Goal: Task Accomplishment & Management: Complete application form

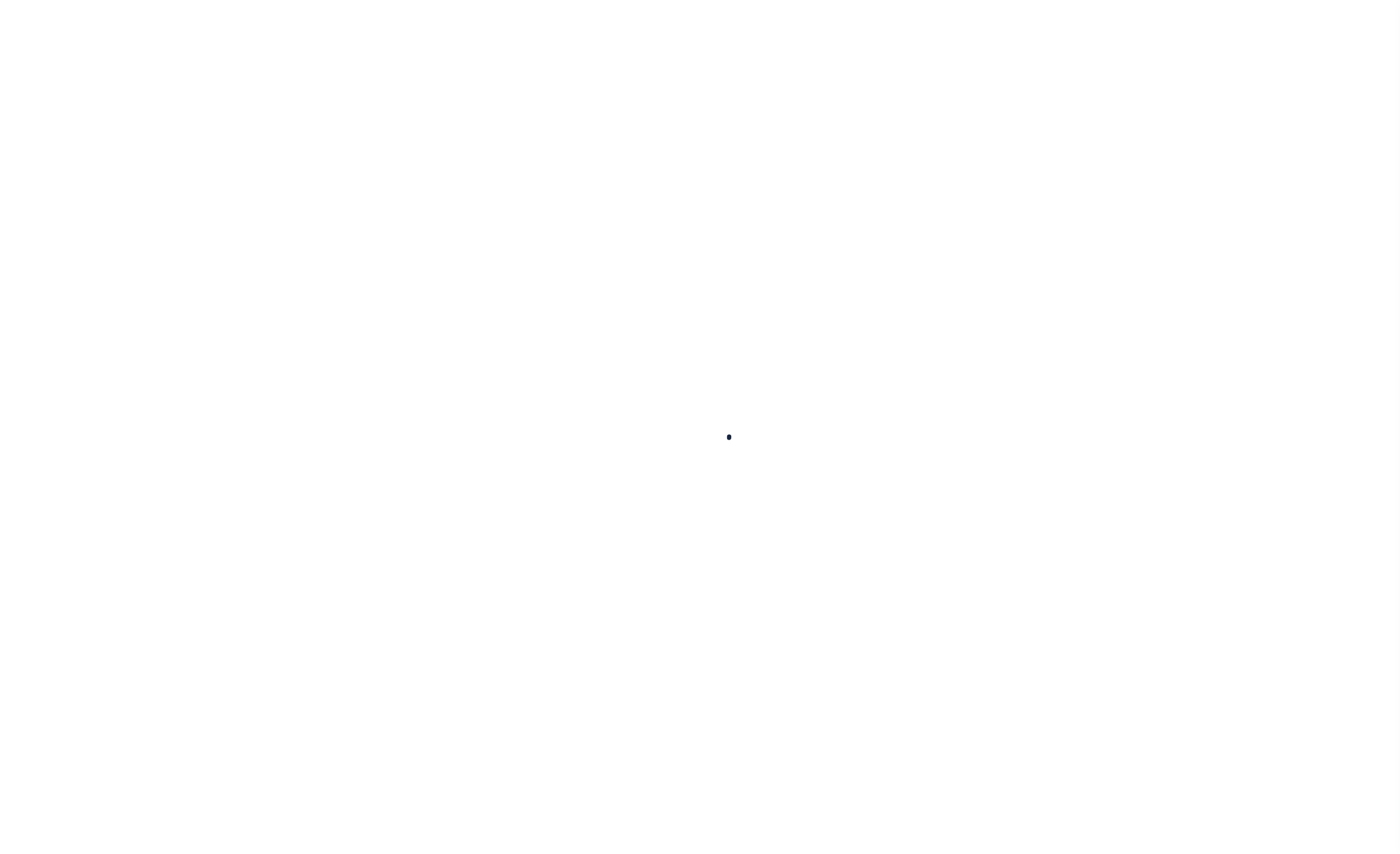
select select
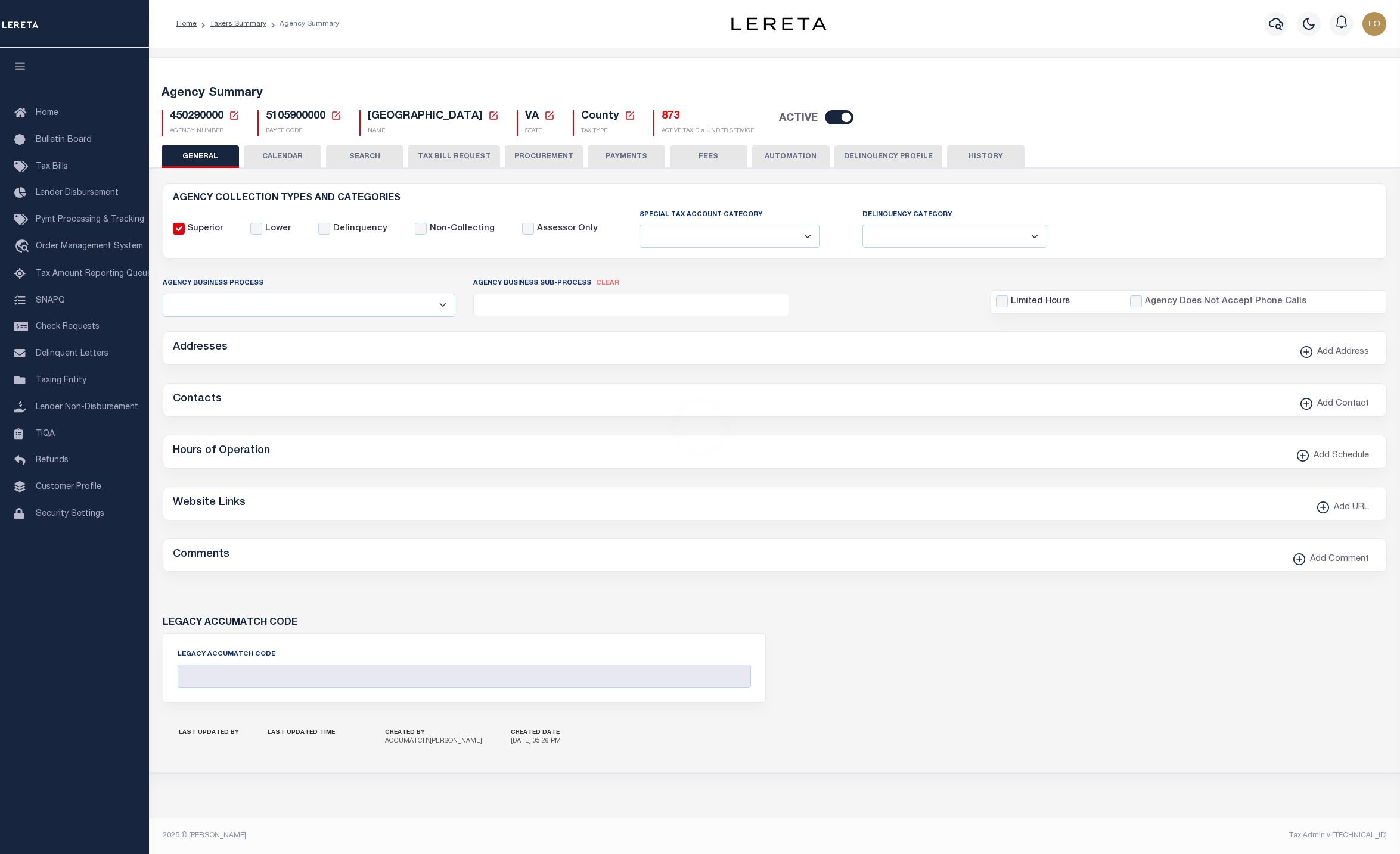
checkbox input "false"
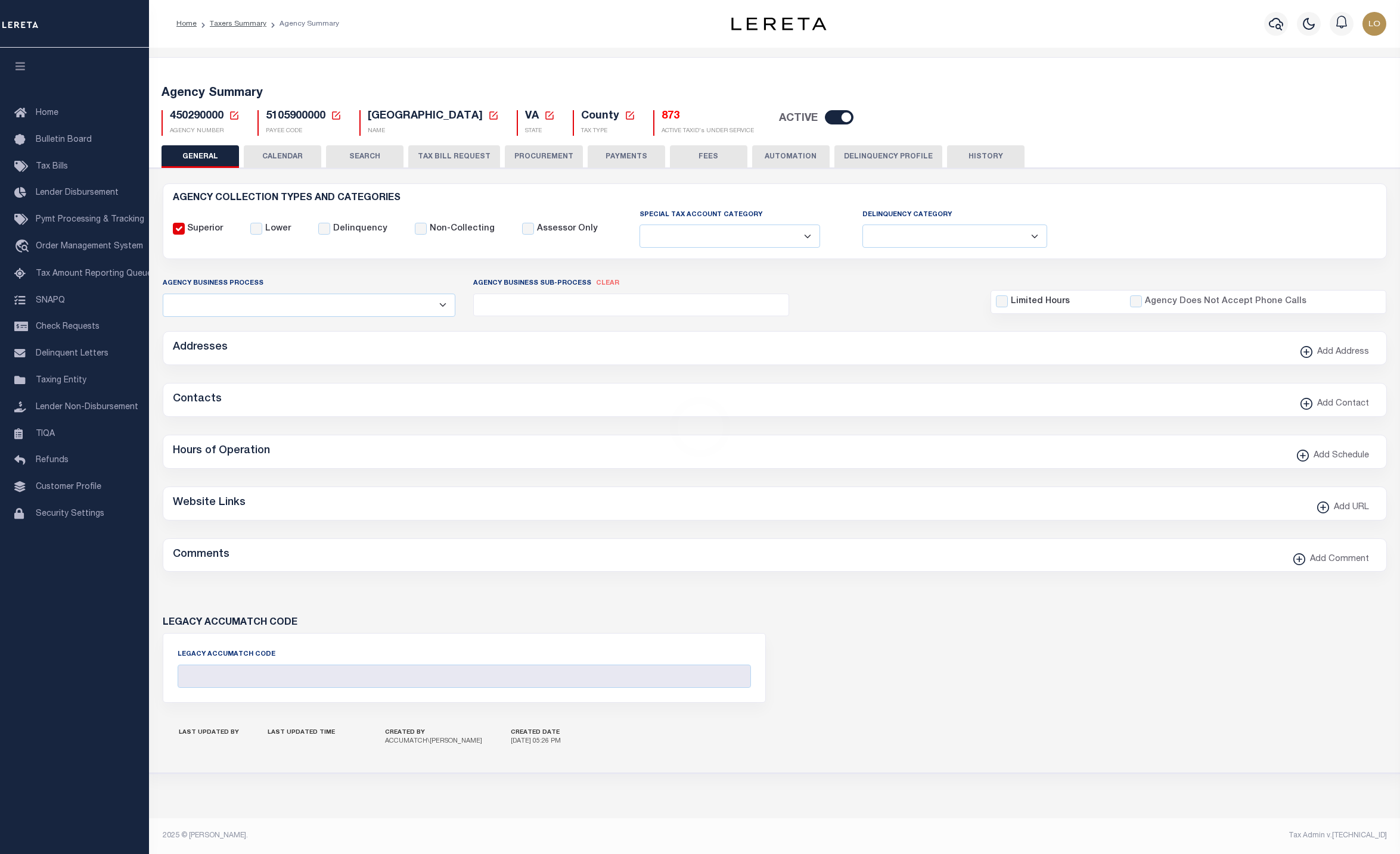
type input "5105900000"
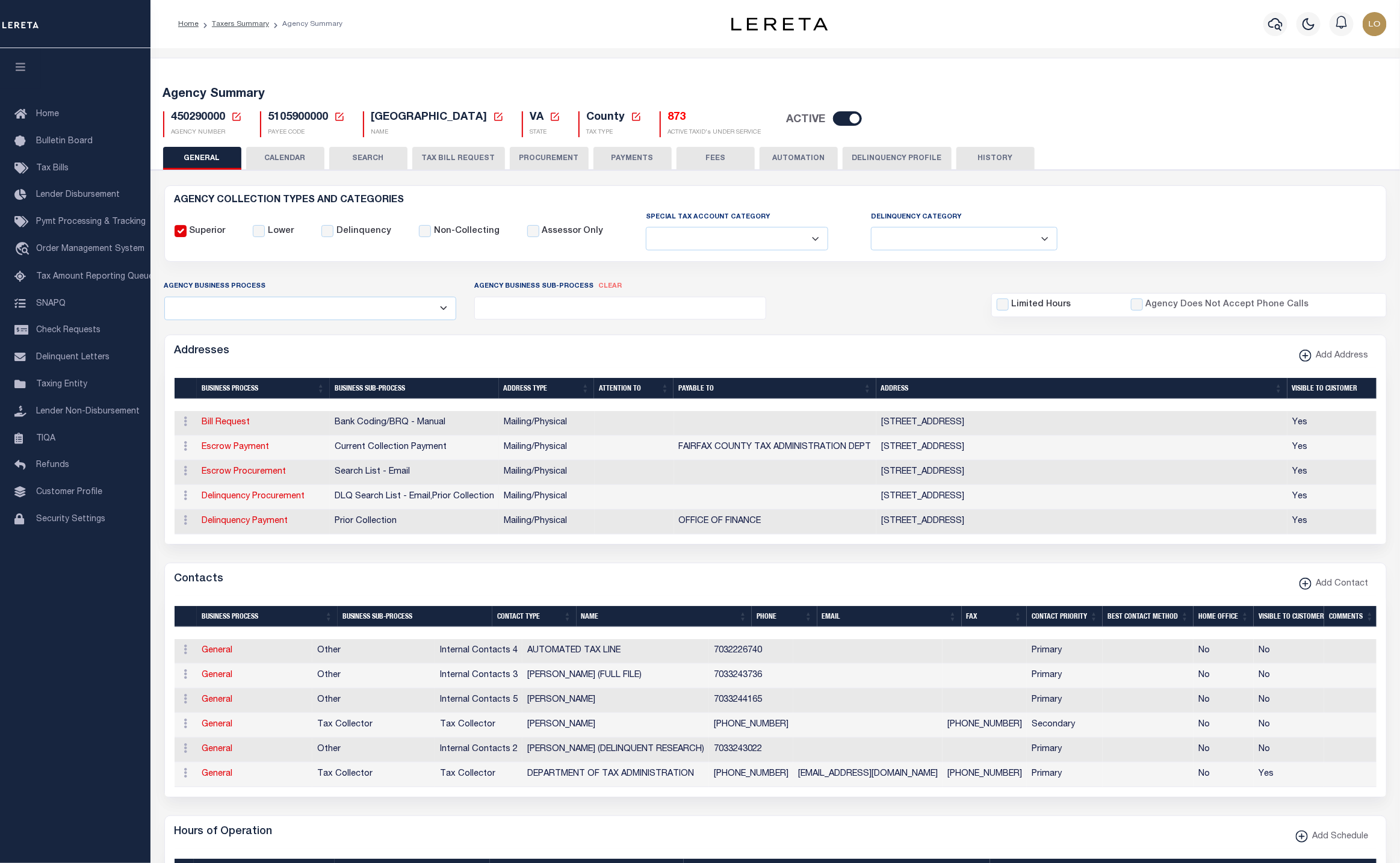
click at [643, 151] on button "PAYMENTS" at bounding box center [633, 158] width 78 height 23
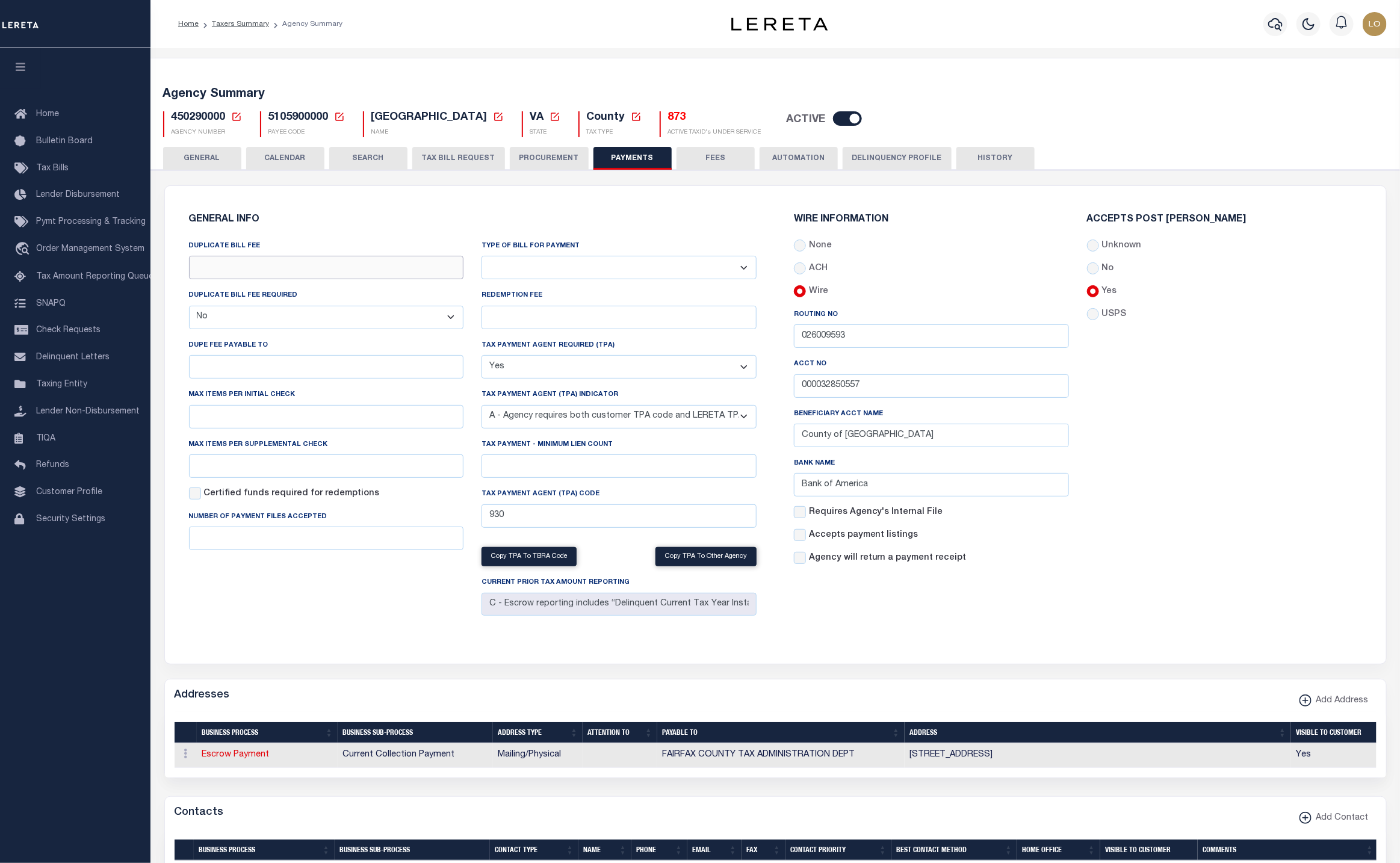
click at [287, 269] on input "DUPLICATE BILL FEE" at bounding box center [327, 267] width 275 height 23
click at [805, 244] on input "None" at bounding box center [800, 246] width 12 height 12
radio input "true"
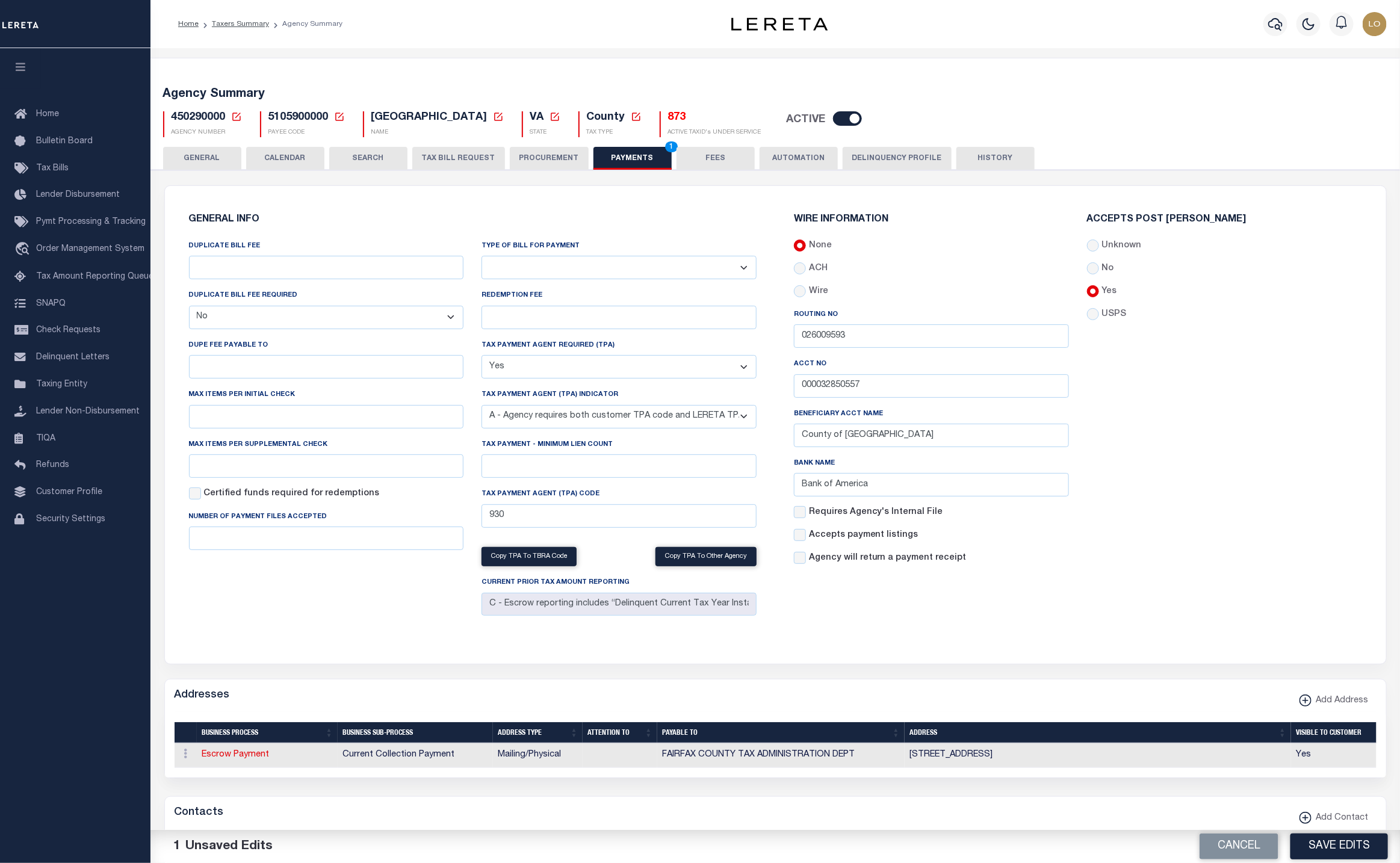
click at [1098, 121] on div "450290000 Agency Number Edit Cancel Ok" at bounding box center [775, 119] width 1243 height 36
click at [795, 287] on input "Wire" at bounding box center [800, 291] width 12 height 12
radio input "true"
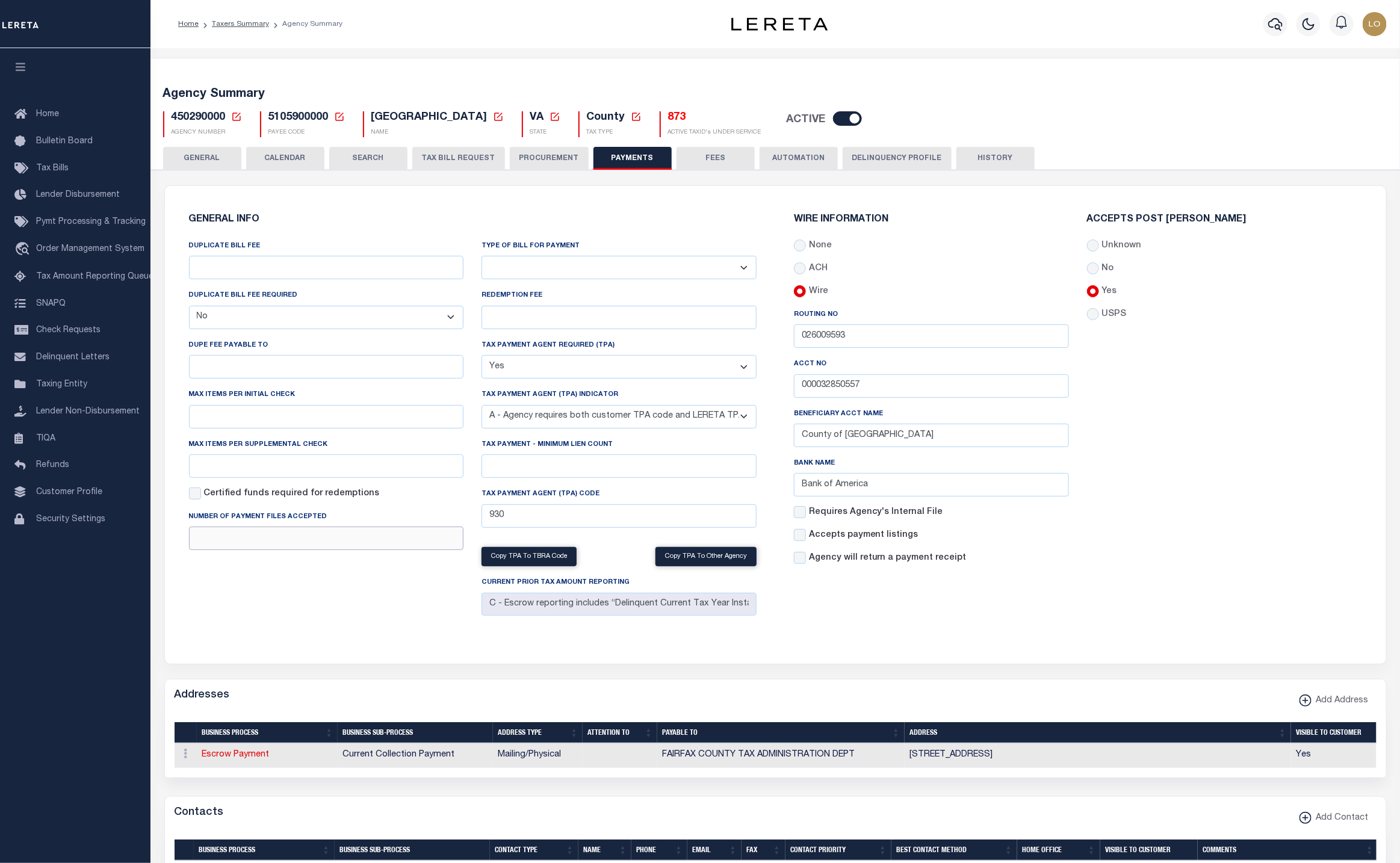
click at [246, 548] on input "Number of Payment Files Accepted" at bounding box center [327, 538] width 275 height 23
type input "a"
click at [1202, 625] on div "WIRE INFORMATION None ACH Routing No 026009593 Acct No" at bounding box center [1078, 418] width 605 height 435
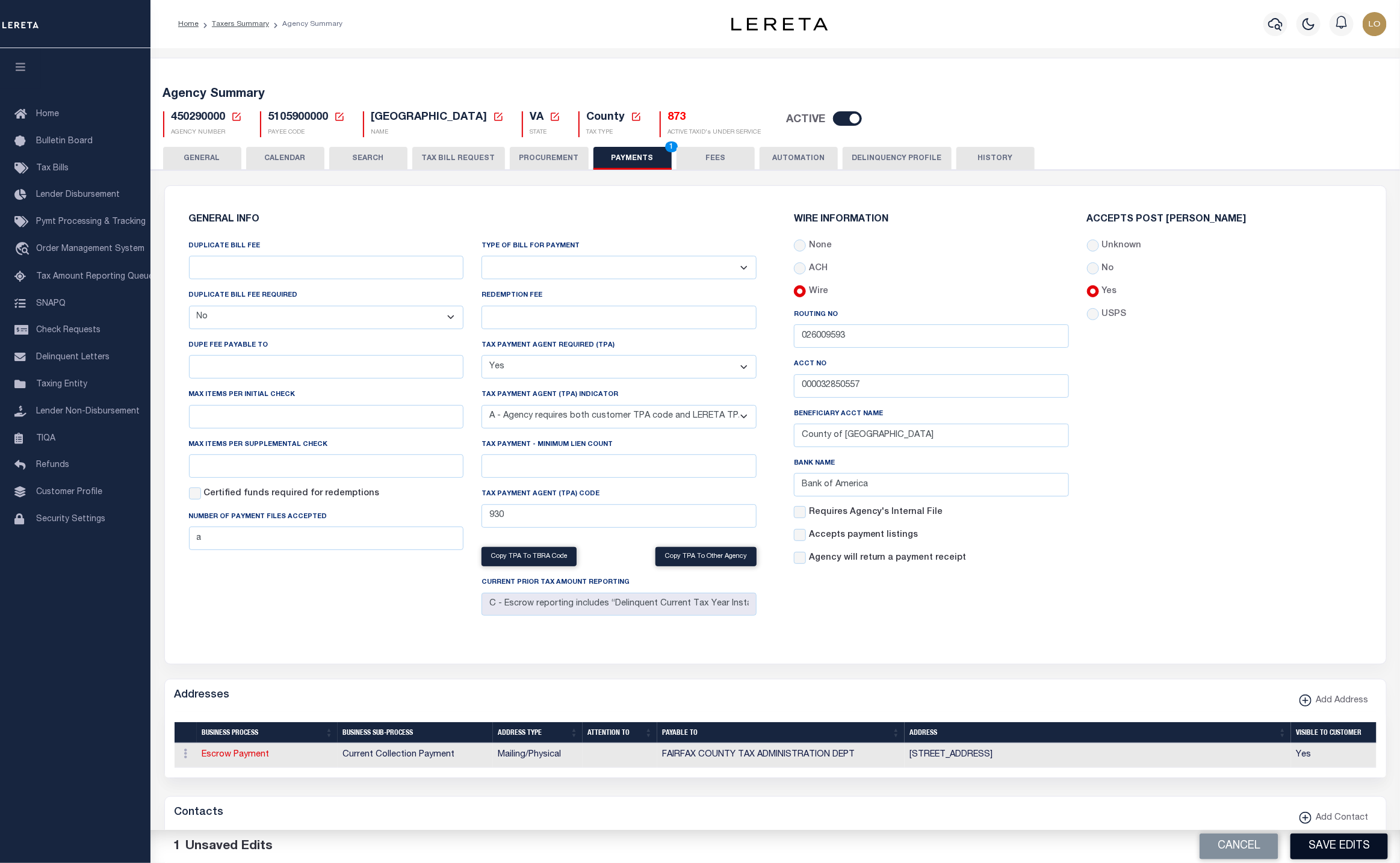
click at [1319, 853] on button "Save Edits" at bounding box center [1339, 846] width 98 height 26
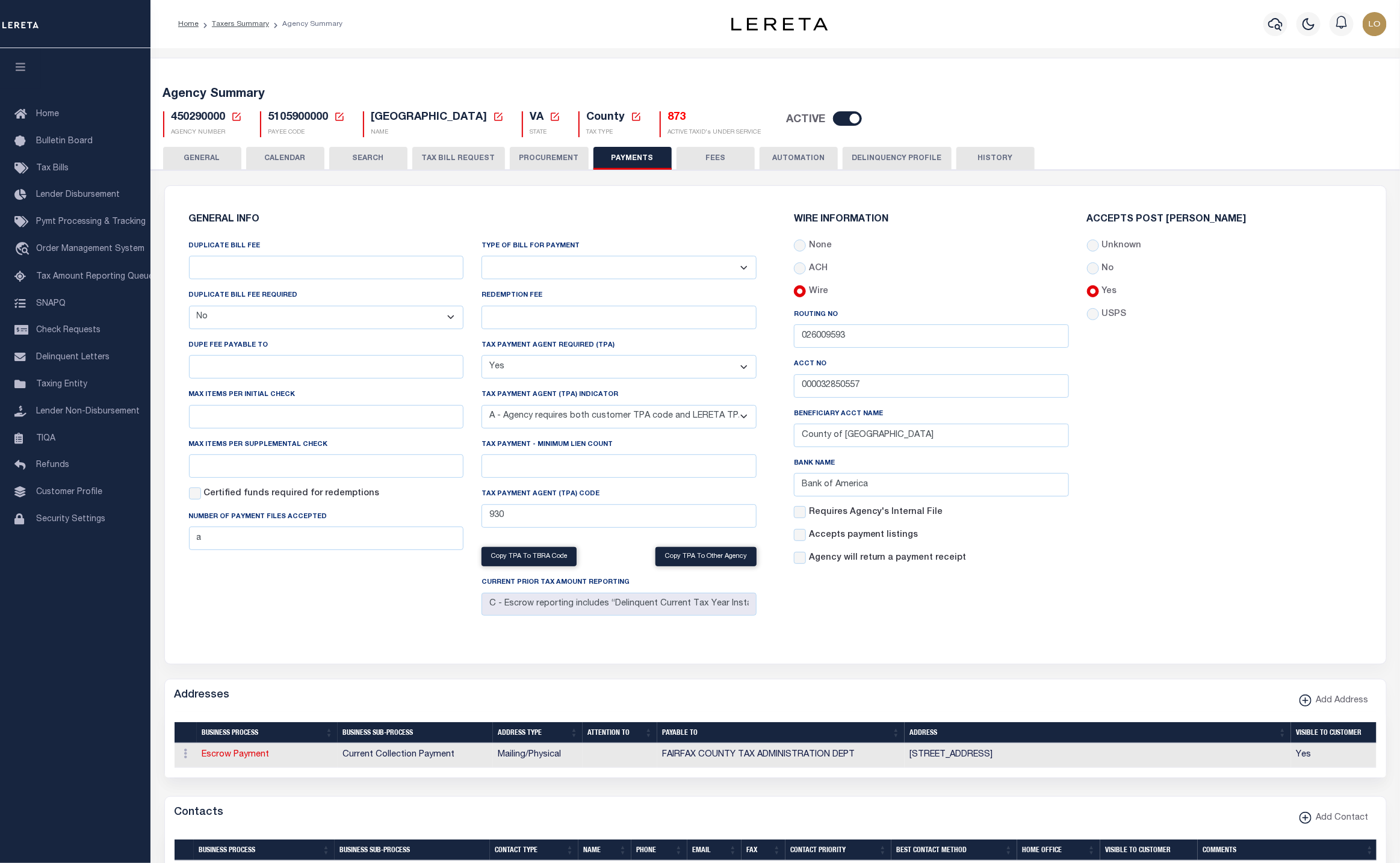
click at [1281, 600] on div "WIRE INFORMATION None ACH Routing No 026009593 Acct No" at bounding box center [1078, 418] width 605 height 435
click at [226, 535] on div "Number of Payment Files Accepted a" at bounding box center [327, 530] width 275 height 40
click at [206, 548] on input "a" at bounding box center [327, 538] width 275 height 23
click at [277, 279] on input "DUPLICATE BILL FEE" at bounding box center [327, 267] width 275 height 23
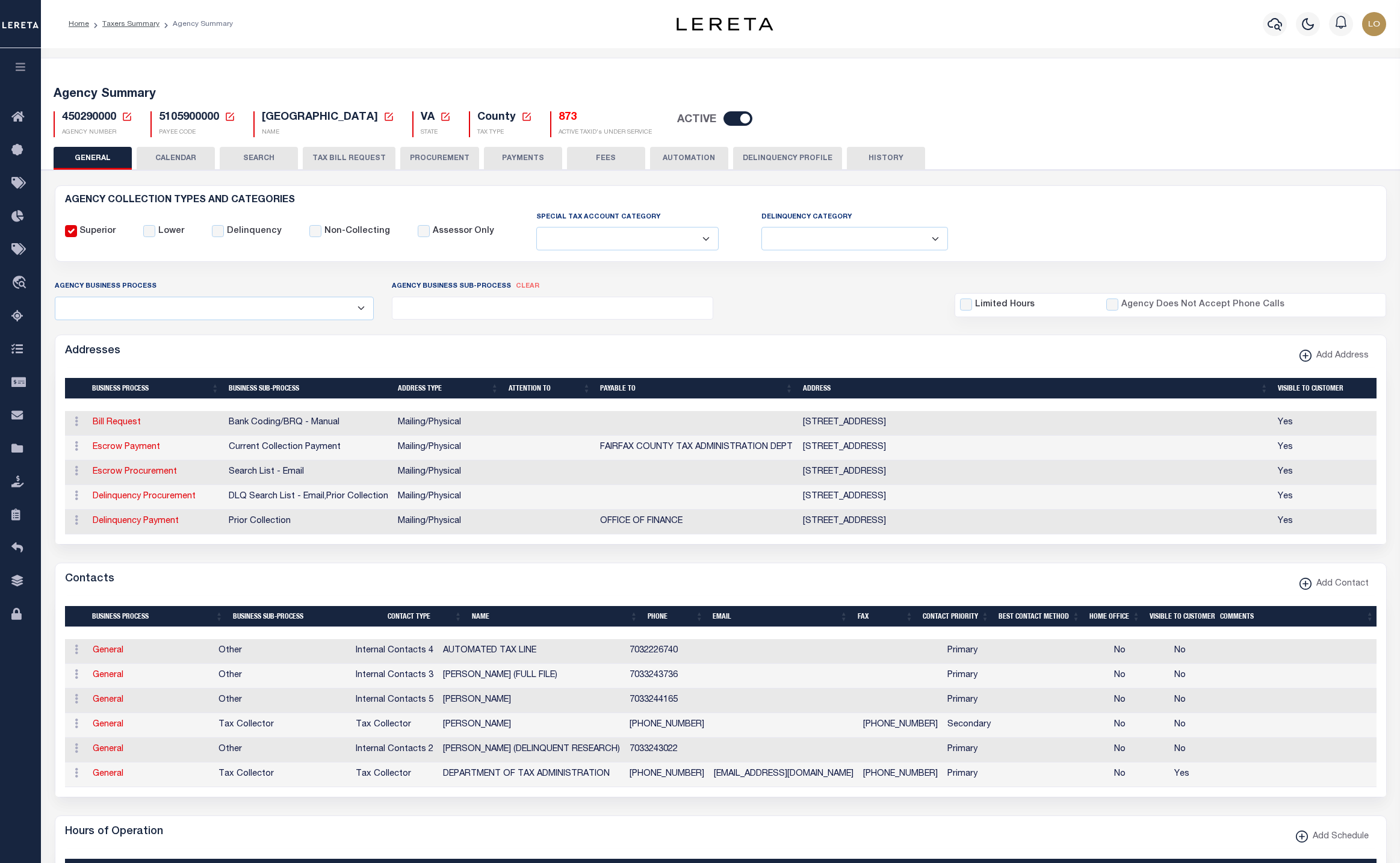
select select
click at [25, 56] on button "button" at bounding box center [21, 69] width 41 height 41
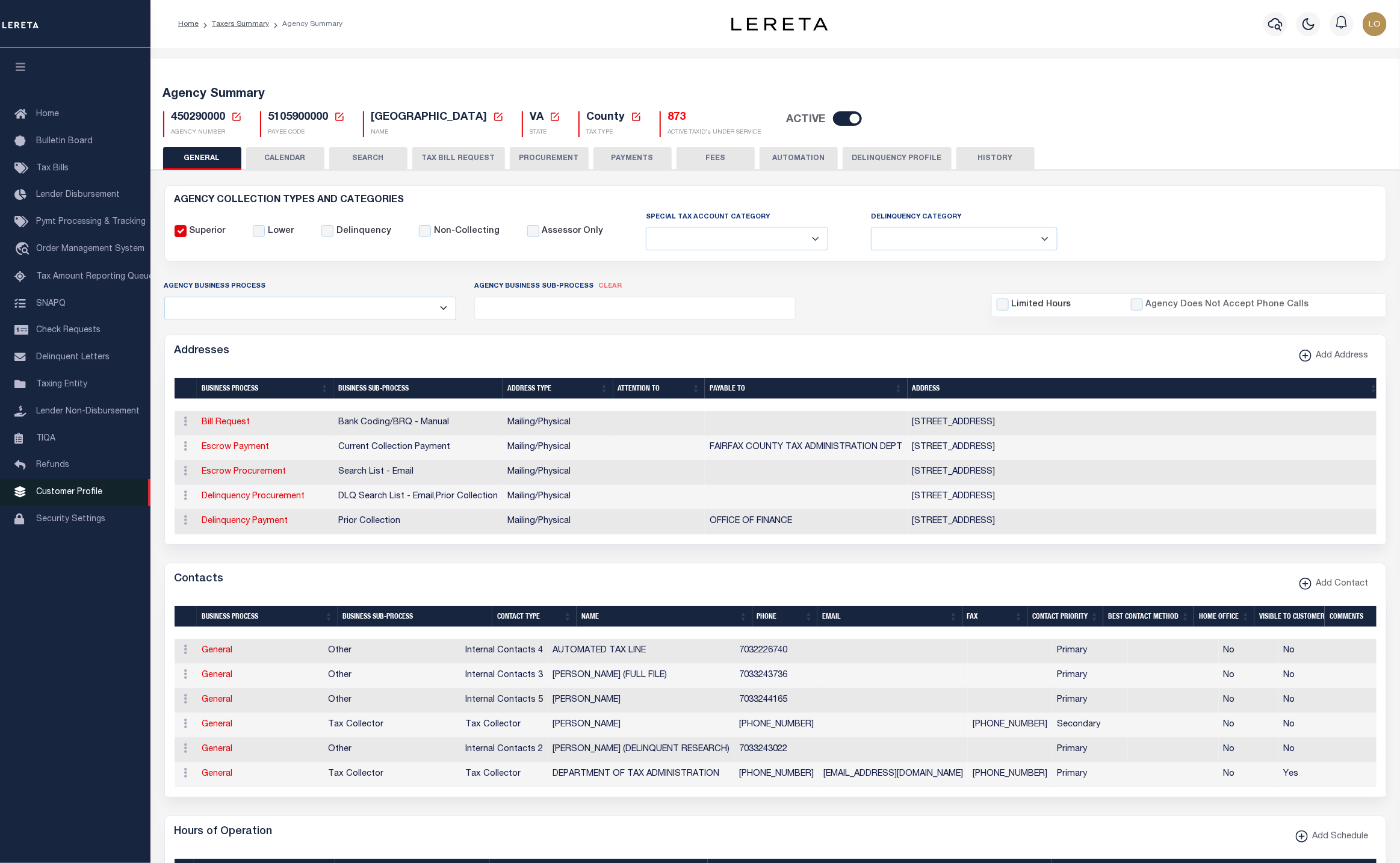
click at [68, 493] on link "Customer Profile" at bounding box center [75, 493] width 151 height 27
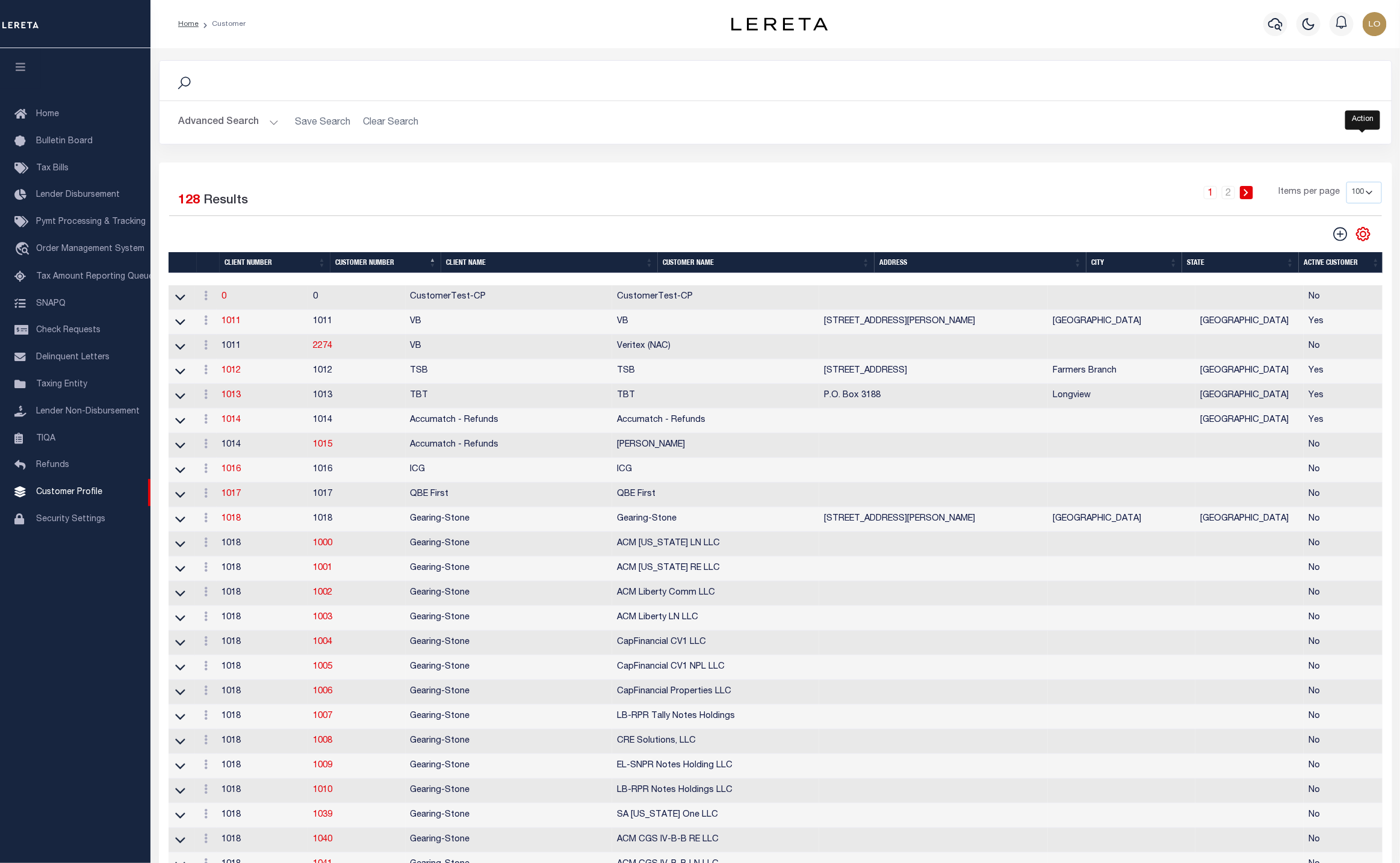
click at [1365, 234] on icon "" at bounding box center [1363, 234] width 16 height 16
click at [1306, 327] on span "Show Filter" at bounding box center [1290, 323] width 45 height 9
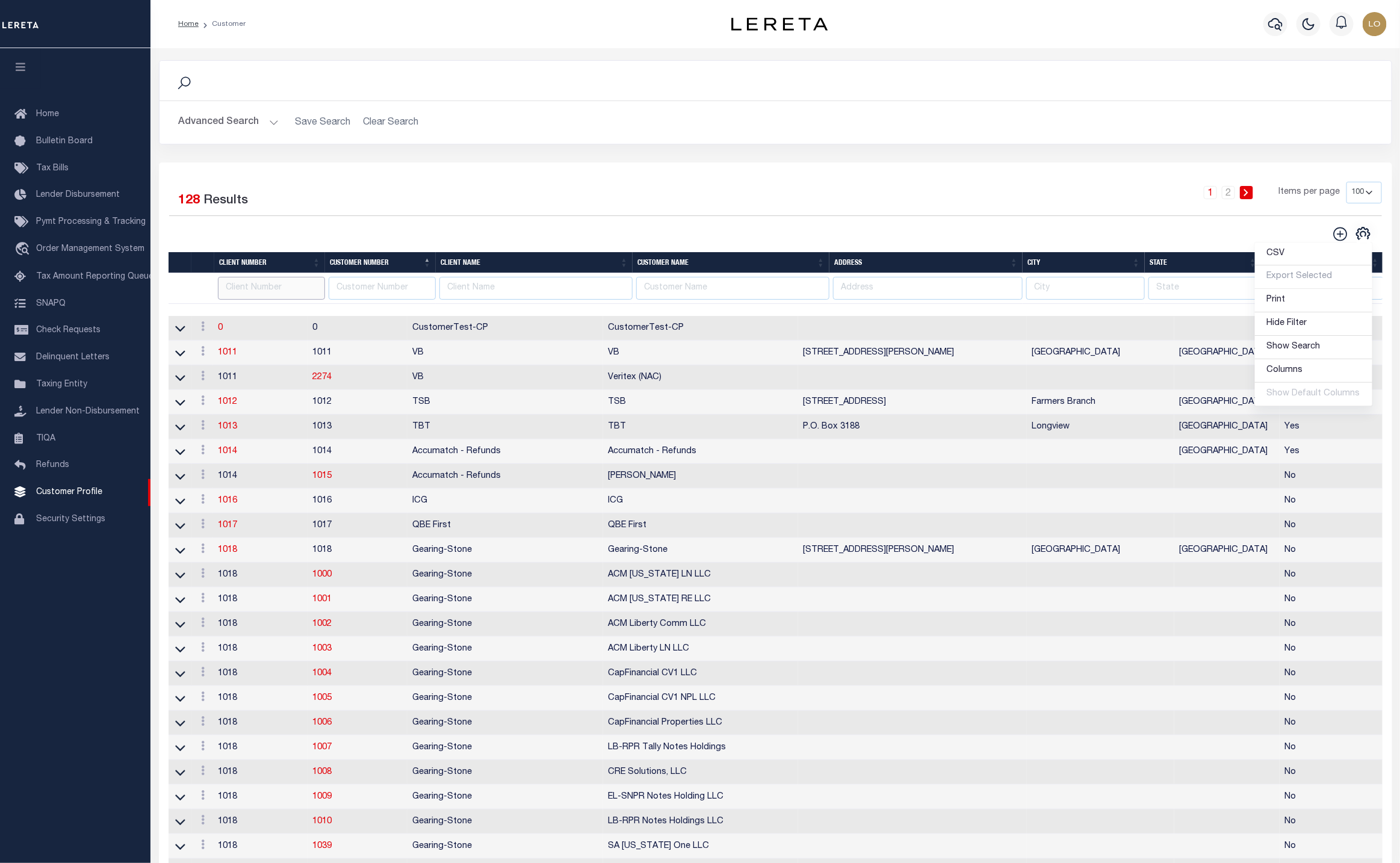
click at [253, 296] on input "text" at bounding box center [271, 288] width 107 height 23
type input "1103"
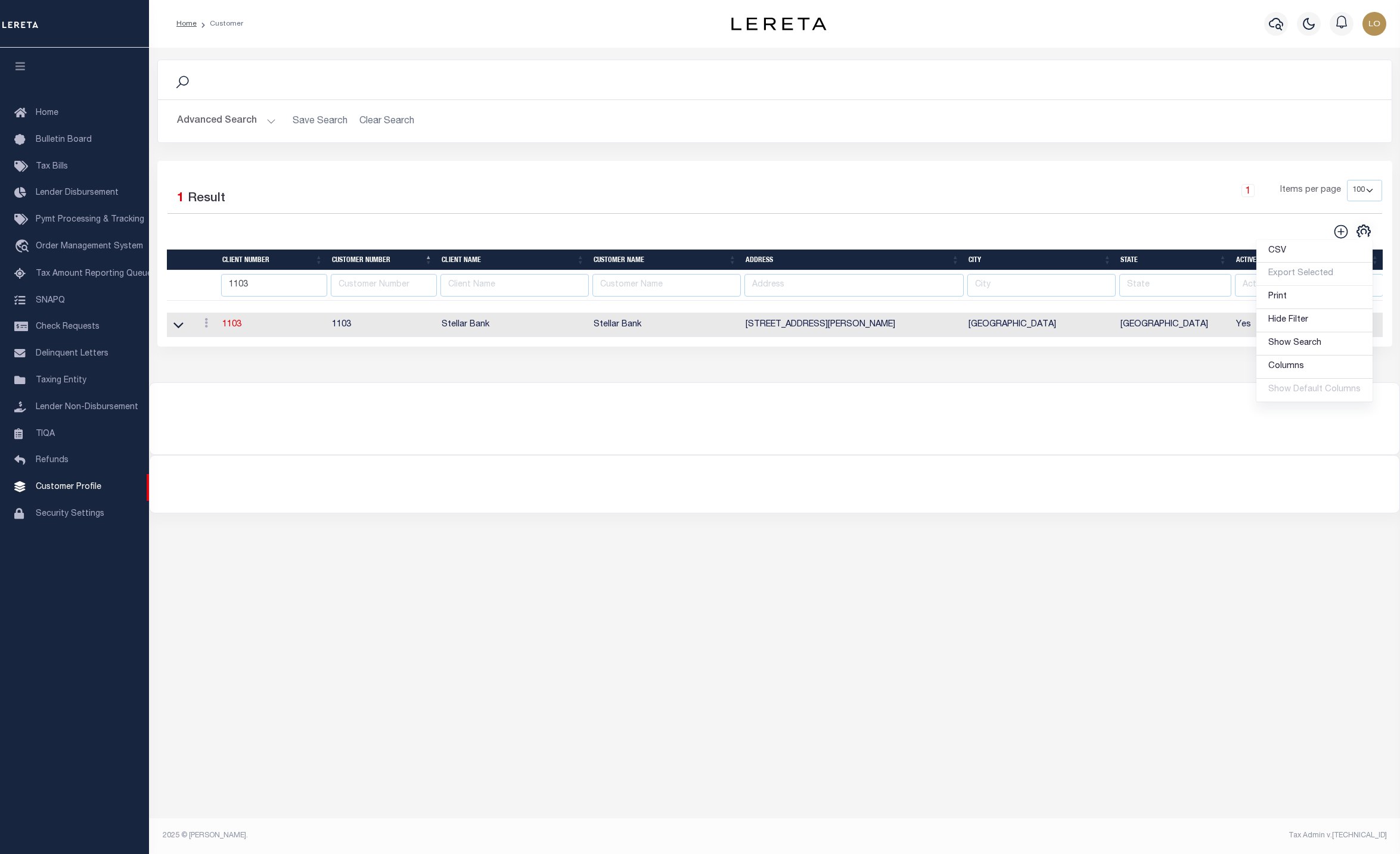
click at [229, 335] on td "1103" at bounding box center [272, 325] width 110 height 24
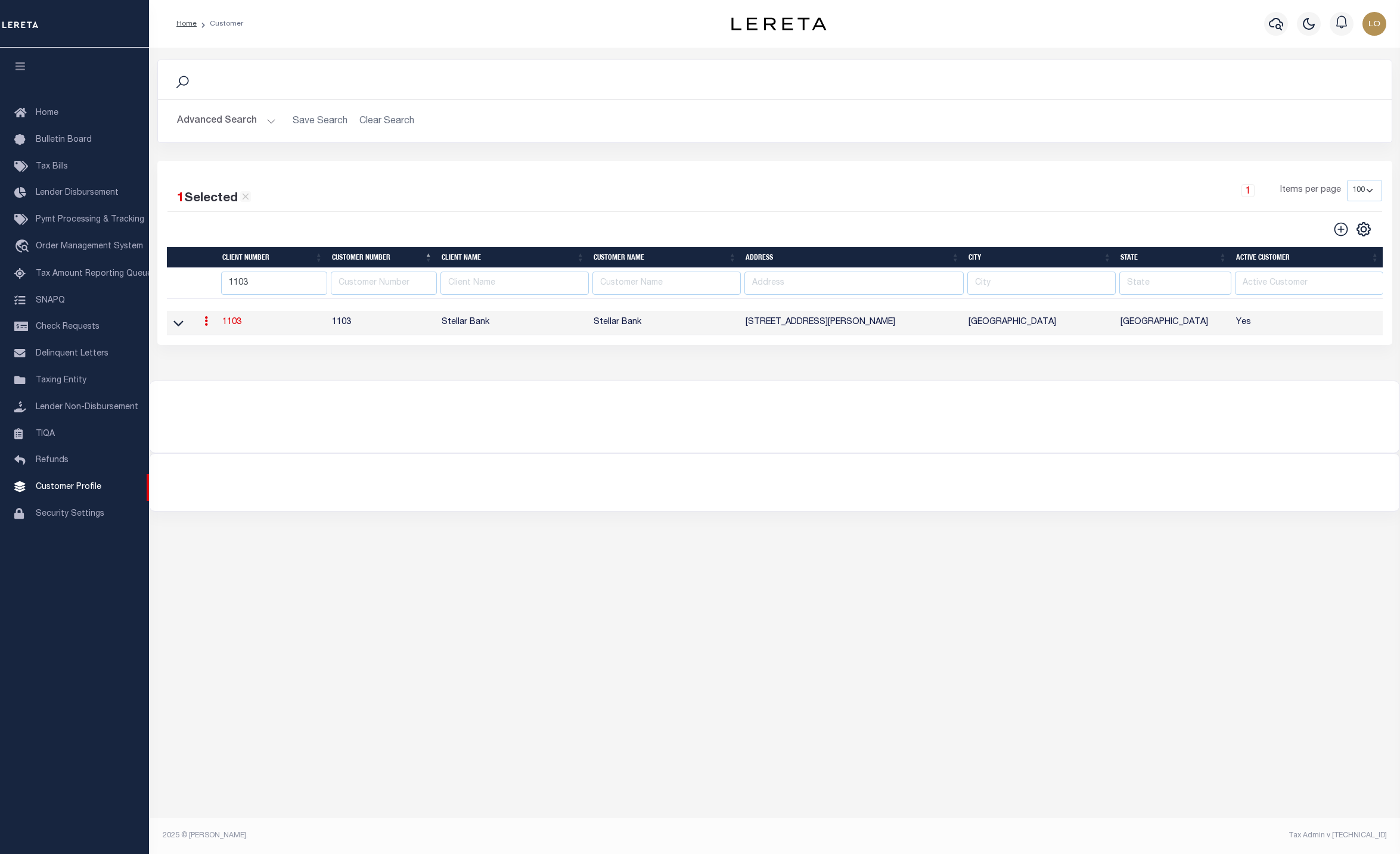
click at [238, 325] on link "1103" at bounding box center [231, 322] width 19 height 9
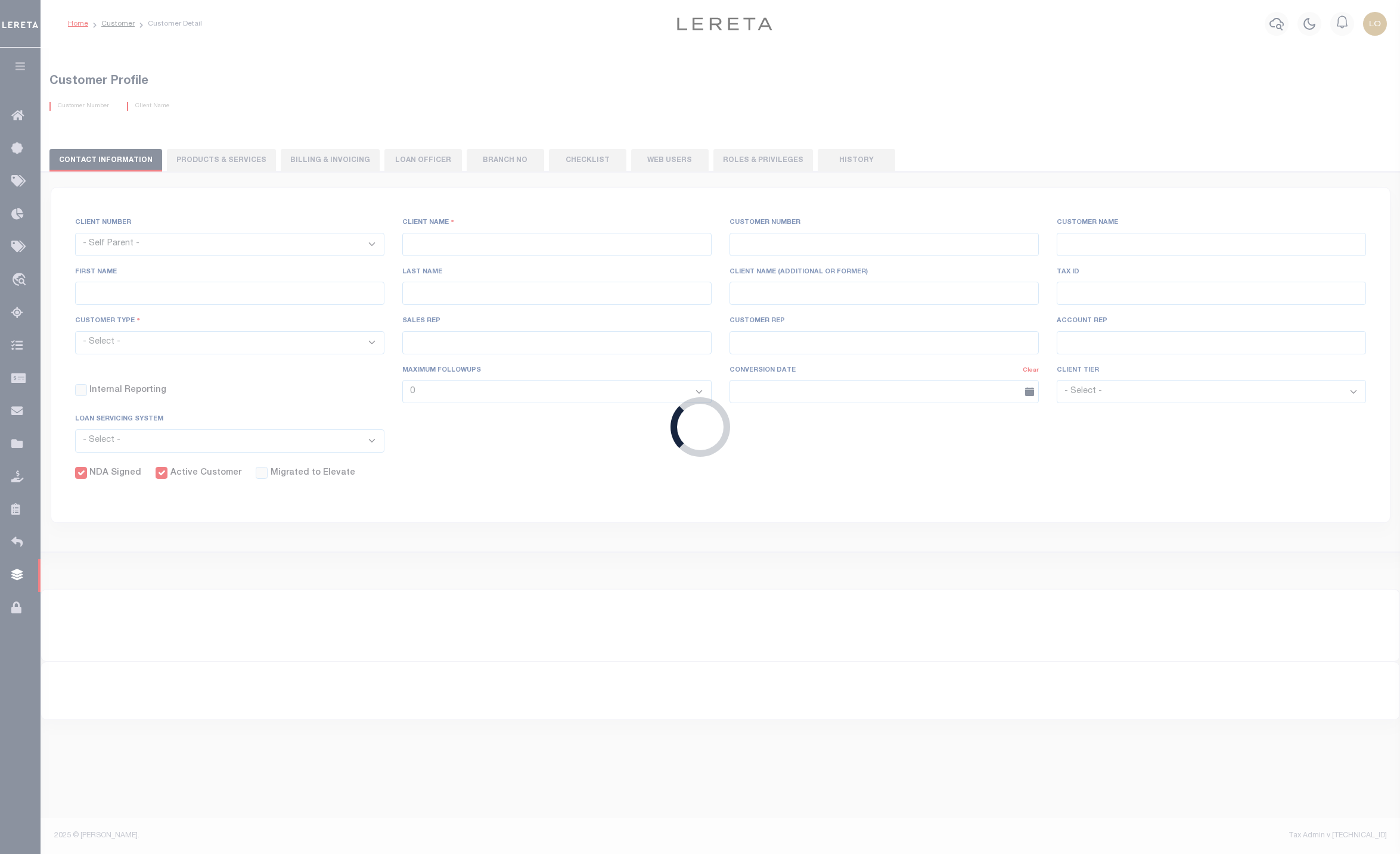
select select
type input "Stellar Bank"
type input "1103"
type input "Stellar Bank"
type input "Terecca"
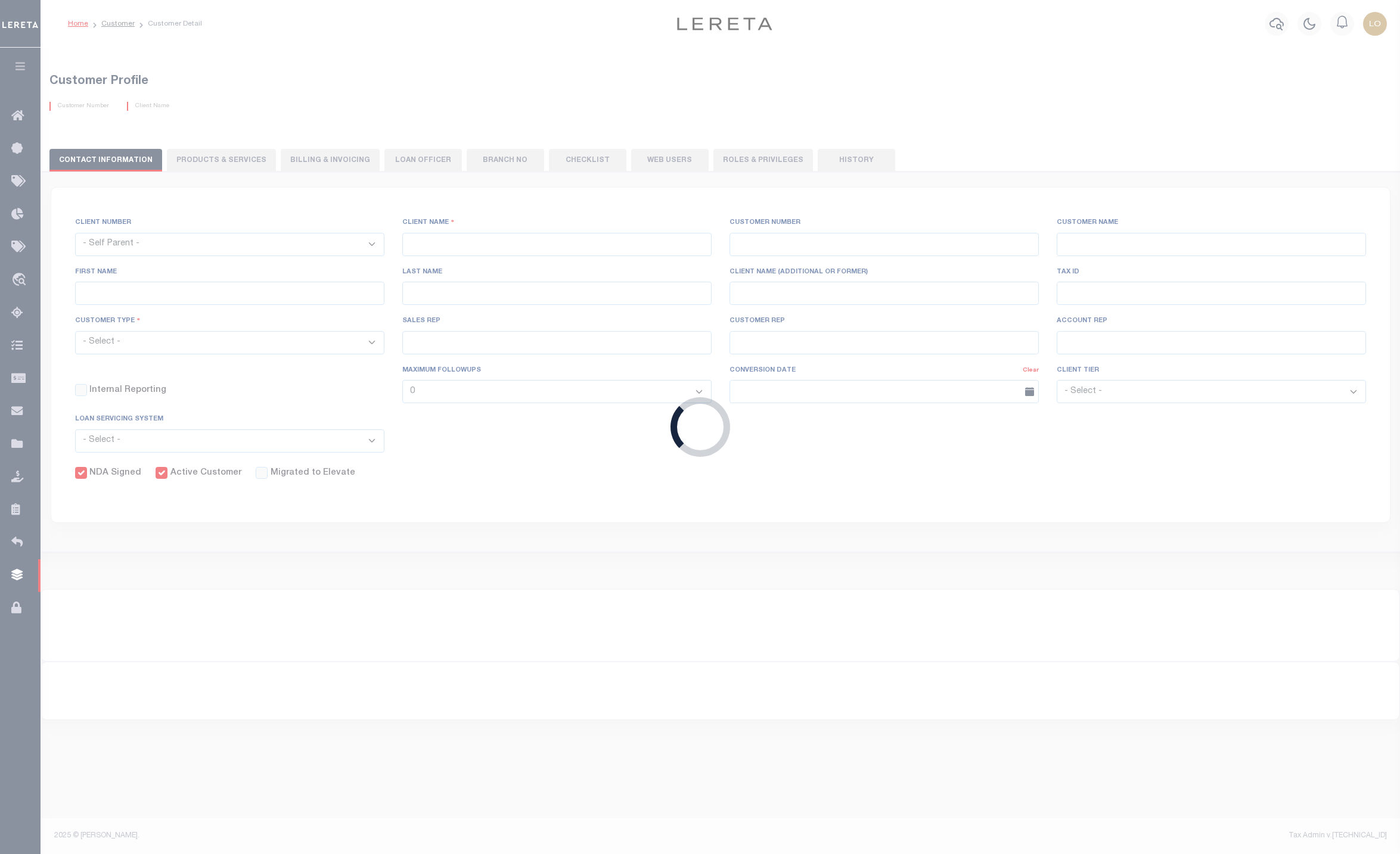
type input "Jenkins"
select select "Mixed Portfolio"
type input "Barbara Kendrick"
type input "Debbie Vecellio"
select select "JHS"
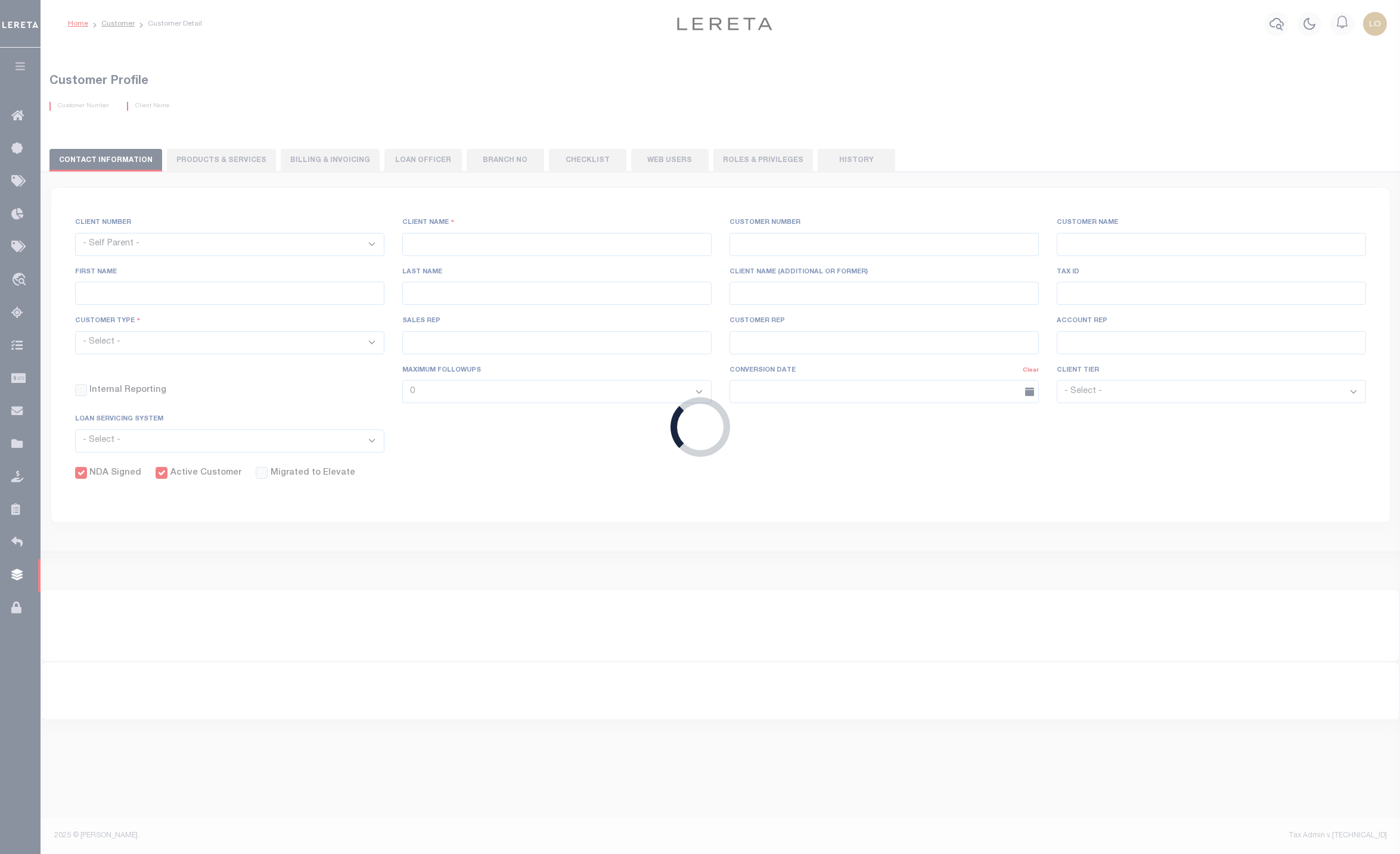
checkbox input "true"
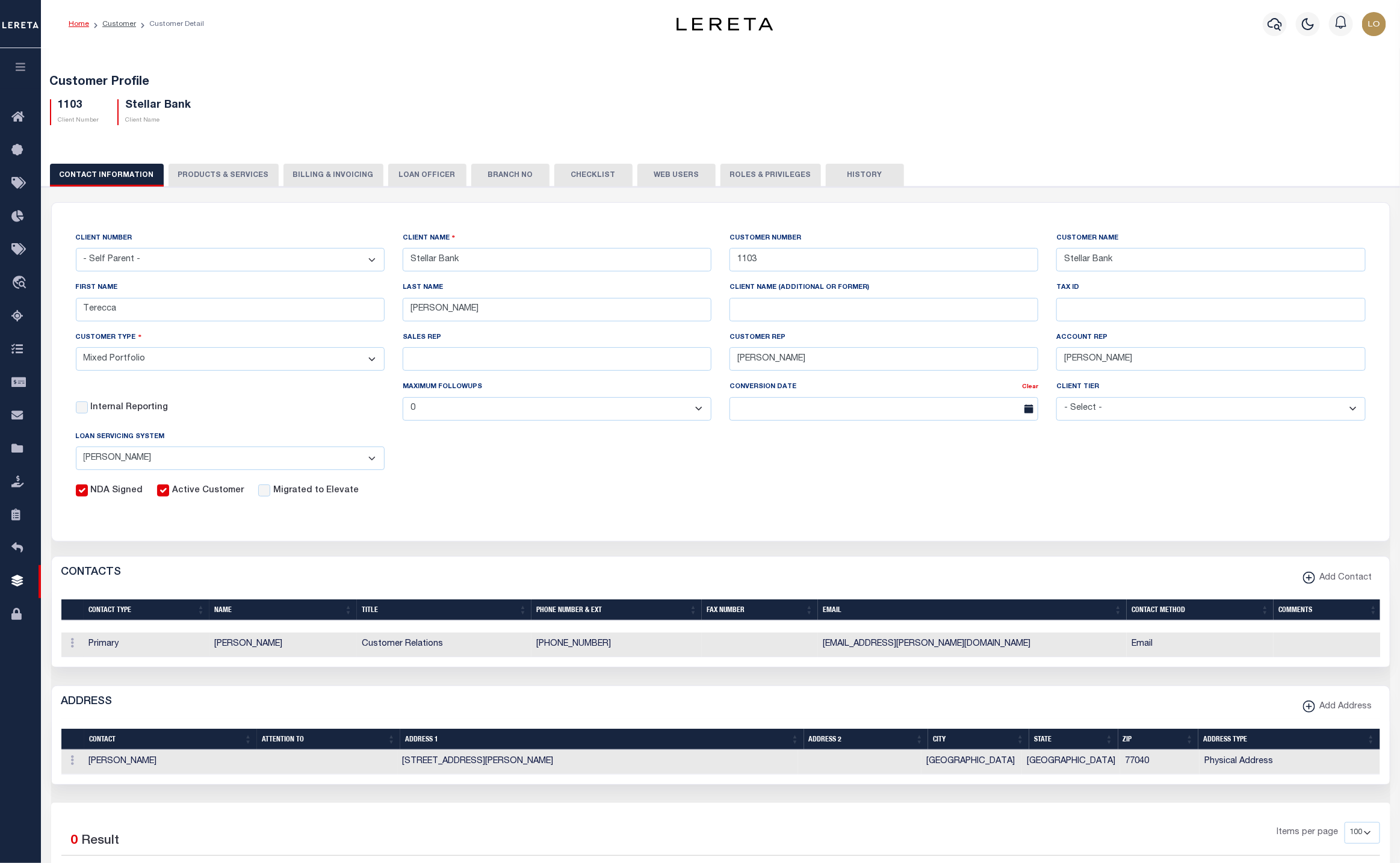
click at [208, 177] on button "PRODUCTS & SERVICES" at bounding box center [224, 175] width 110 height 23
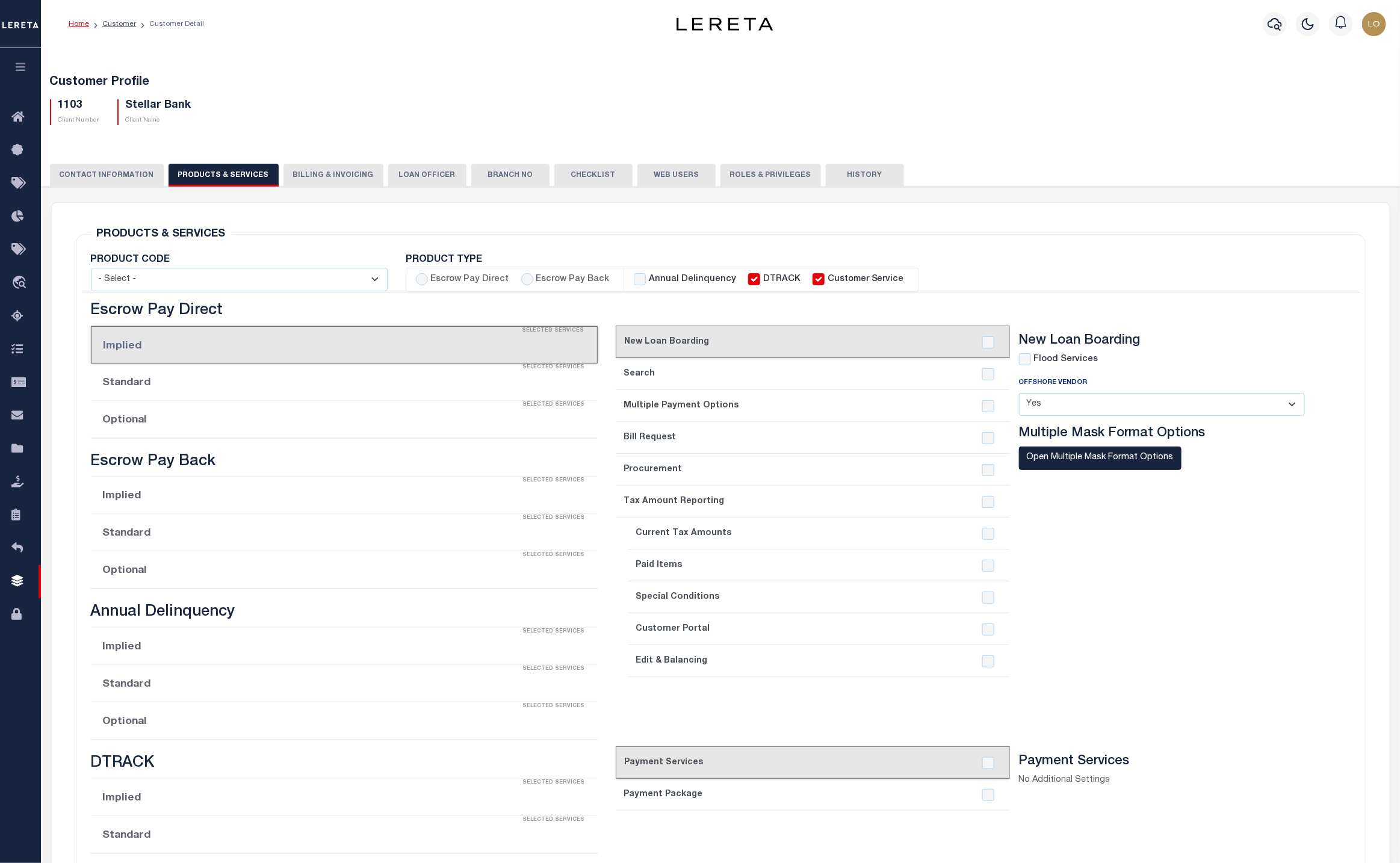
select select "STX"
radio input "true"
checkbox input "true"
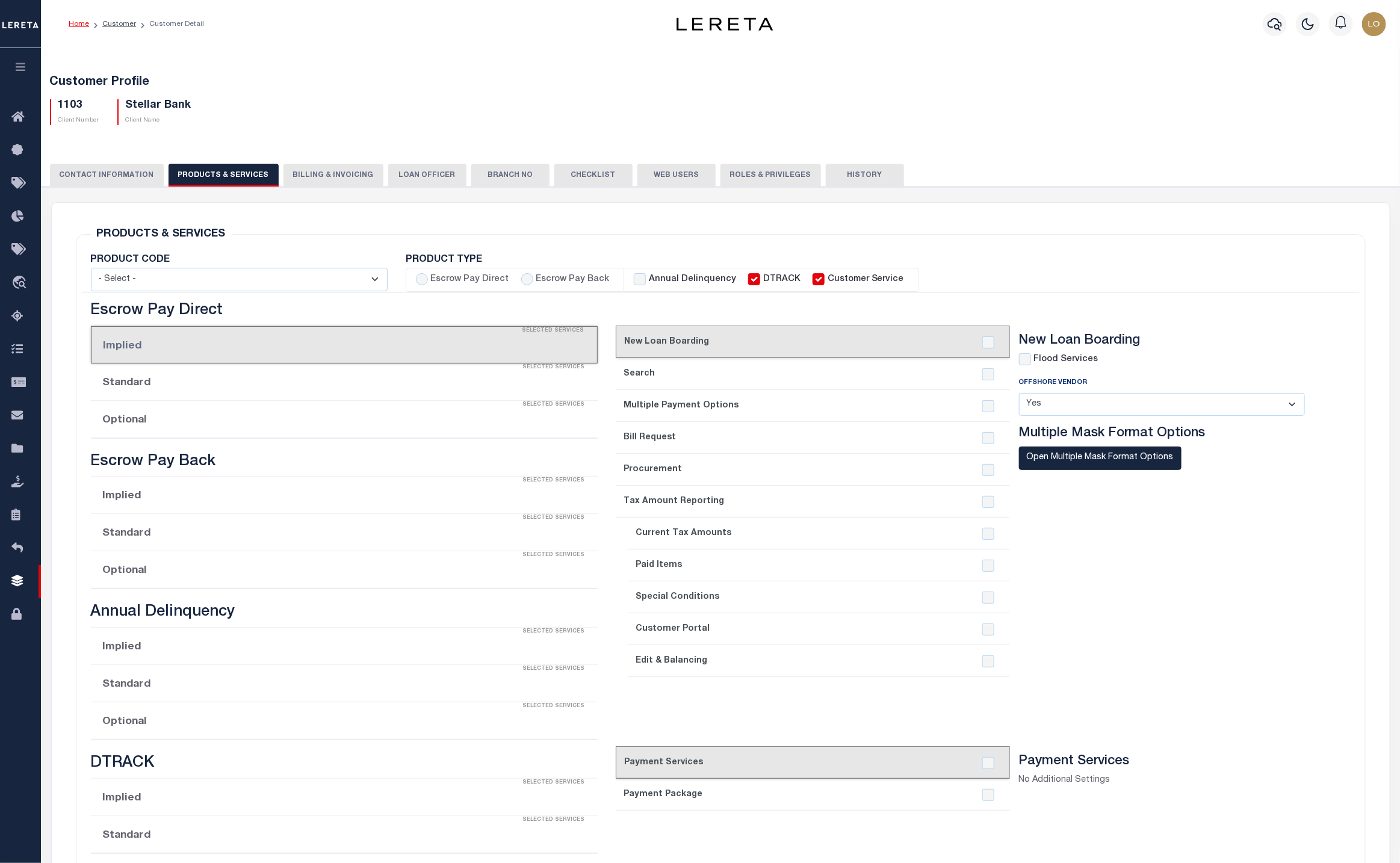
checkbox input "true"
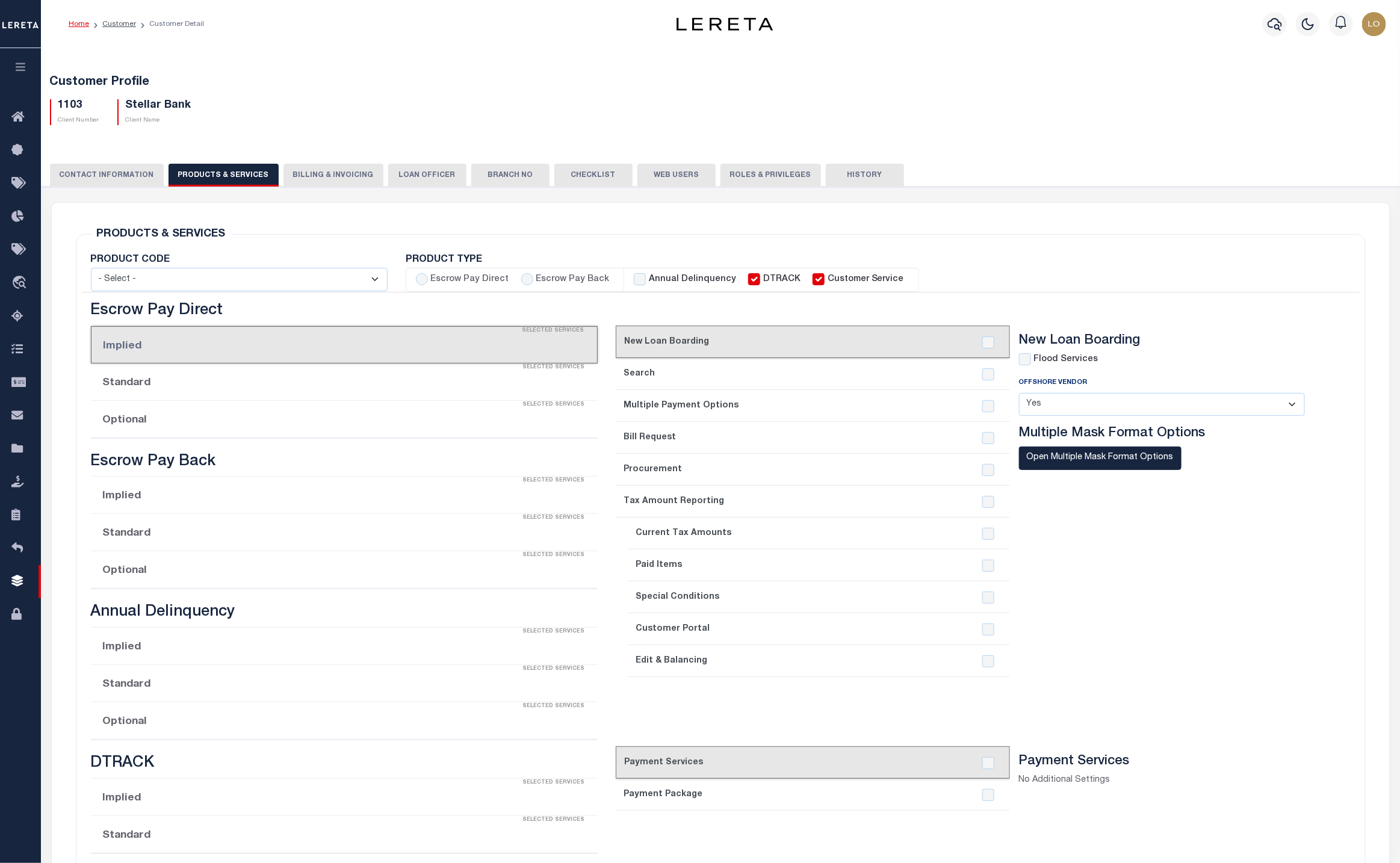
checkbox input "true"
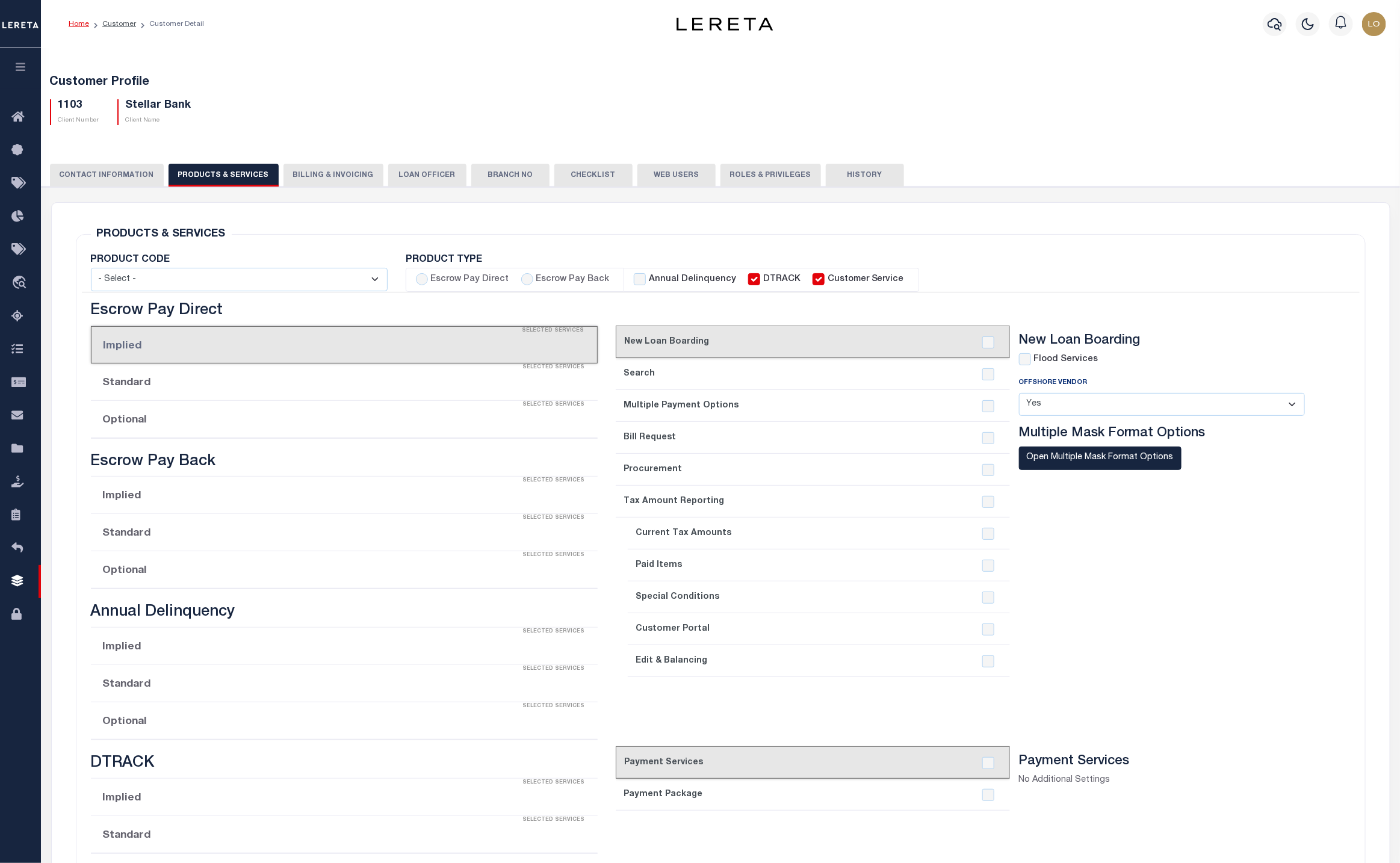
checkbox input "true"
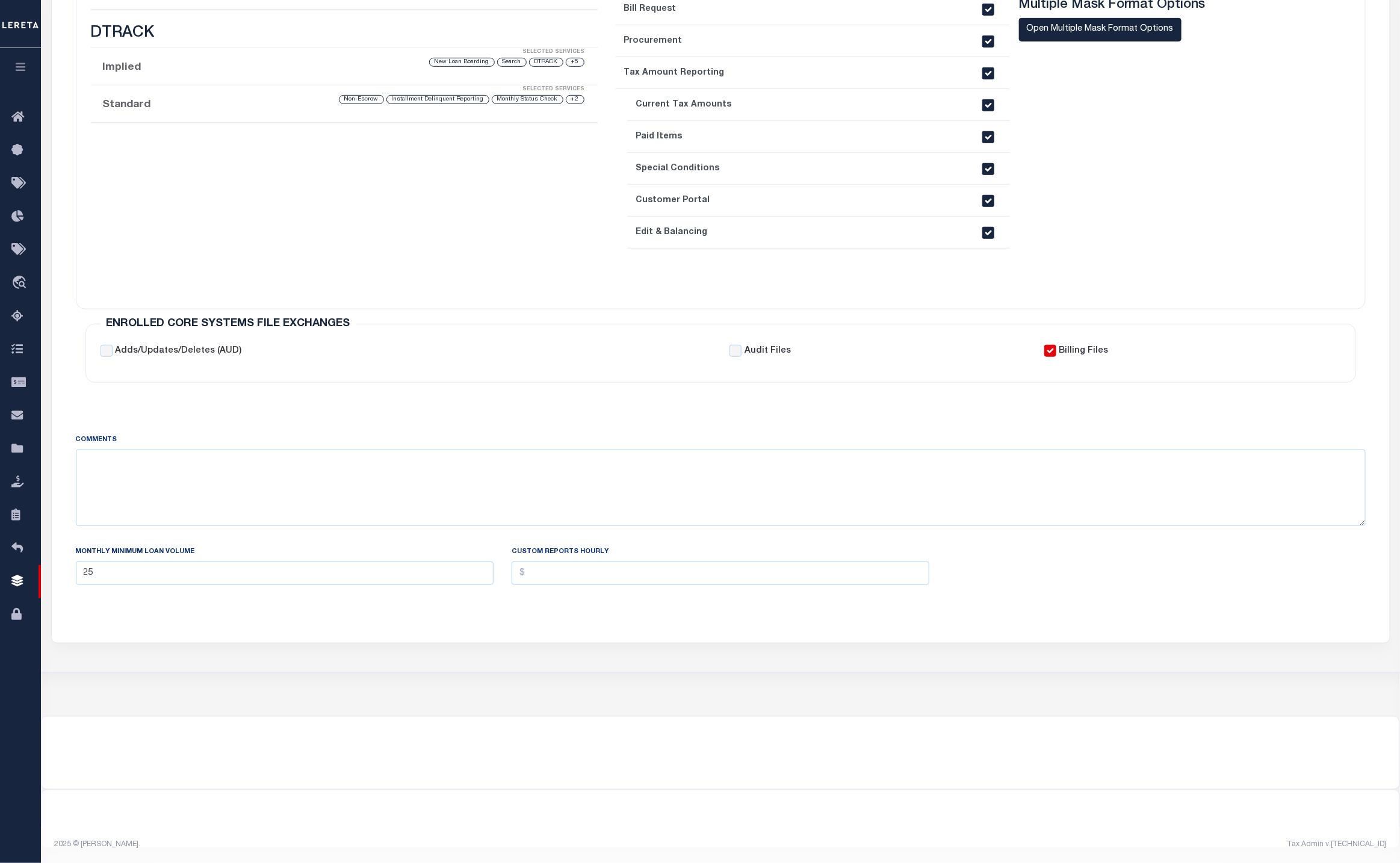
scroll to position [175, 0]
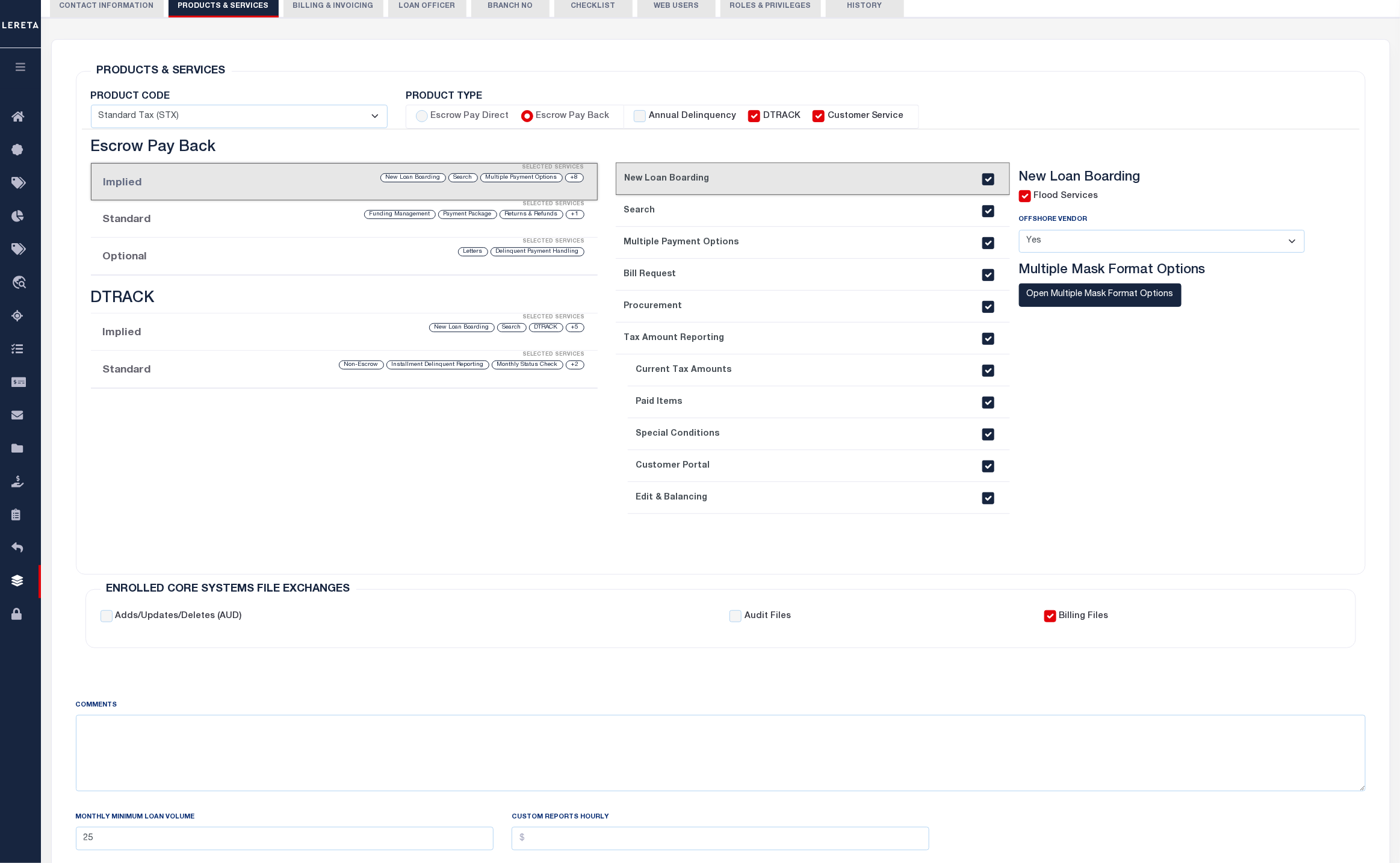
click at [143, 303] on h3 "DTRACK" at bounding box center [345, 299] width 507 height 19
click at [246, 339] on li "Implied Selected Services +5 DTRACK Search New Loan Boarding" at bounding box center [345, 332] width 507 height 37
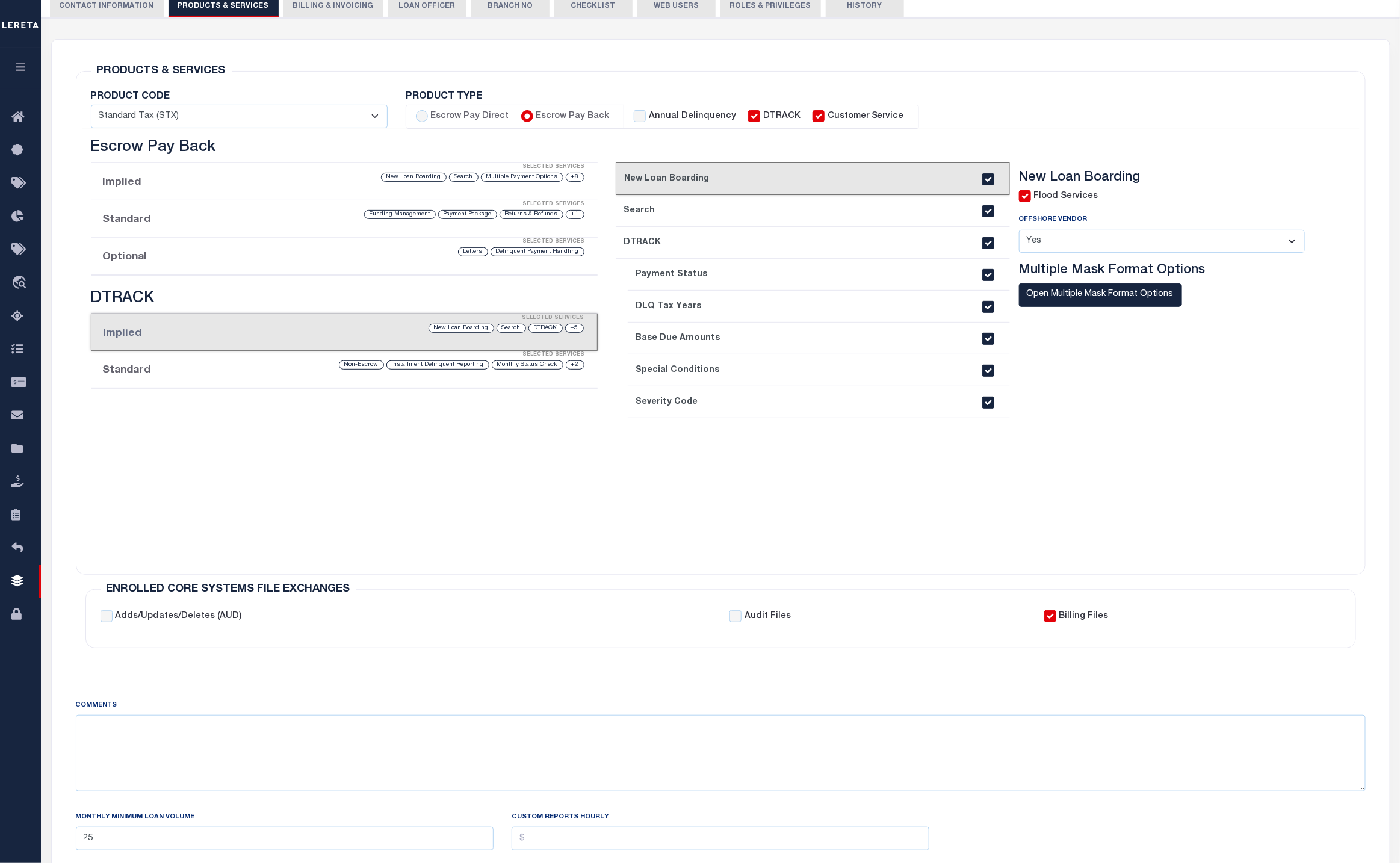
click at [261, 378] on li "Standard Selected Services +2 Monthly Status Check Installment Delinquent Repor…" at bounding box center [345, 370] width 507 height 37
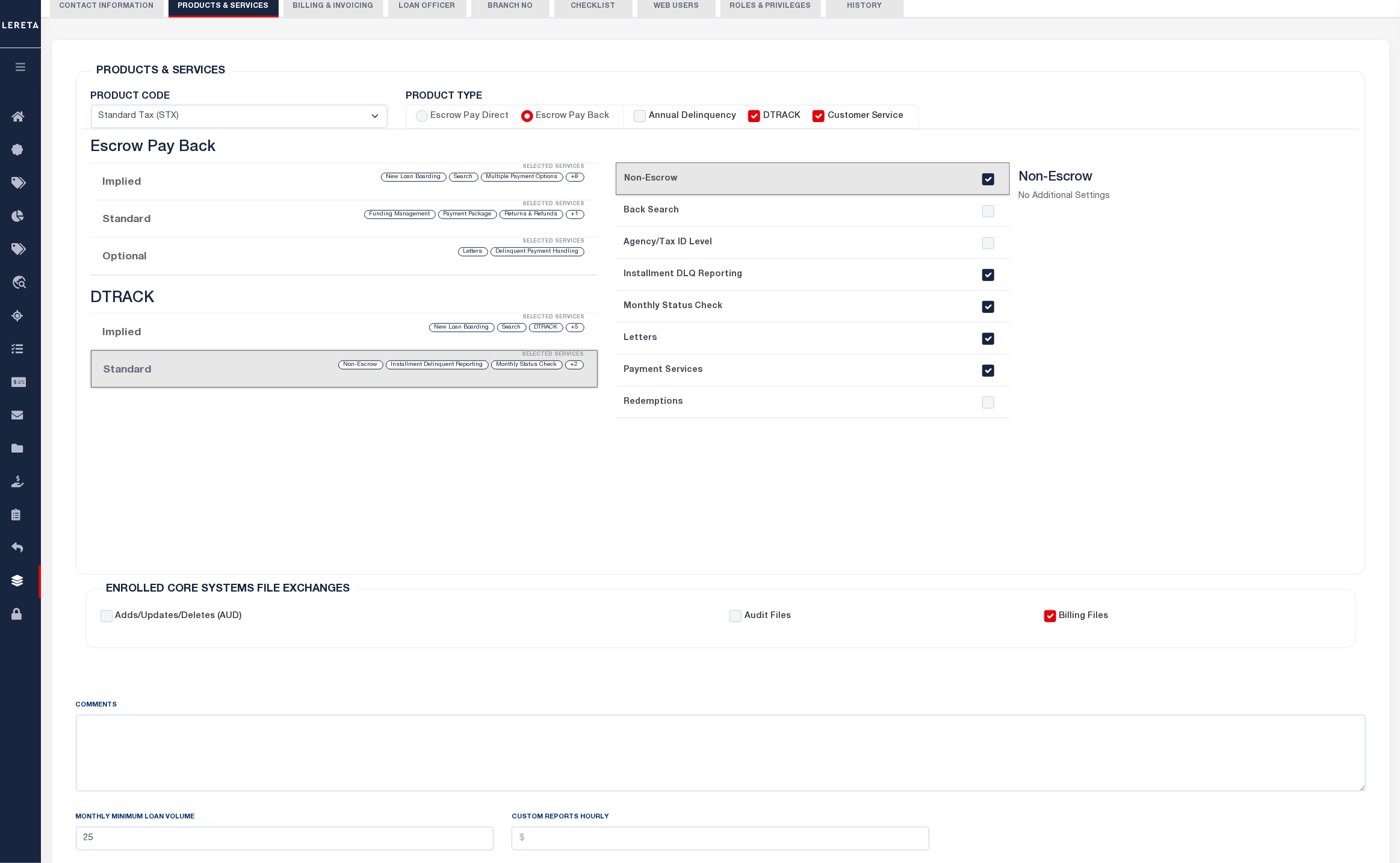
scroll to position [0, 0]
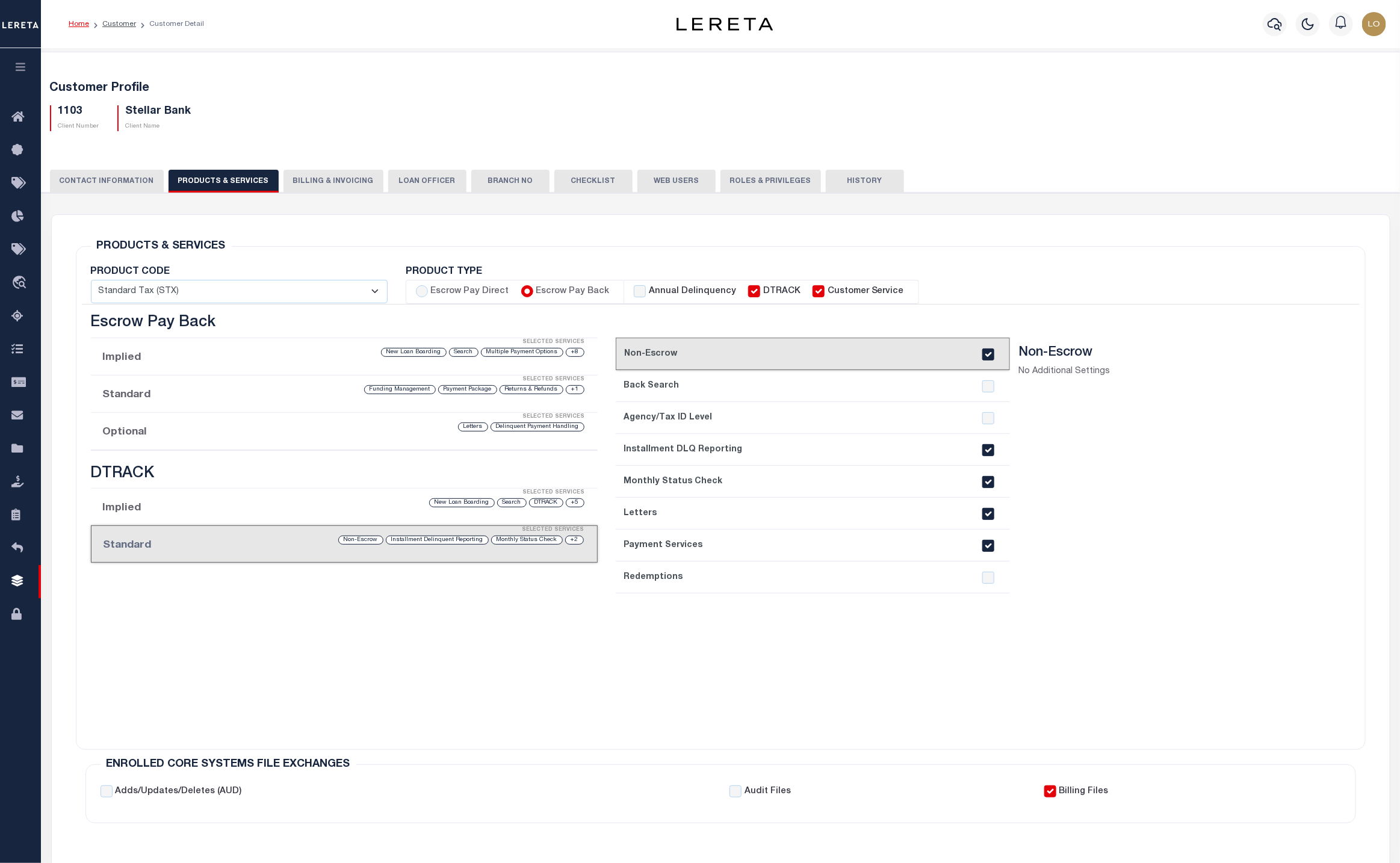
click at [204, 329] on h3 "Escrow Pay Back" at bounding box center [345, 323] width 507 height 19
click at [255, 353] on div "Selected Services" at bounding box center [356, 343] width 507 height 24
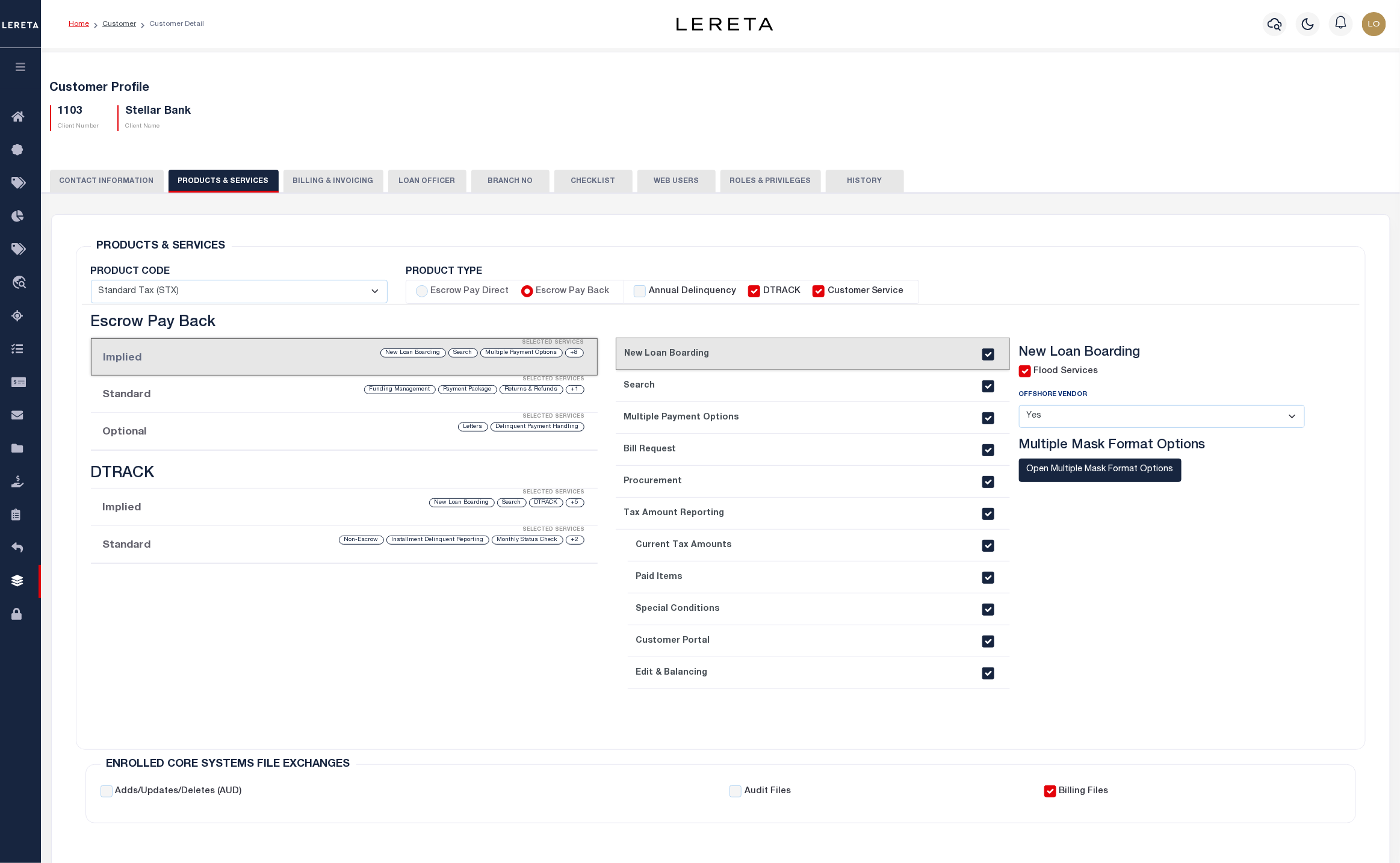
click at [781, 392] on link "2. Search" at bounding box center [813, 386] width 394 height 32
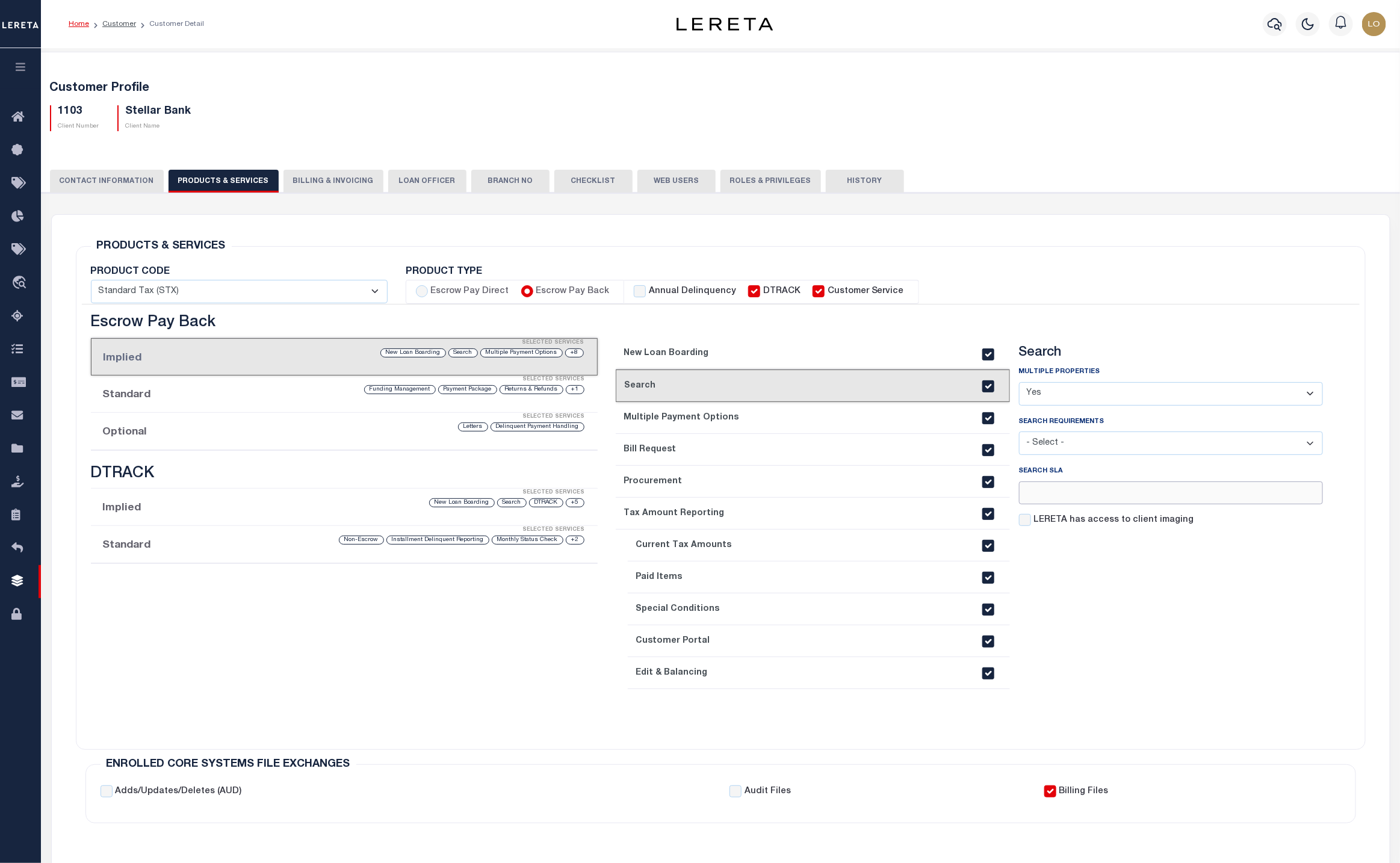
click at [1227, 494] on input "number" at bounding box center [1171, 493] width 305 height 23
type input "1"
click at [1163, 604] on section "Search Multiple Properties - Select - Yes No - Select - 1" at bounding box center [1171, 536] width 305 height 383
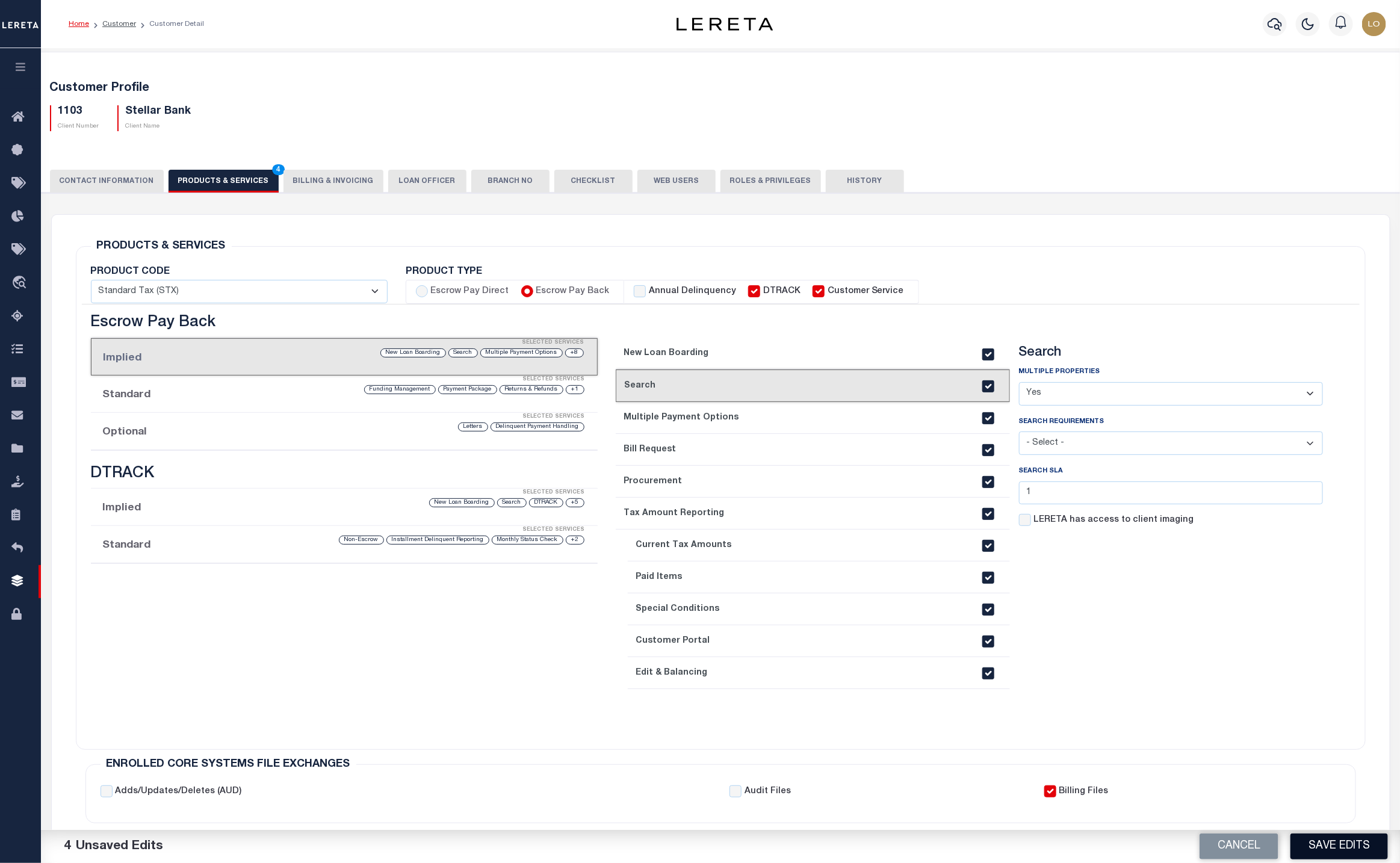
click at [1324, 840] on button "Save Edits" at bounding box center [1339, 846] width 98 height 26
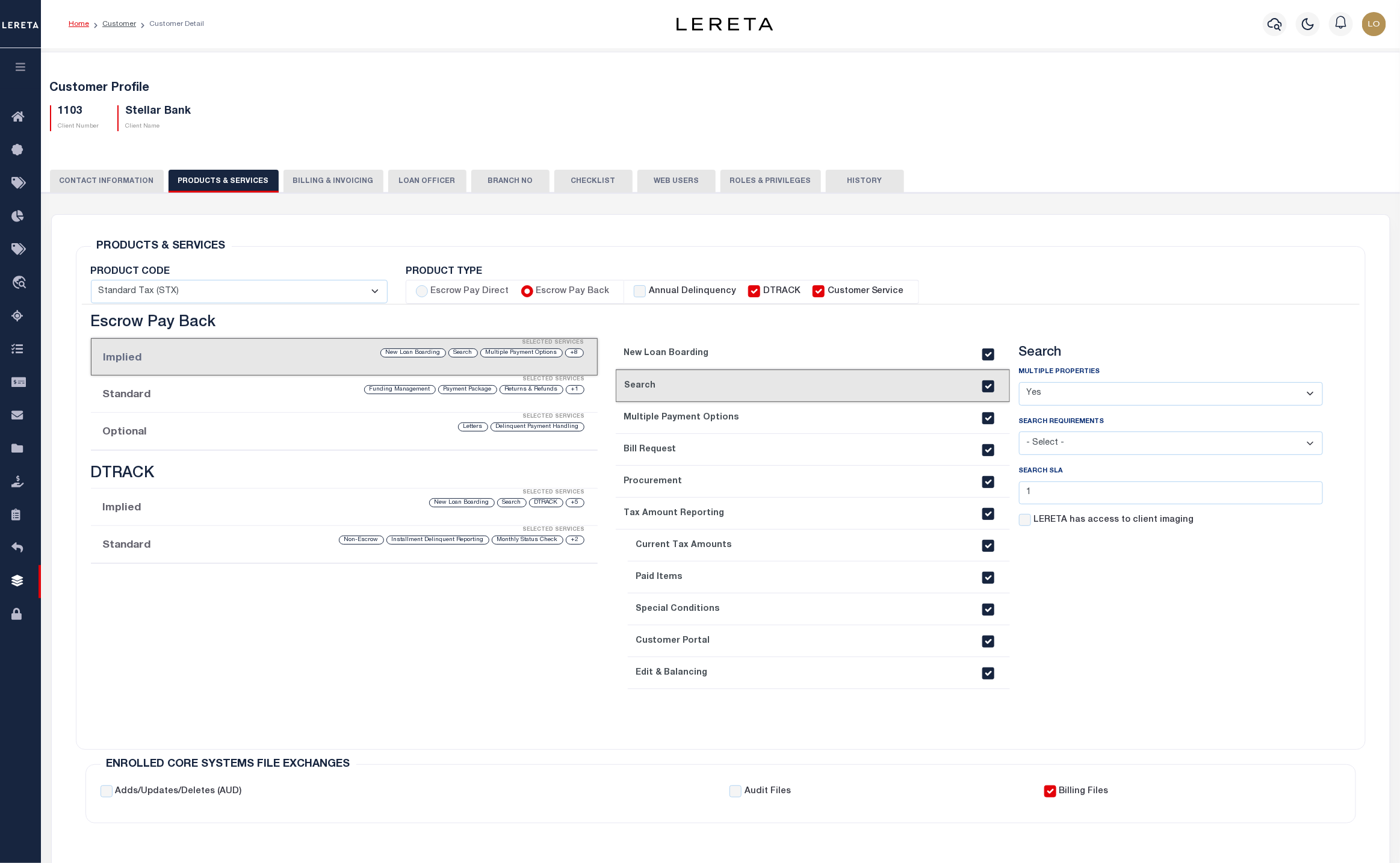
click at [1059, 522] on label "LERETA has access to client imaging" at bounding box center [1113, 520] width 160 height 13
click at [0, 0] on input "LERETA has access to client imaging" at bounding box center [0, 0] width 0 height 0
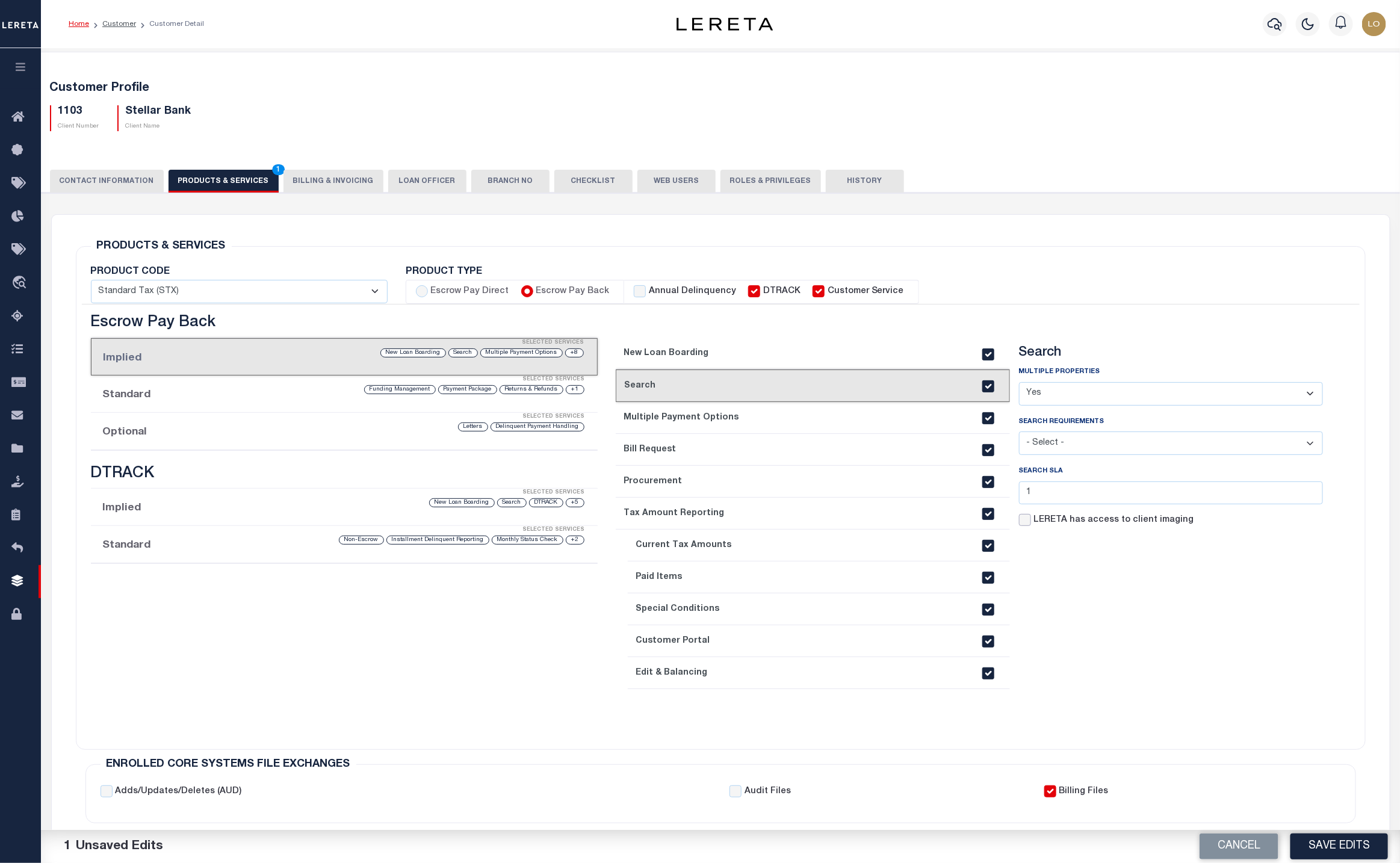
click at [1026, 524] on input "LERETA has access to client imaging" at bounding box center [1025, 520] width 12 height 12
checkbox input "true"
click at [1326, 844] on button "Save Edits" at bounding box center [1339, 846] width 98 height 26
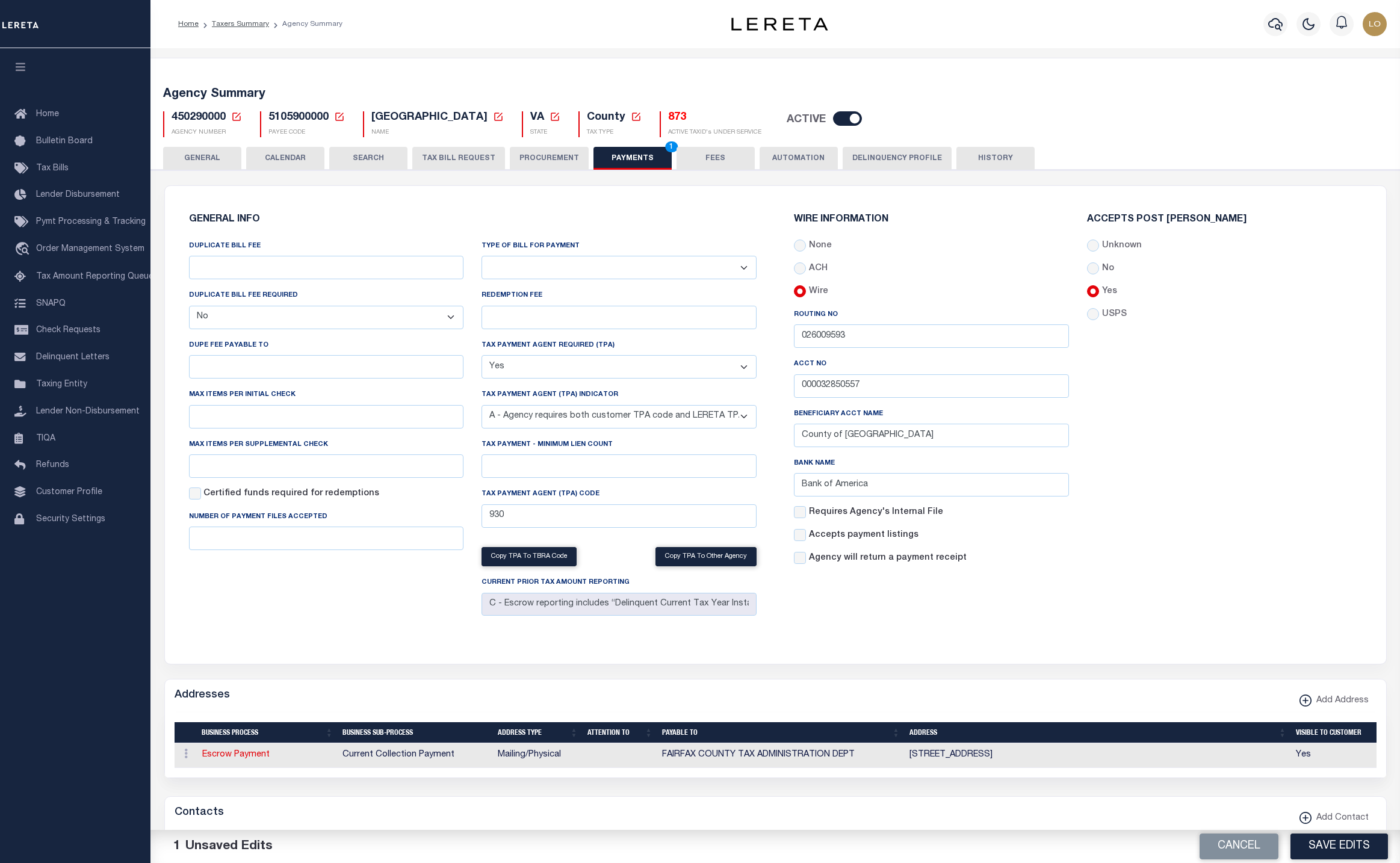
select select "false"
select select "true"
select select "1"
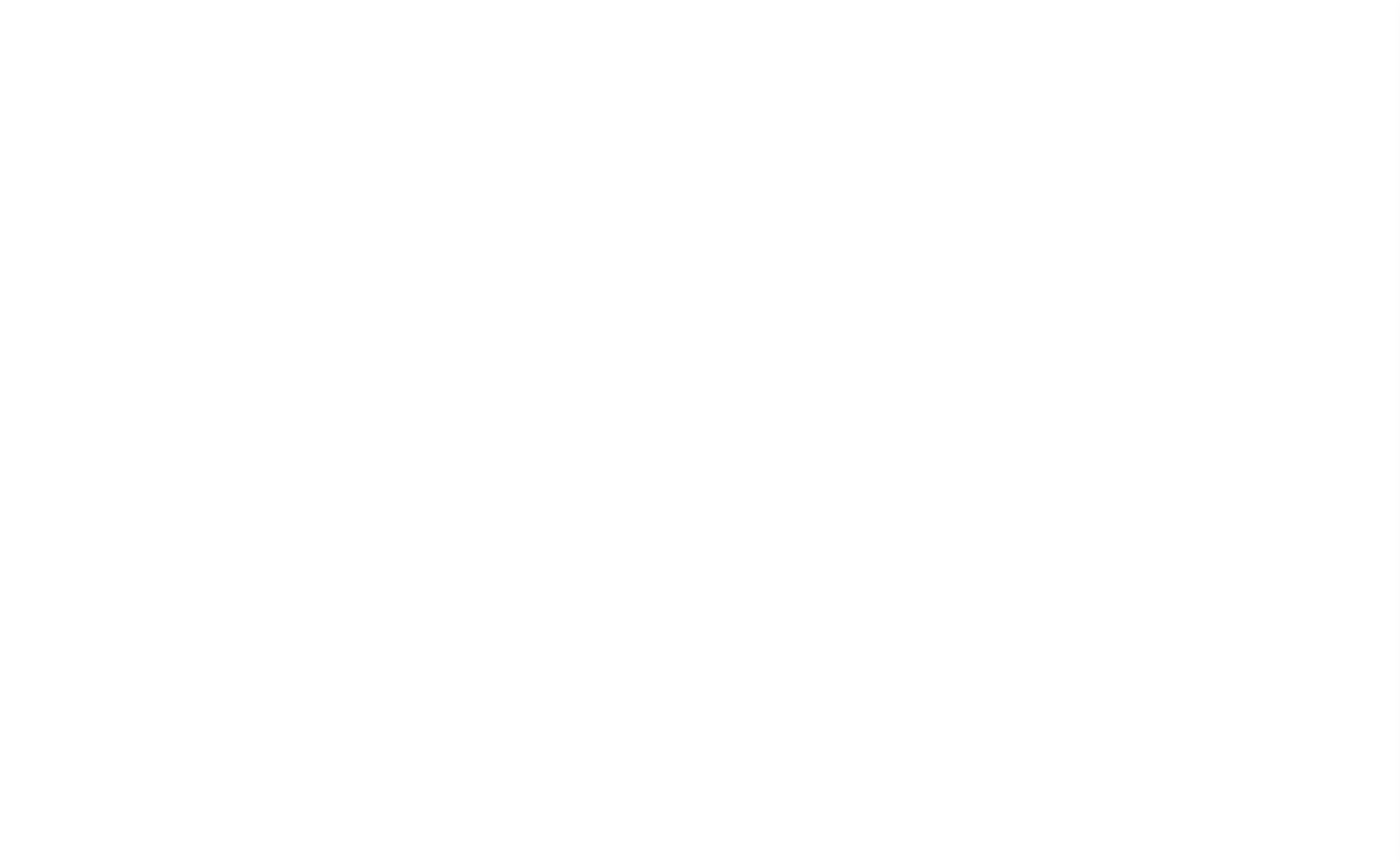
select select
type input "18830"
type input "AVET BUILT 3 LLC"
select select
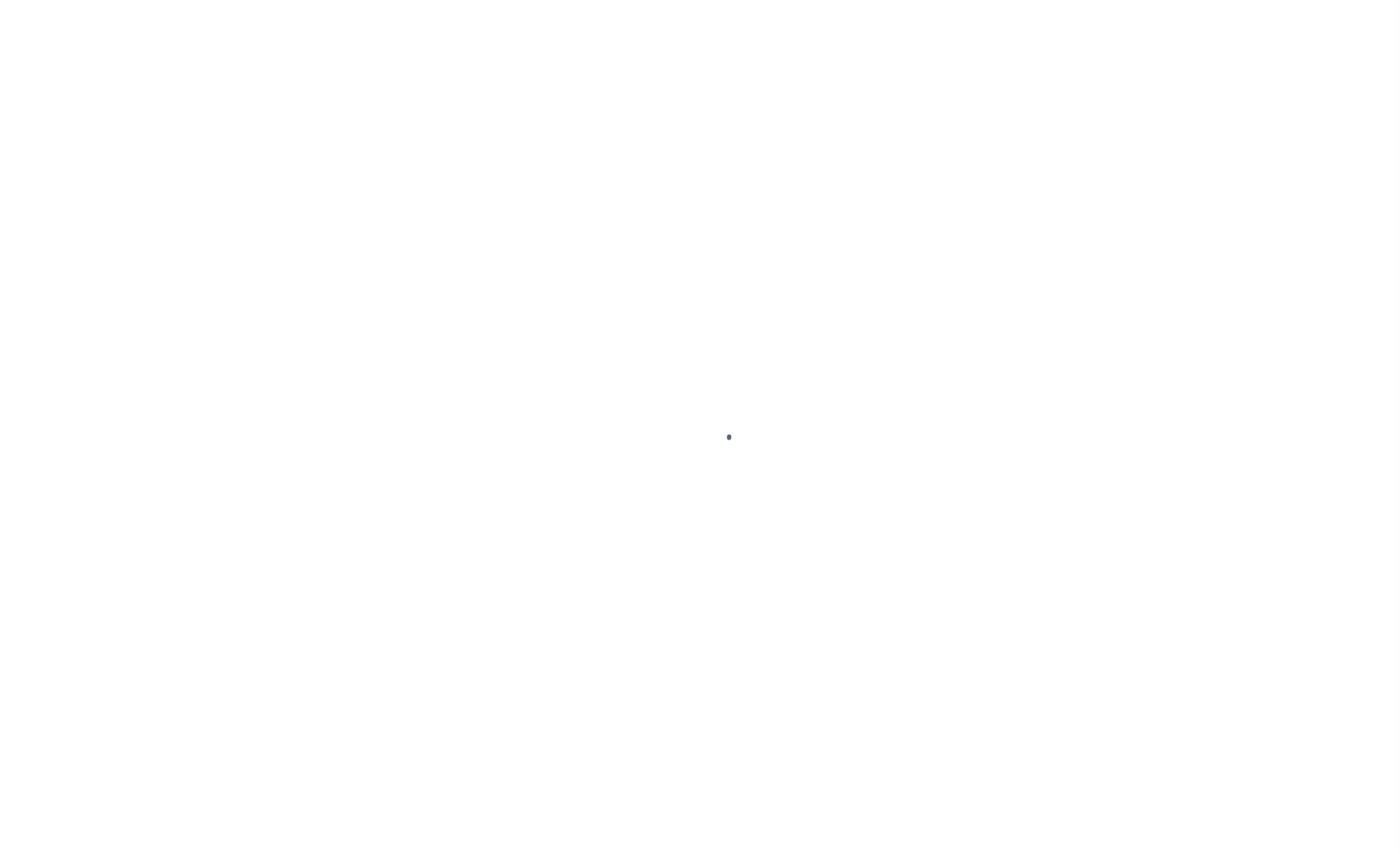
type input "[STREET_ADDRESS]"
type input "Westminster MD 21157"
select select "10"
select select "NonEscrow"
select select "14701"
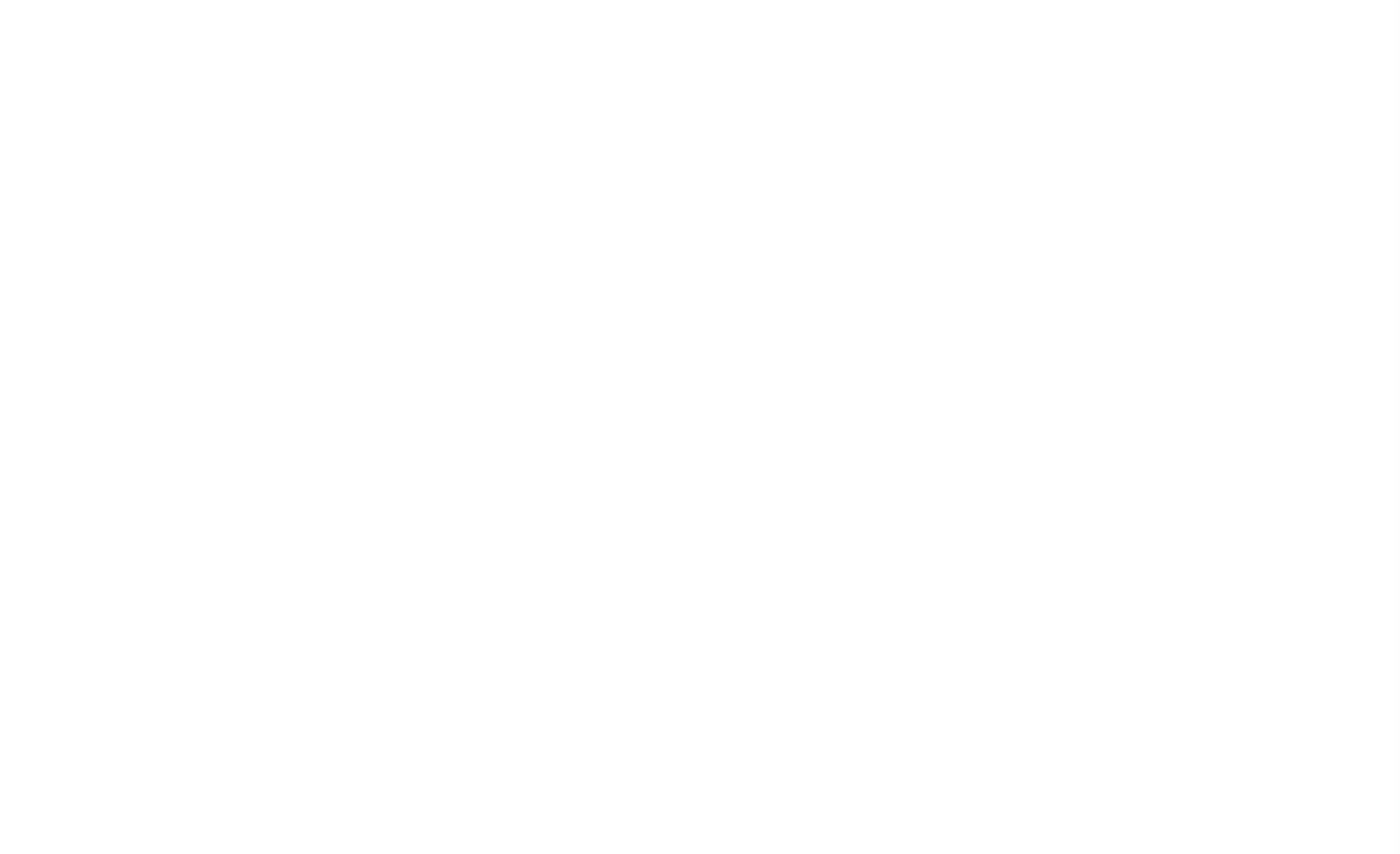
select select "25066"
type input "[STREET_ADDRESS][PERSON_NAME]"
select select "2"
type input "[GEOGRAPHIC_DATA], MD 21157"
type input "a0kUS00000AIkY5"
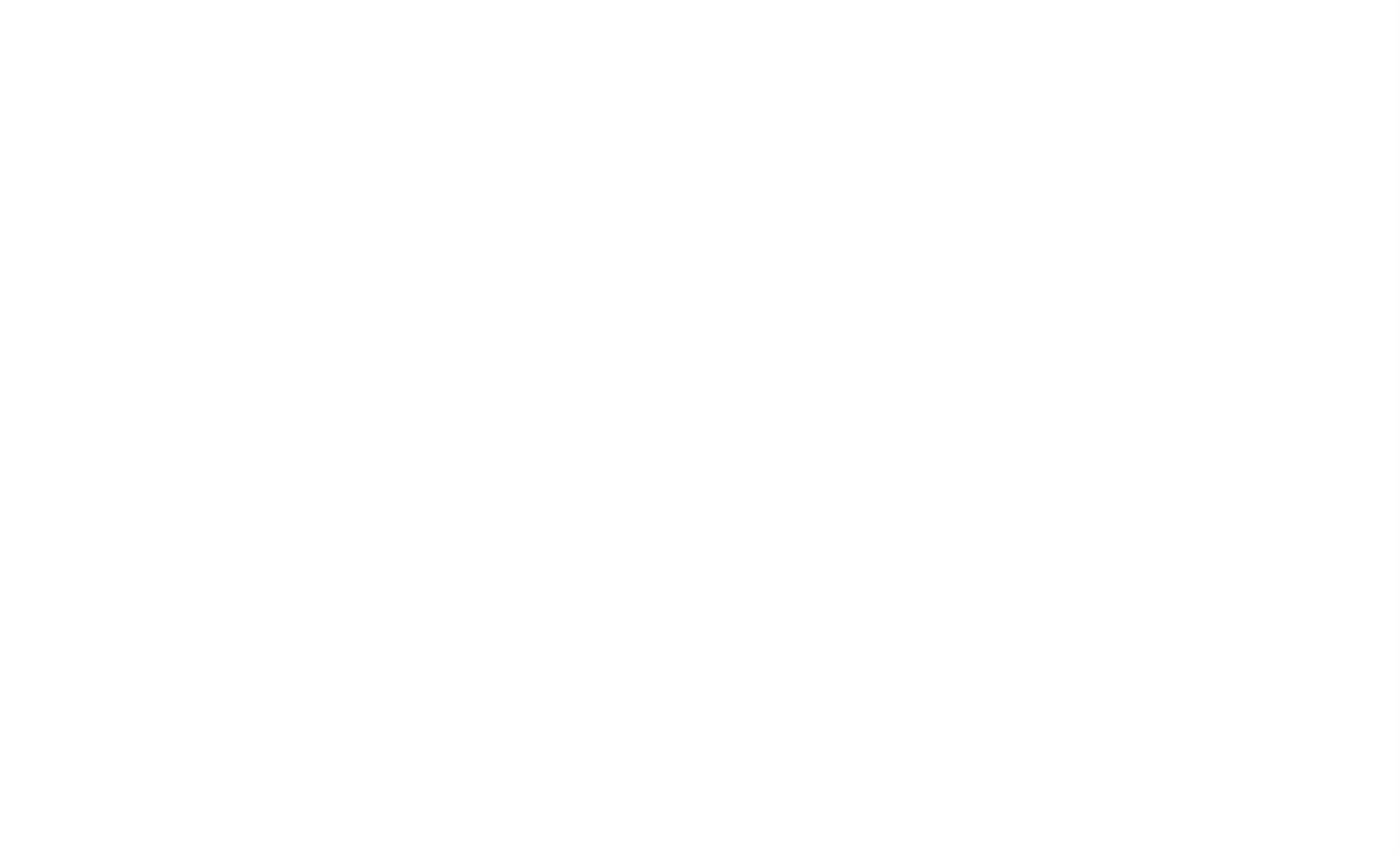
type input "MD"
type textarea "LEGAL REQUIRED"
type textarea "."
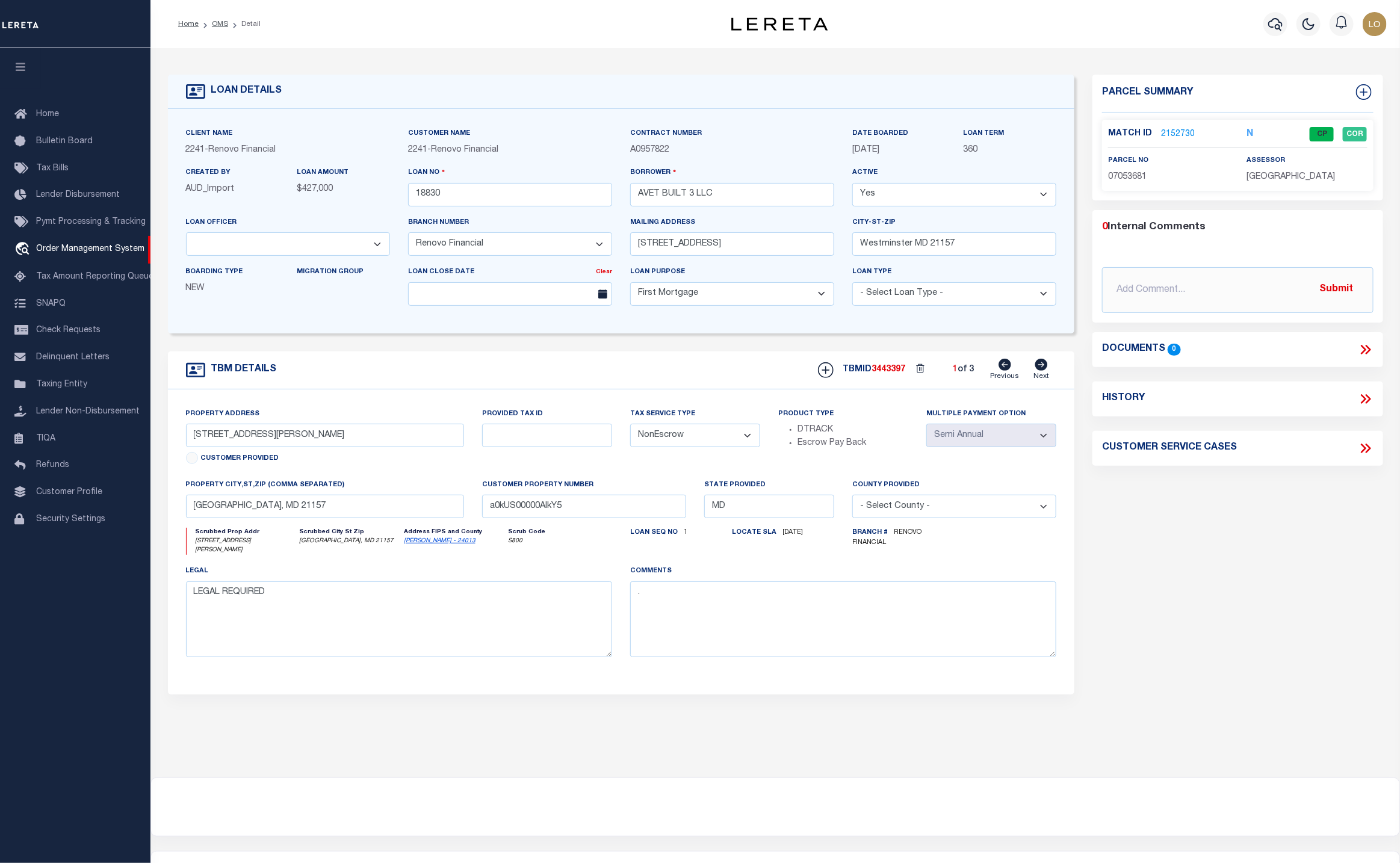
click at [1171, 130] on link "2152730" at bounding box center [1178, 134] width 34 height 13
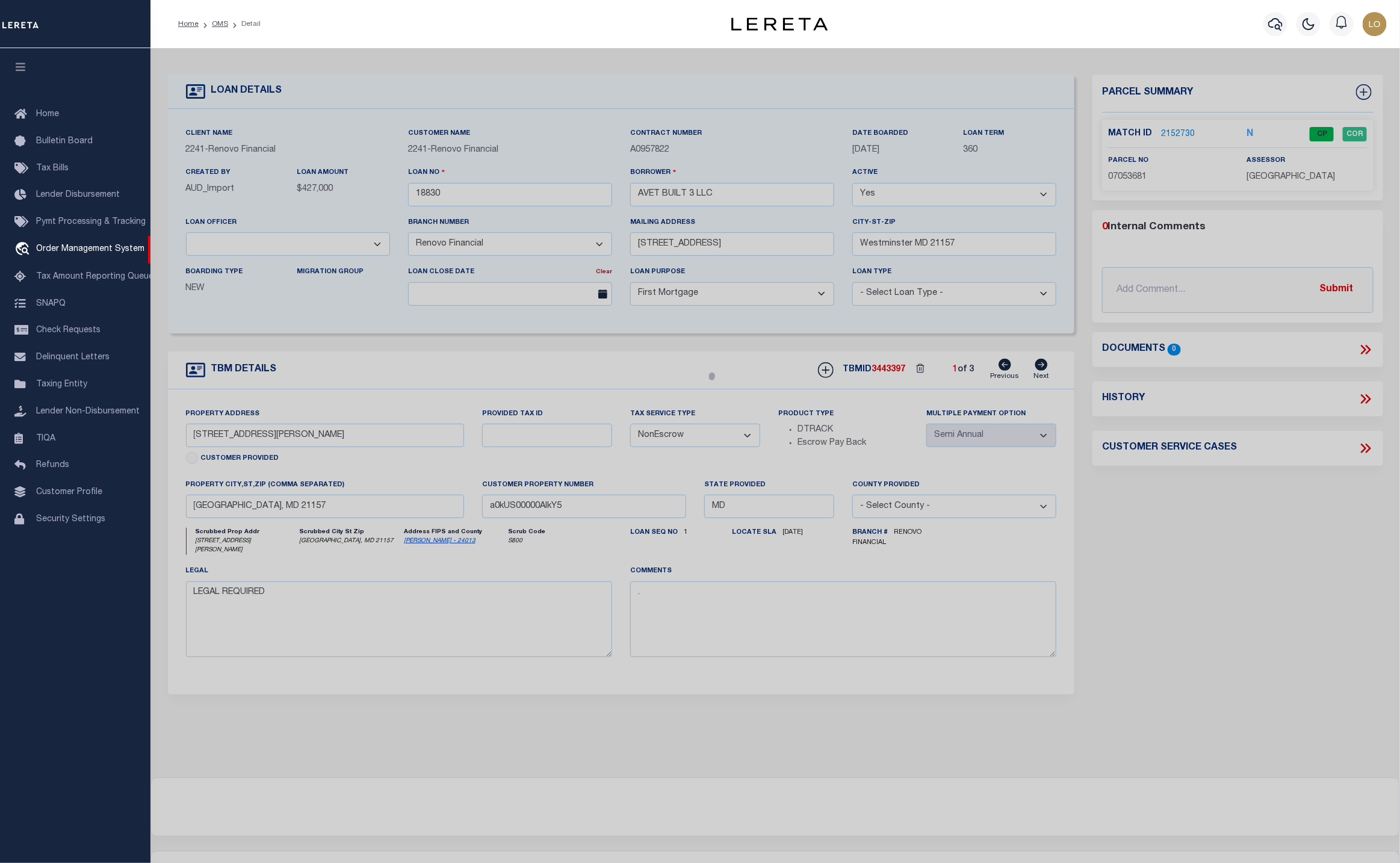
checkbox input "false"
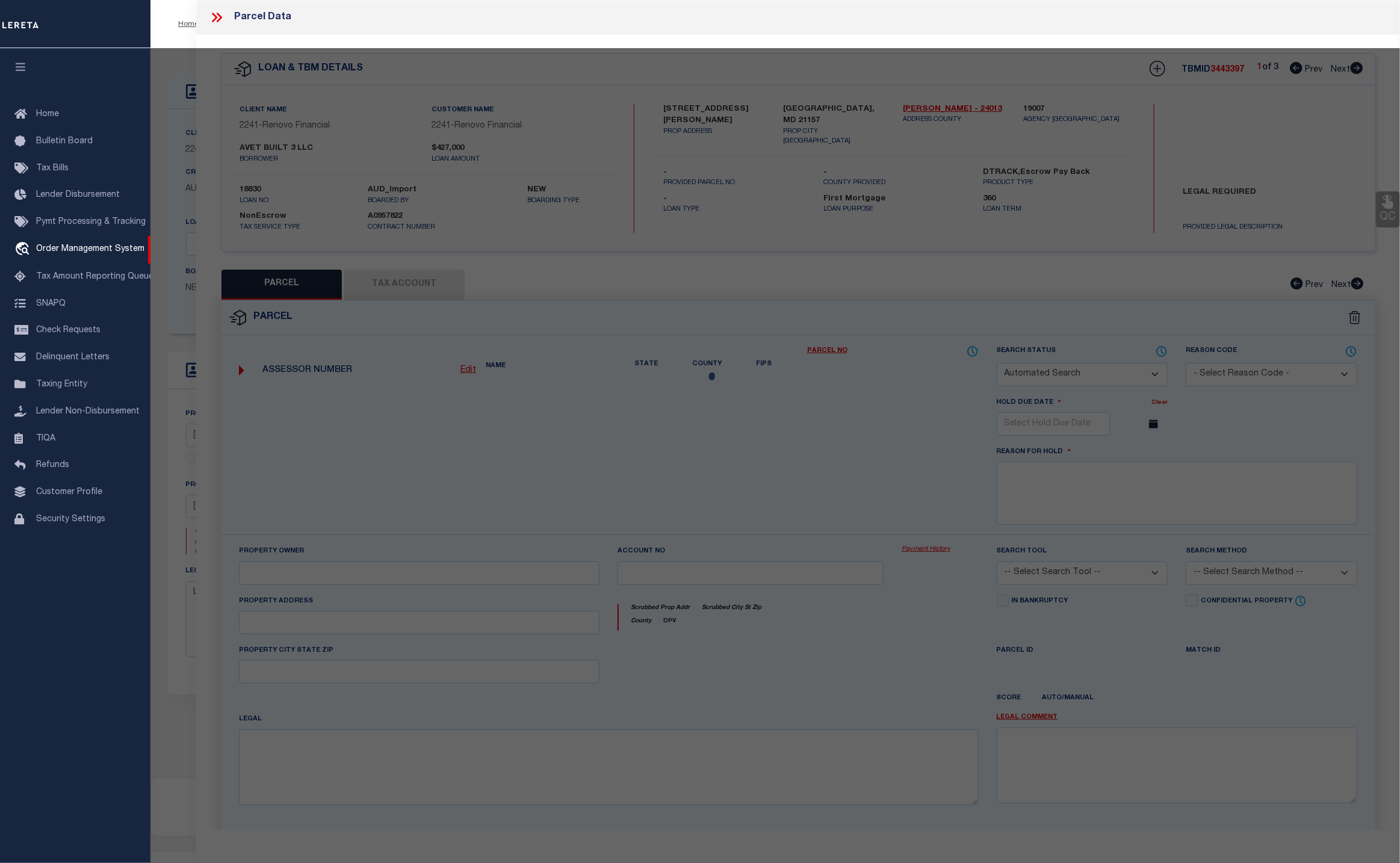
select select "CP"
type input "AVET BUILT 3 LLC"
select select "AGW"
select select
type input "46 JOHN ST UNIT: 46"
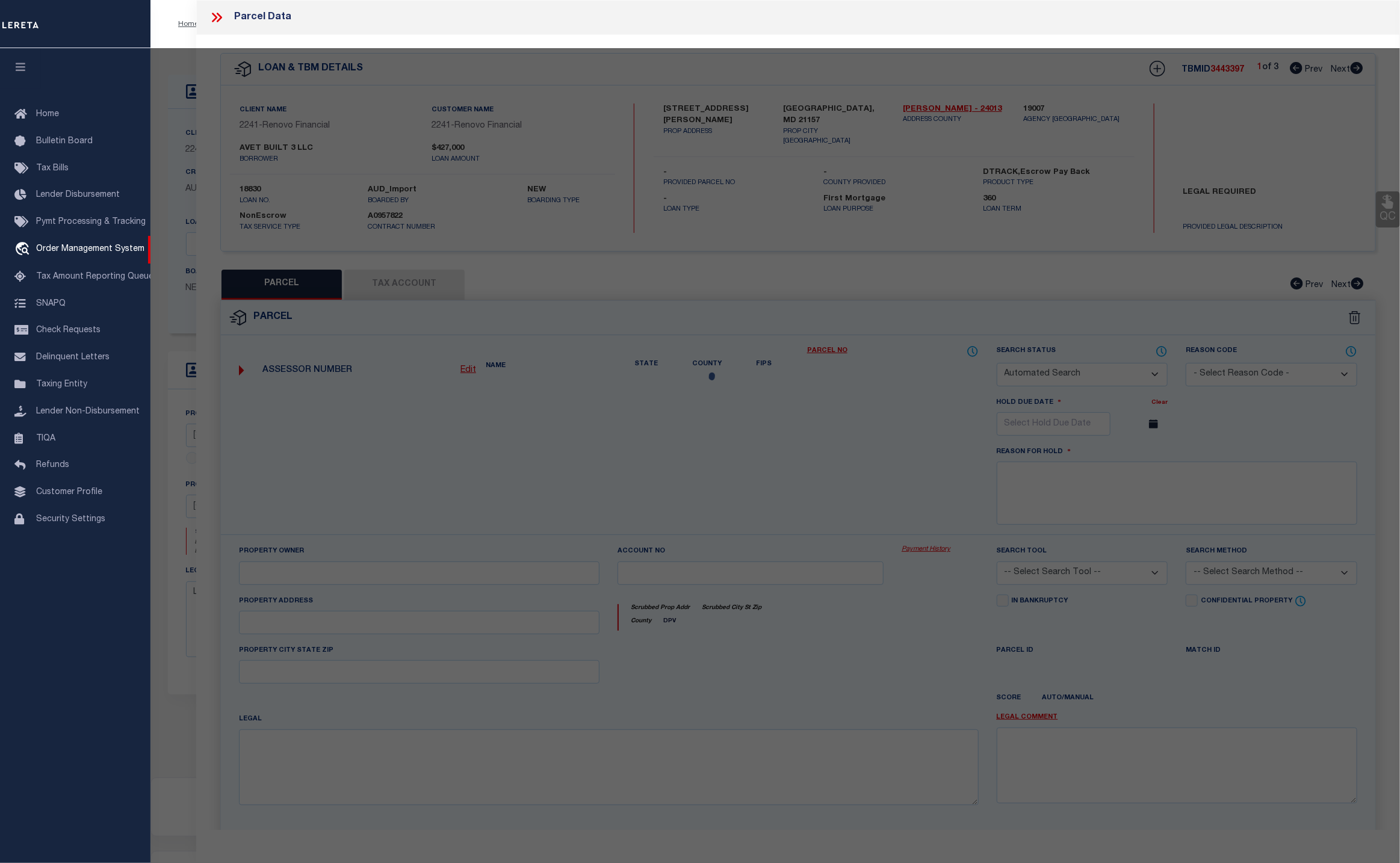
type input "WESTMINSTER MD 21157-0000"
type textarea "[STREET_ADDRESS][PERSON_NAME][PERSON_NAME] CONDOS"
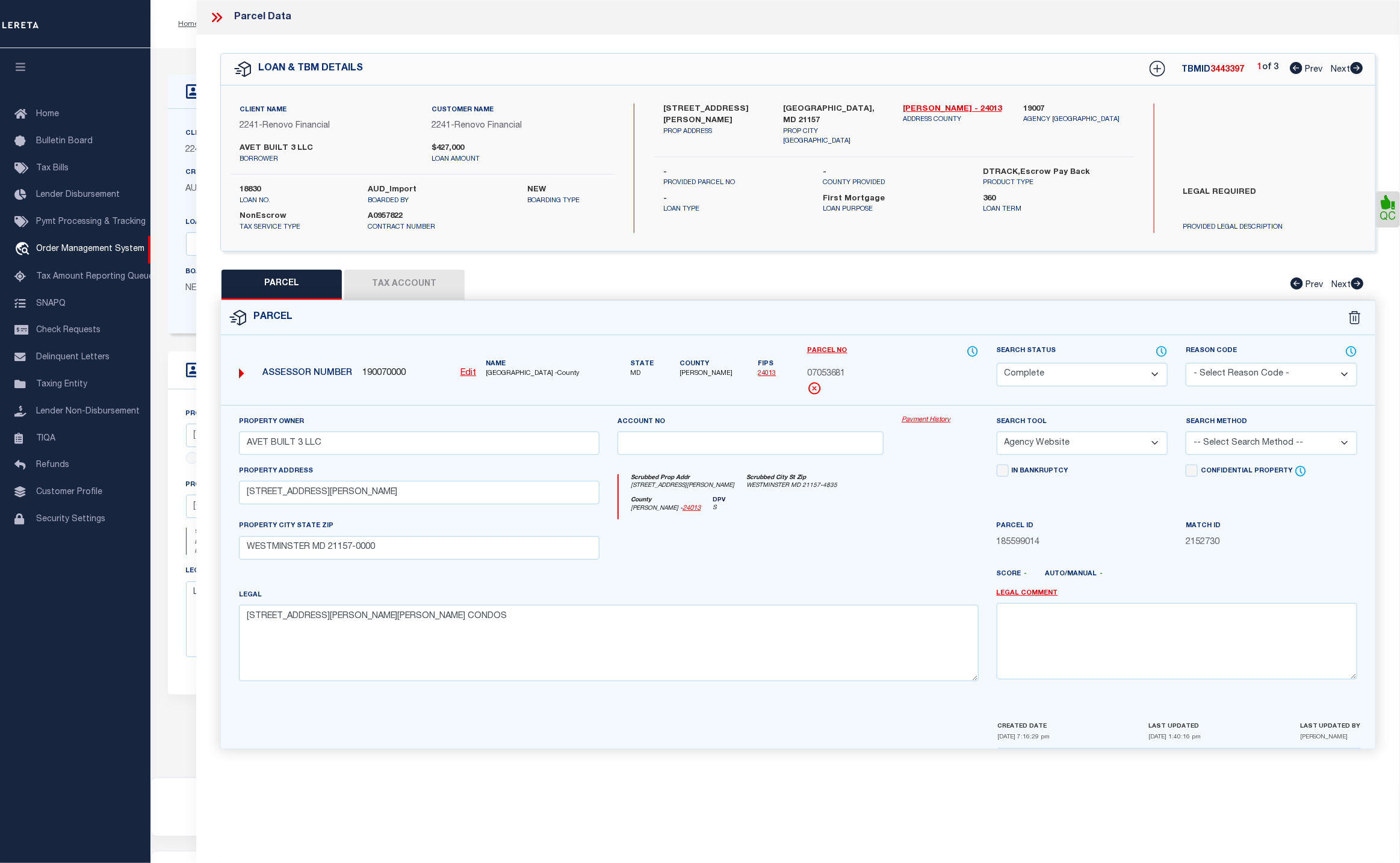
click at [943, 419] on link "Payment History" at bounding box center [940, 420] width 76 height 10
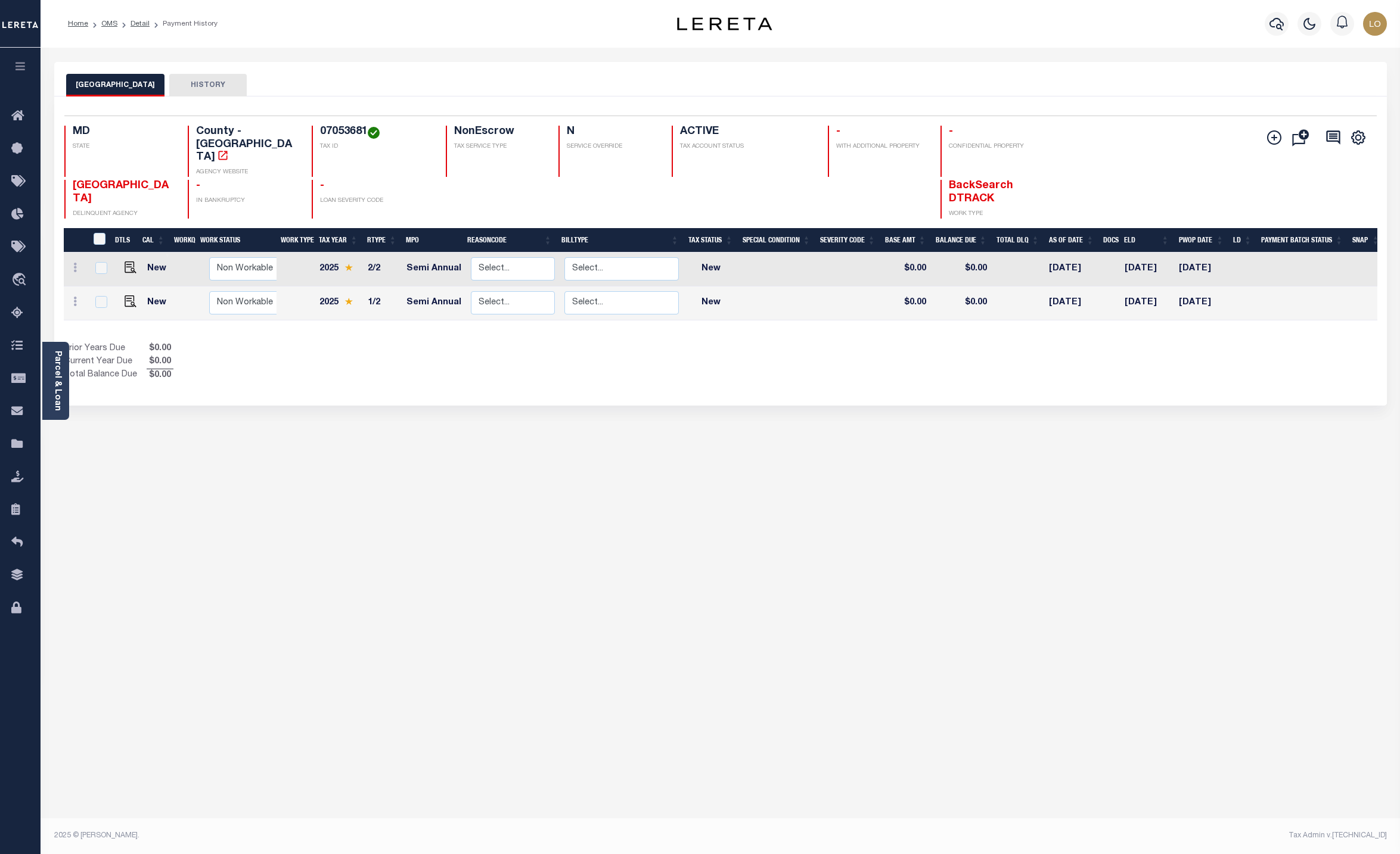
click at [876, 70] on div "CARROLL COUNTY HISTORY" at bounding box center [721, 79] width 1333 height 35
click at [961, 210] on p "WORK TYPE" at bounding box center [1000, 214] width 101 height 9
drag, startPoint x: 983, startPoint y: 189, endPoint x: 946, endPoint y: 184, distance: 37.3
click at [946, 184] on div "BackSearch DTRACK WORK TYPE" at bounding box center [995, 199] width 110 height 39
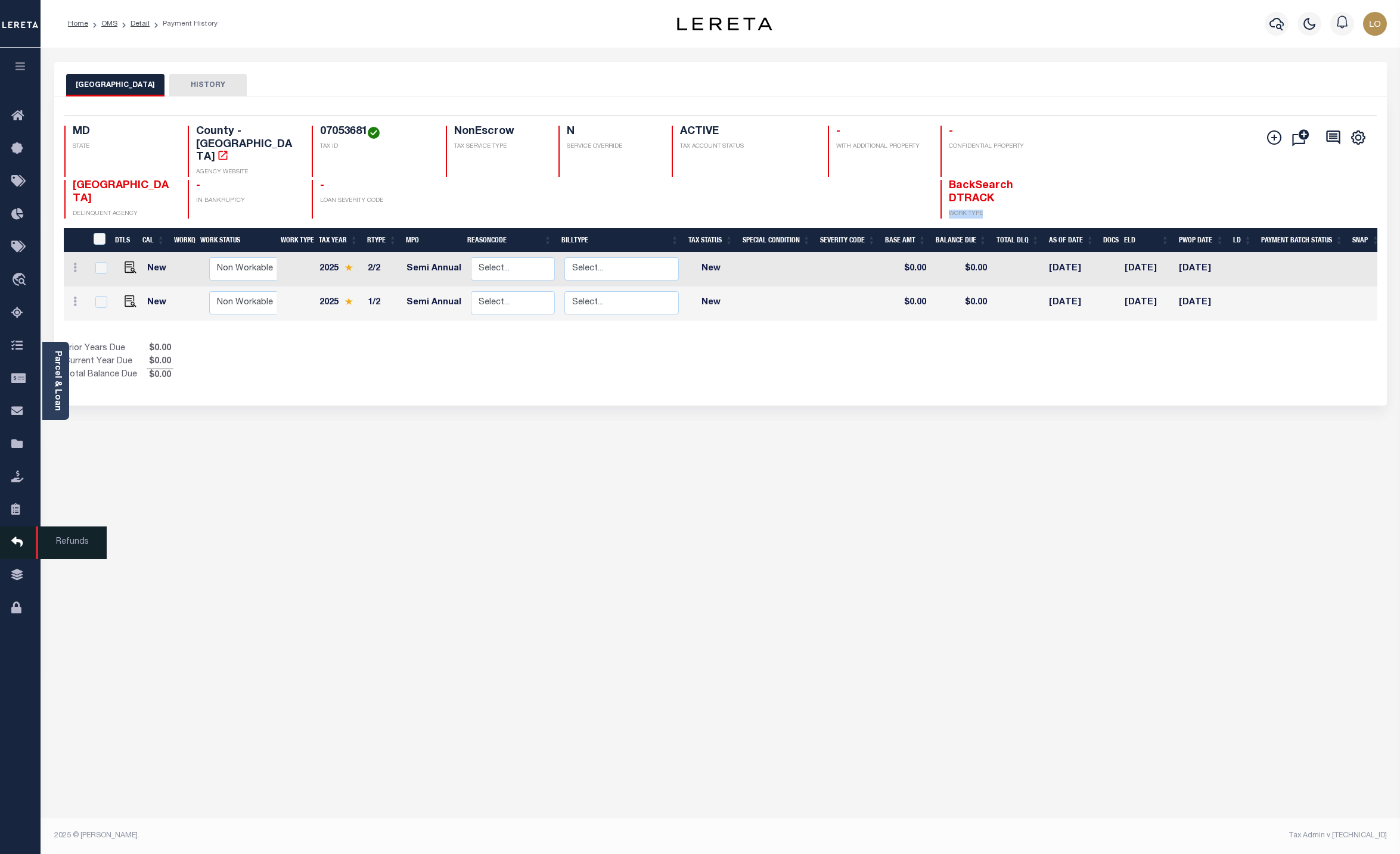
copy p "WORK TYPE"
drag, startPoint x: 261, startPoint y: 211, endPoint x: 168, endPoint y: 131, distance: 122.7
click at [132, 24] on link "Detail" at bounding box center [140, 24] width 19 height 7
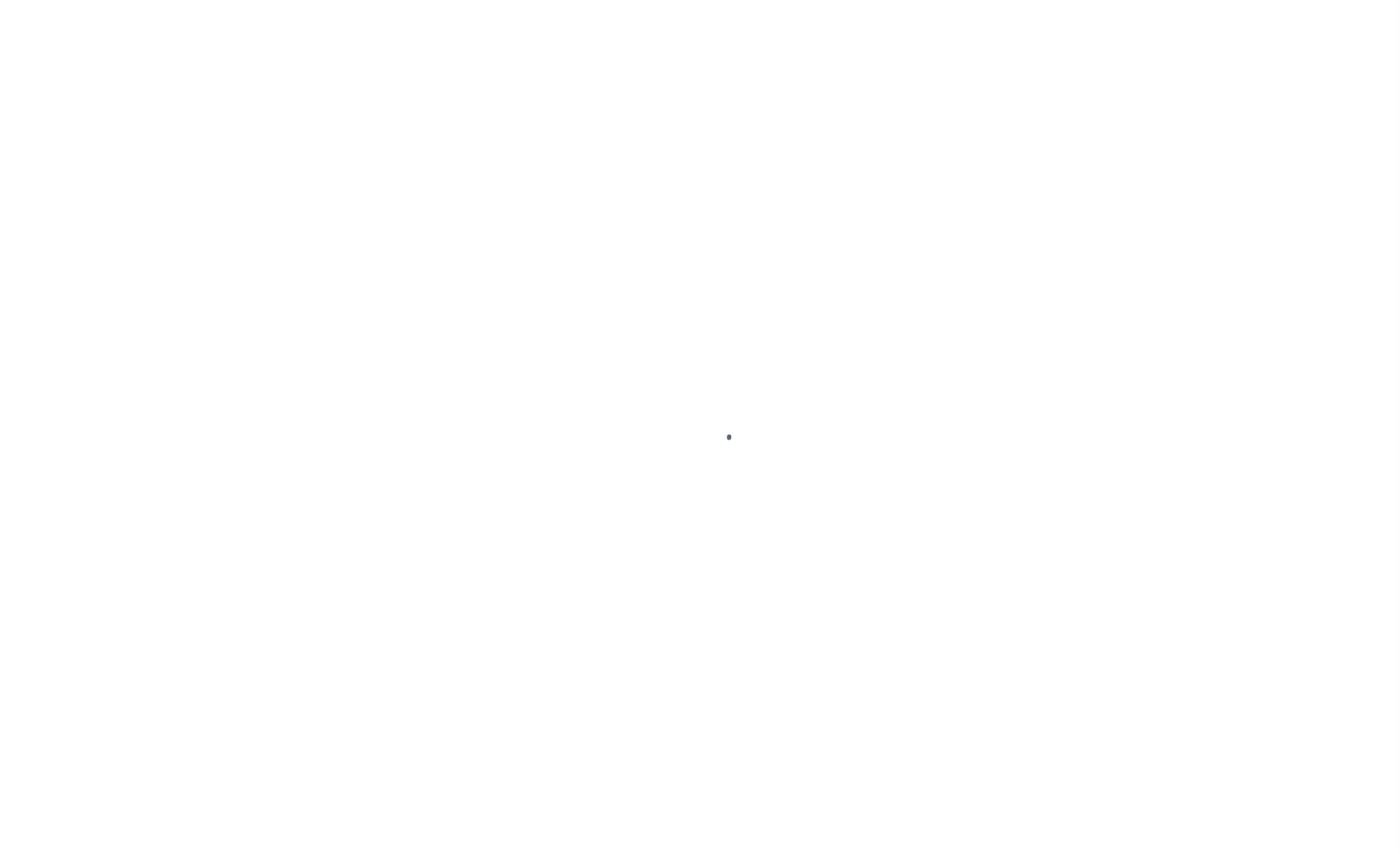
type input "18830"
type input "AVET BUILT 3 LLC"
select select
type input "[STREET_ADDRESS]"
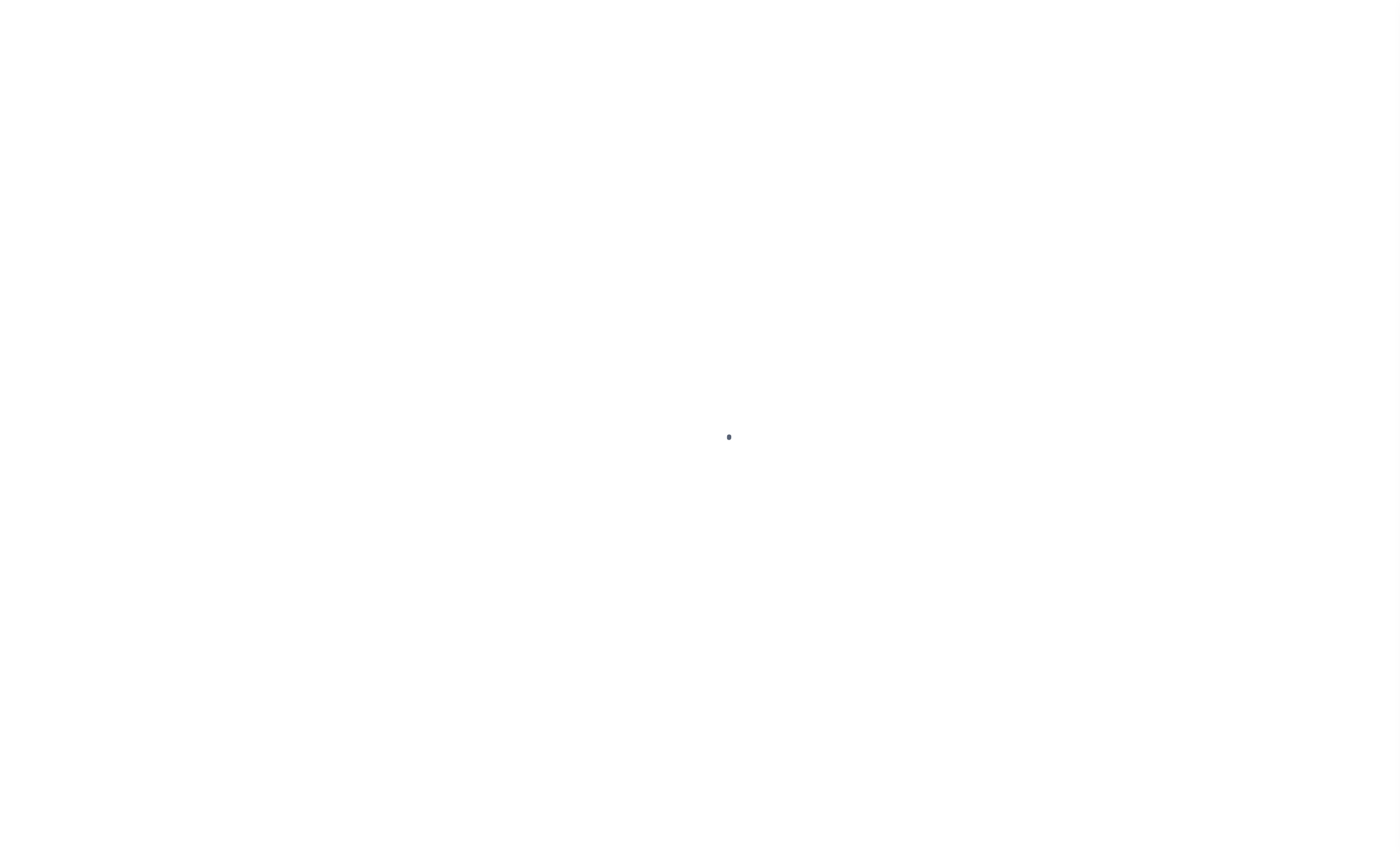
type input "Westminster MD 21157"
select select "10"
select select "NonEscrow"
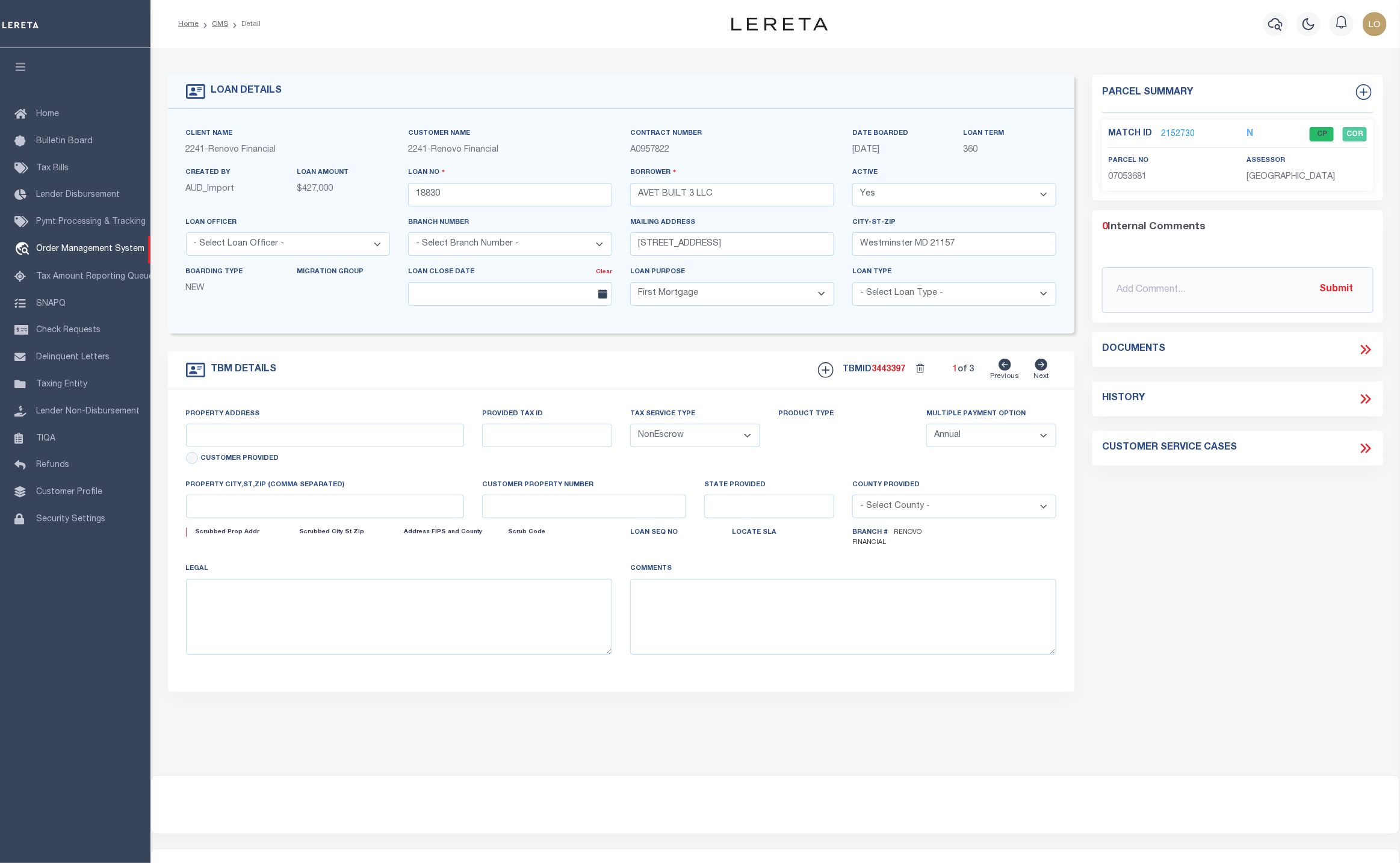
select select "14701"
select select "25066"
type input "[STREET_ADDRESS][PERSON_NAME]"
type input "[GEOGRAPHIC_DATA], MD 21157"
type input "a0kUS00000AIkY5"
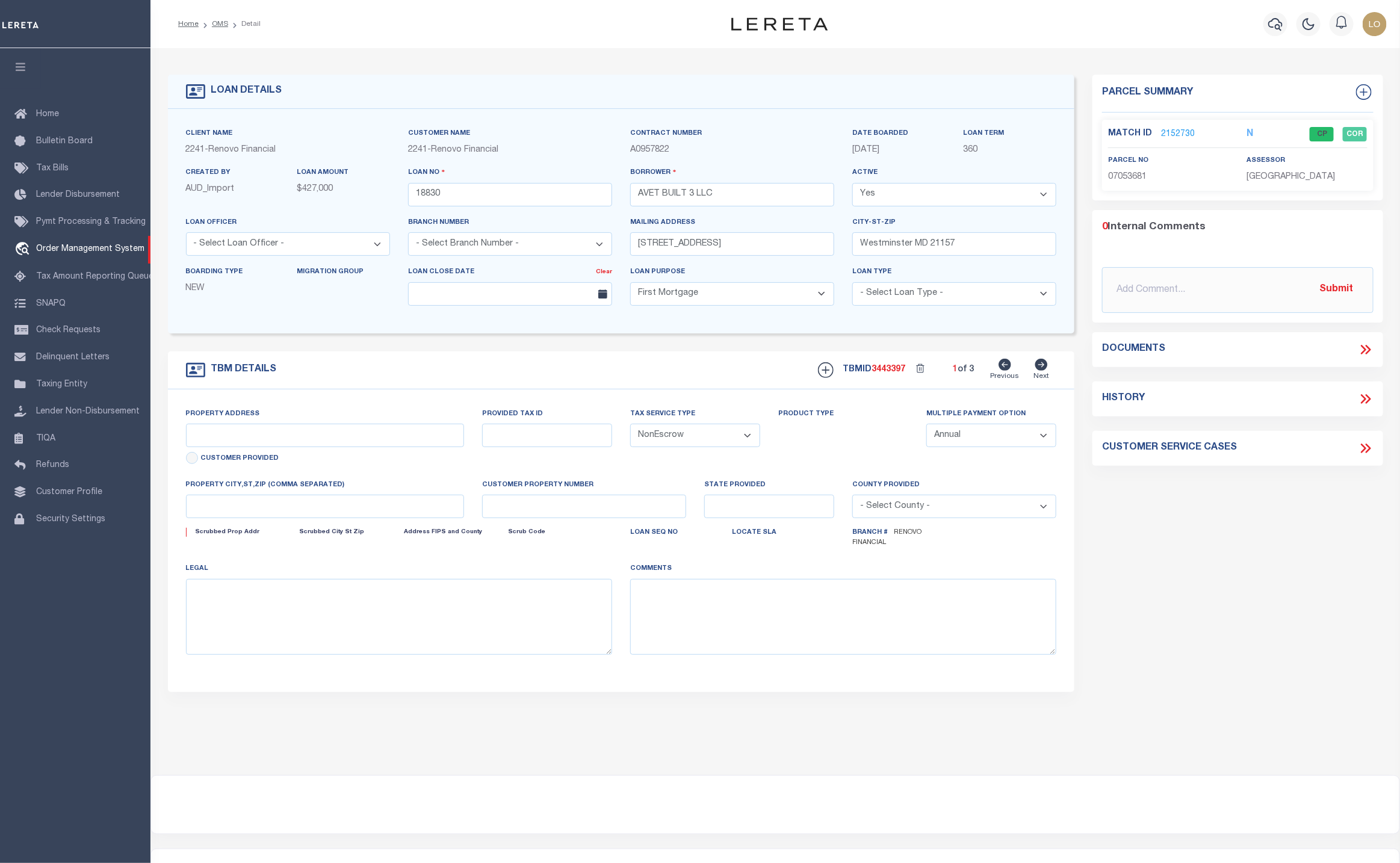
type input "MD"
type textarea "LEGAL REQUIRED"
type textarea "."
select select "2"
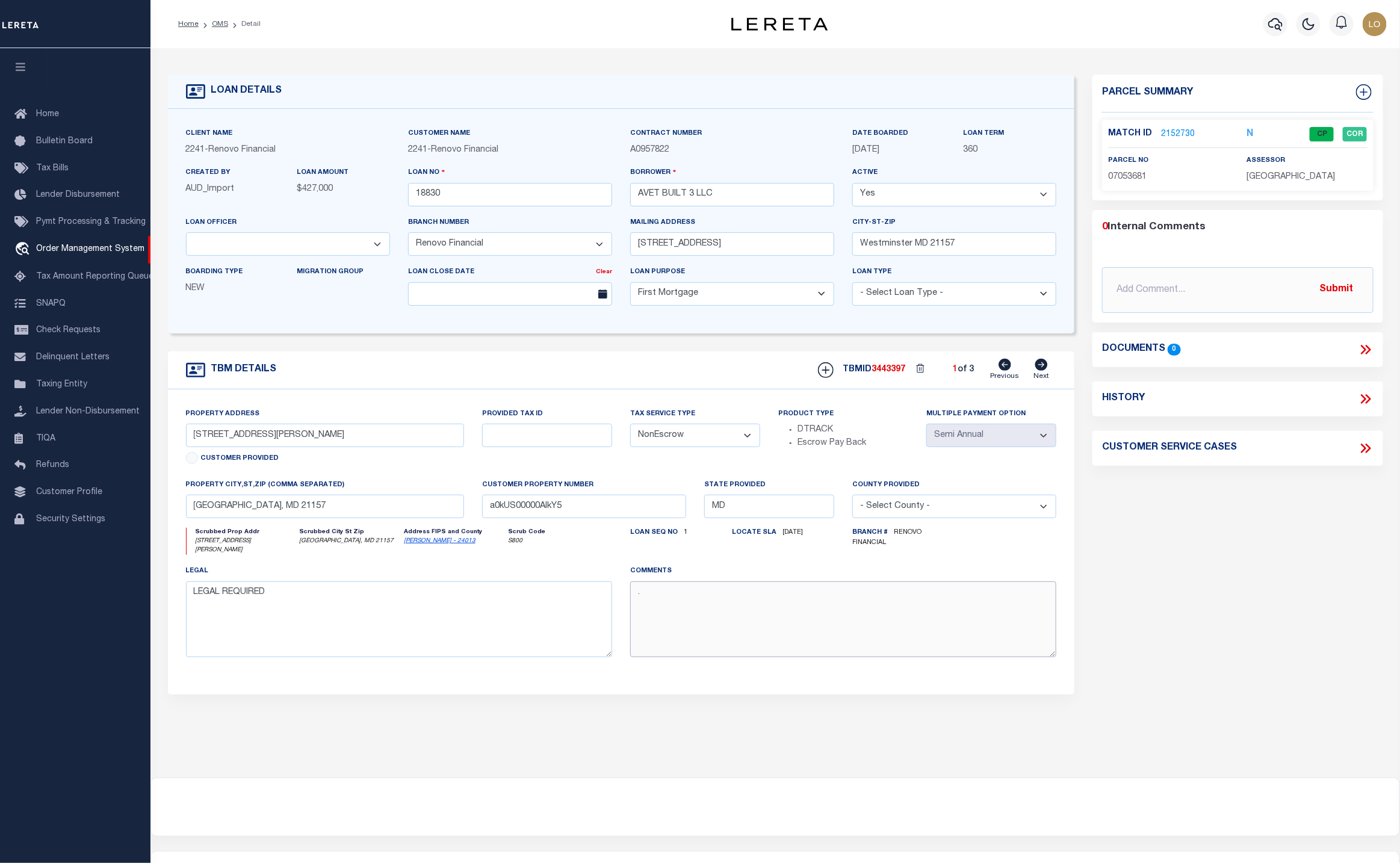
click at [860, 611] on textarea "." at bounding box center [844, 619] width 426 height 76
click at [1296, 712] on div "Parcel Summary Match ID 2152730 N parcel no 07053681 assessor 0" at bounding box center [1237, 408] width 308 height 667
click at [1355, 853] on button "Save Edits" at bounding box center [1339, 846] width 98 height 26
click at [1371, 396] on icon at bounding box center [1366, 399] width 16 height 16
select select "100"
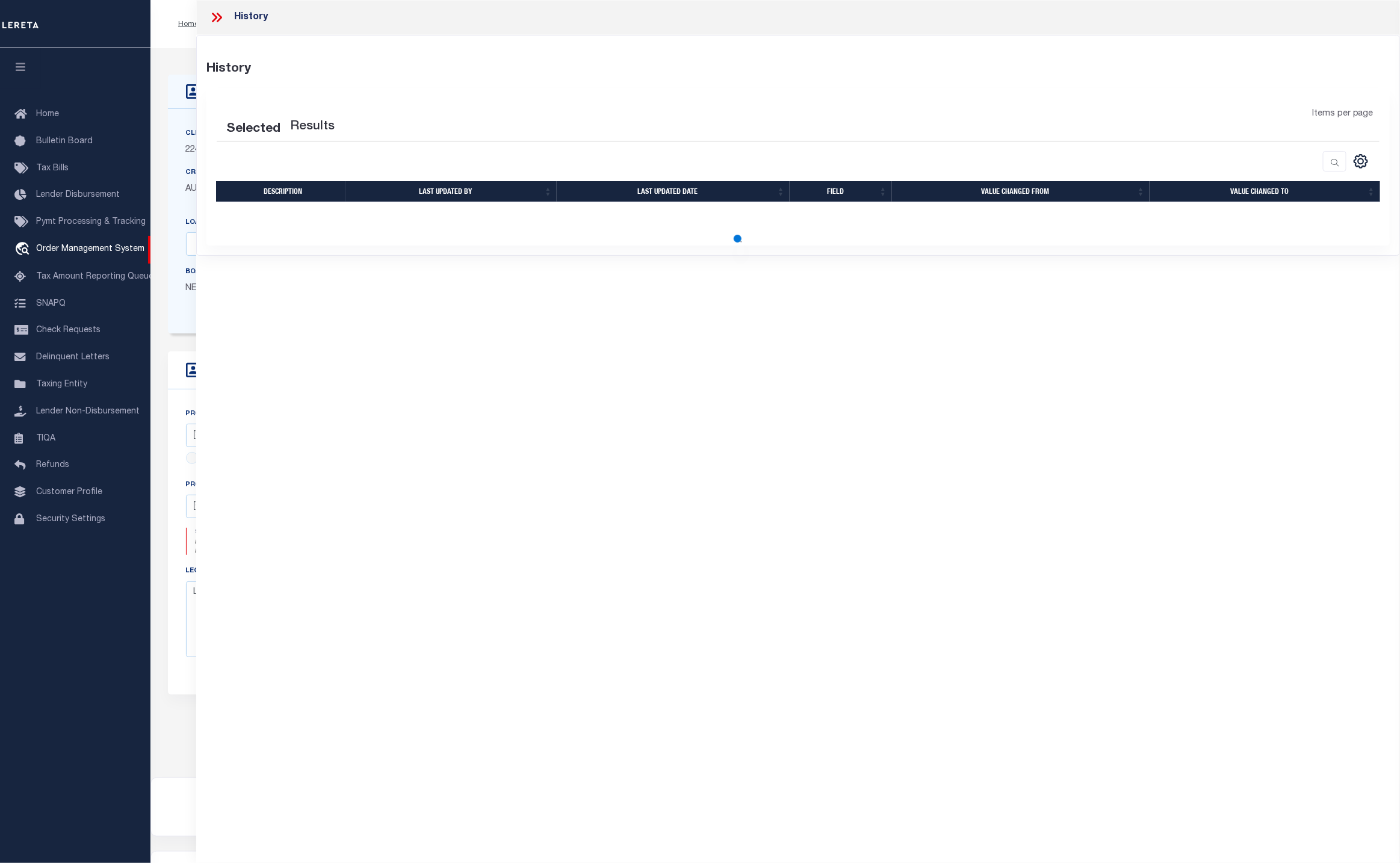
select select "100"
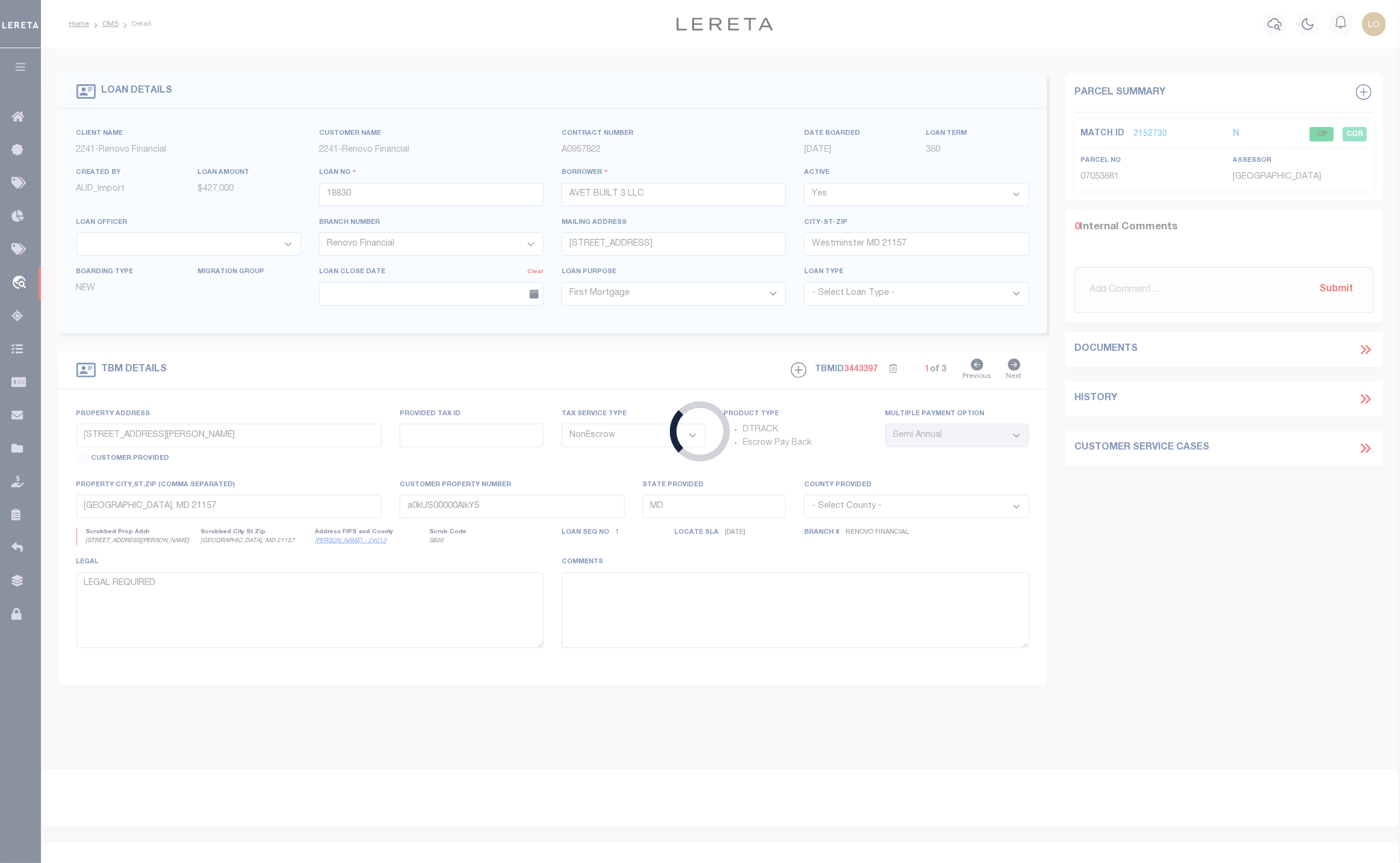
type input "20010000542969"
type input "722 [PERSON_NAME], LLC"
select select
select select "Escrow"
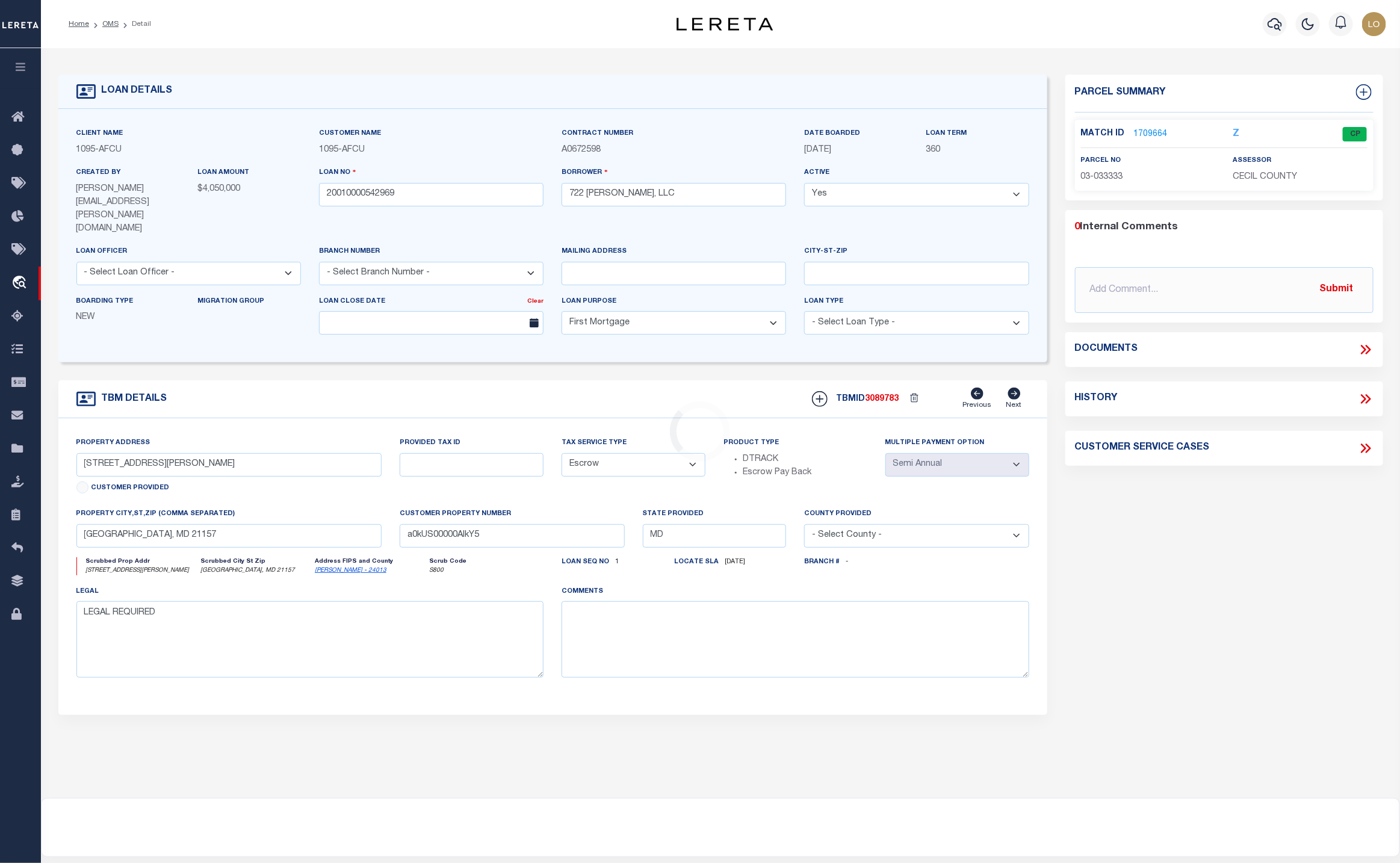
type input "[STREET_ADDRESS]"
type input "03-033333"
type input "Baltimore MD 21231"
select select "[PERSON_NAME]"
type textarea "Containing 1.2087 acres (52651 square feet0 of land, more or less."
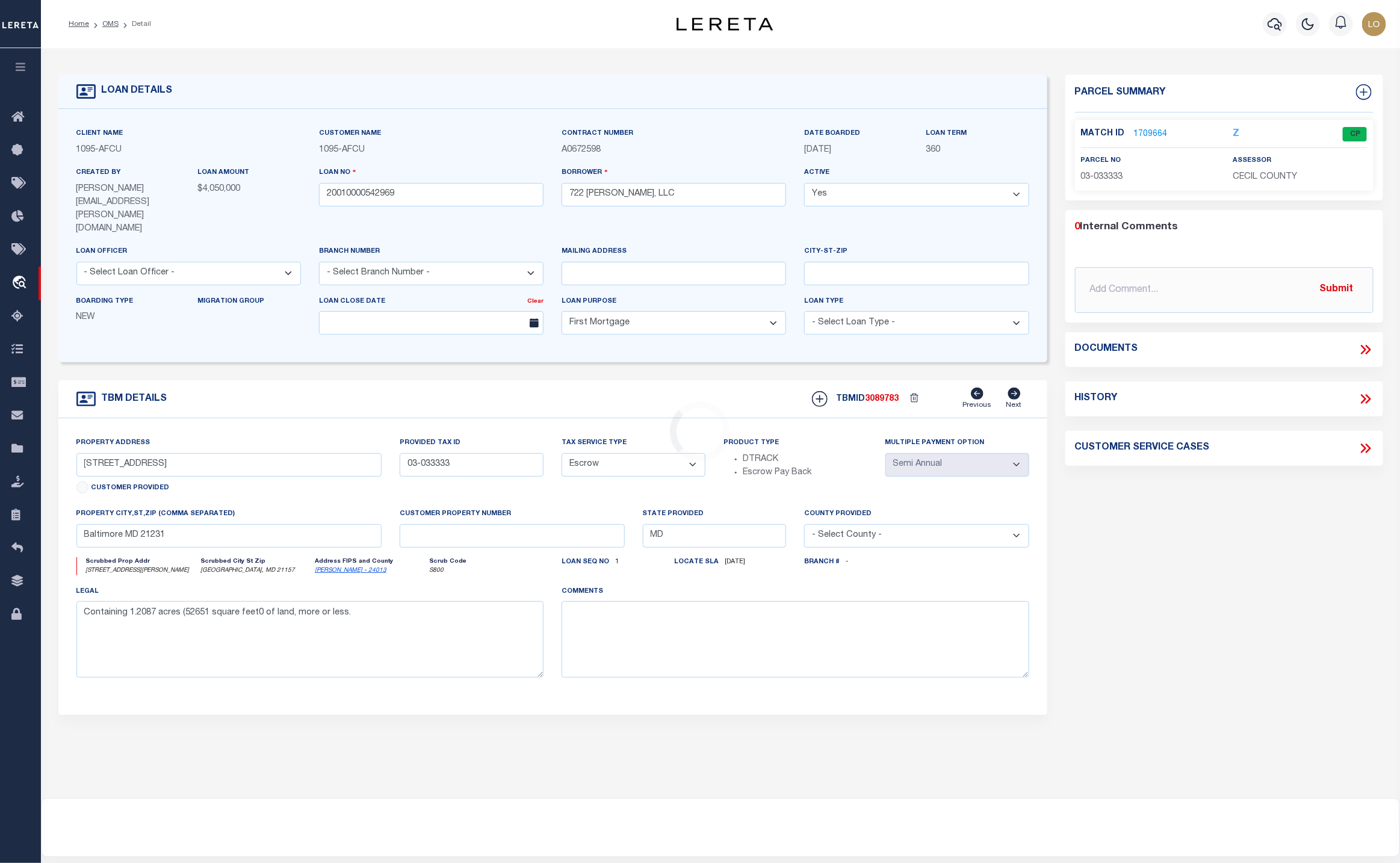
select select "1"
click at [1371, 398] on icon at bounding box center [1366, 399] width 16 height 16
select select "100"
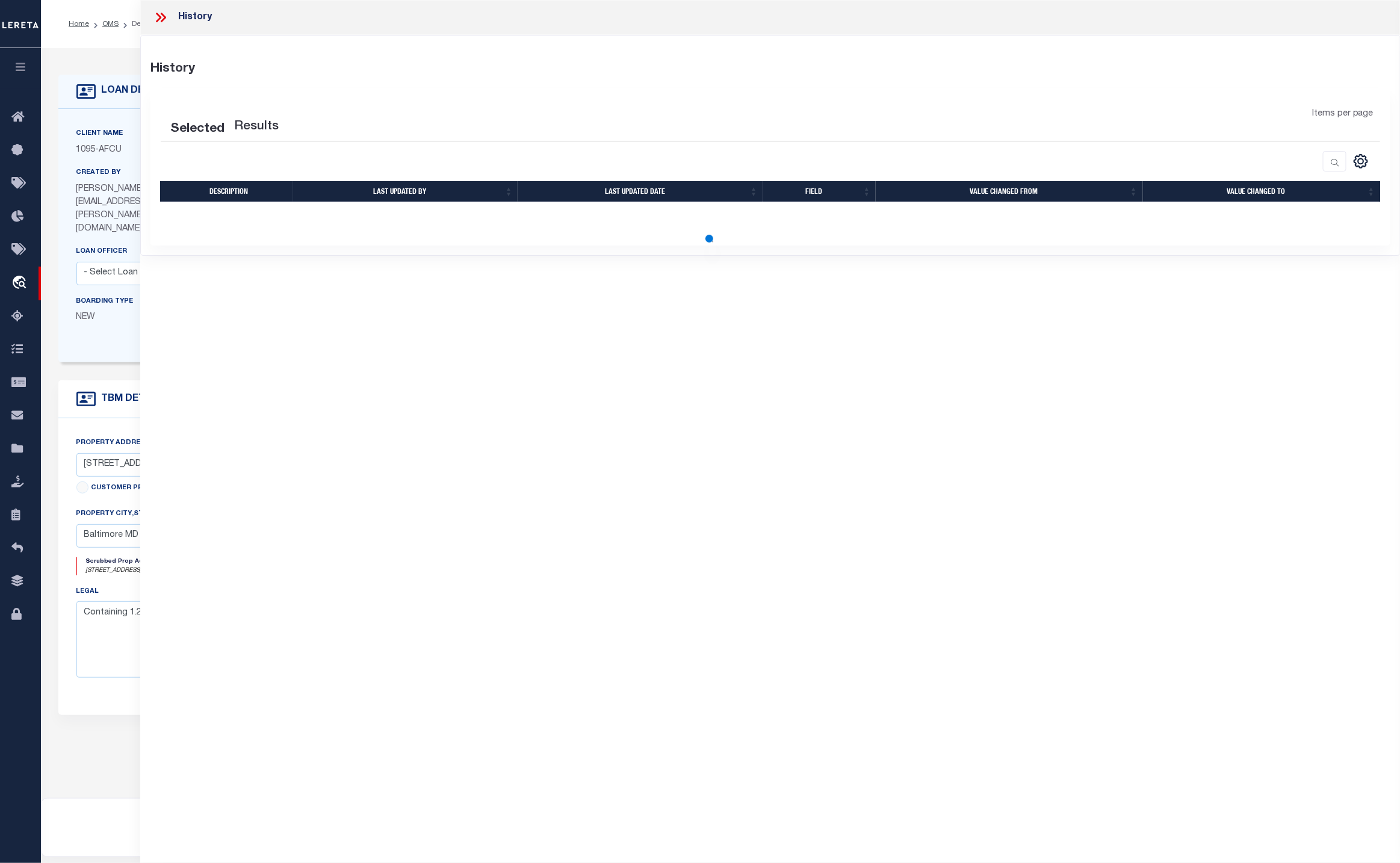
select select "100"
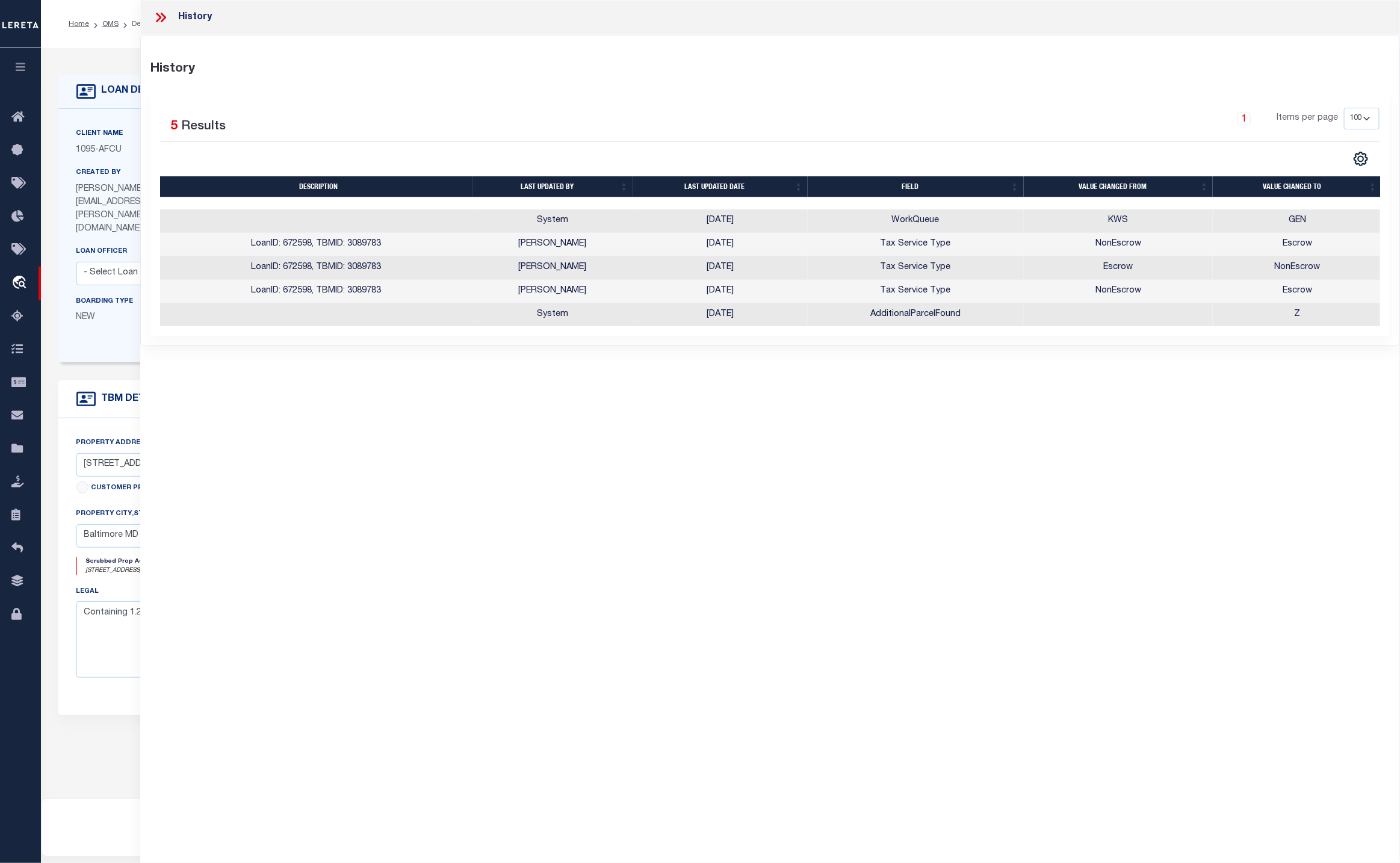
click at [76, 688] on div at bounding box center [553, 692] width 971 height 10
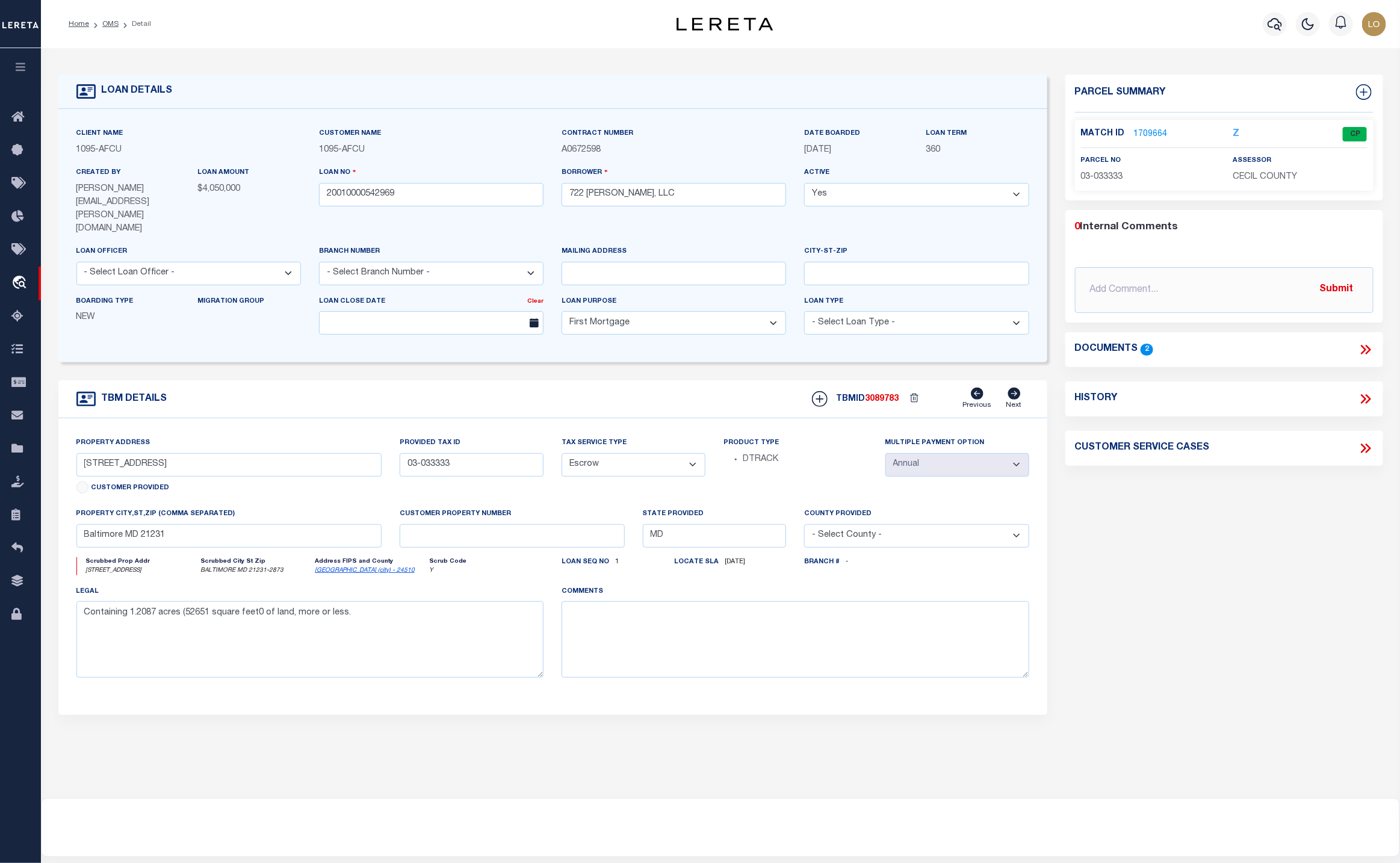
click at [1146, 133] on link "1709664" at bounding box center [1151, 134] width 34 height 13
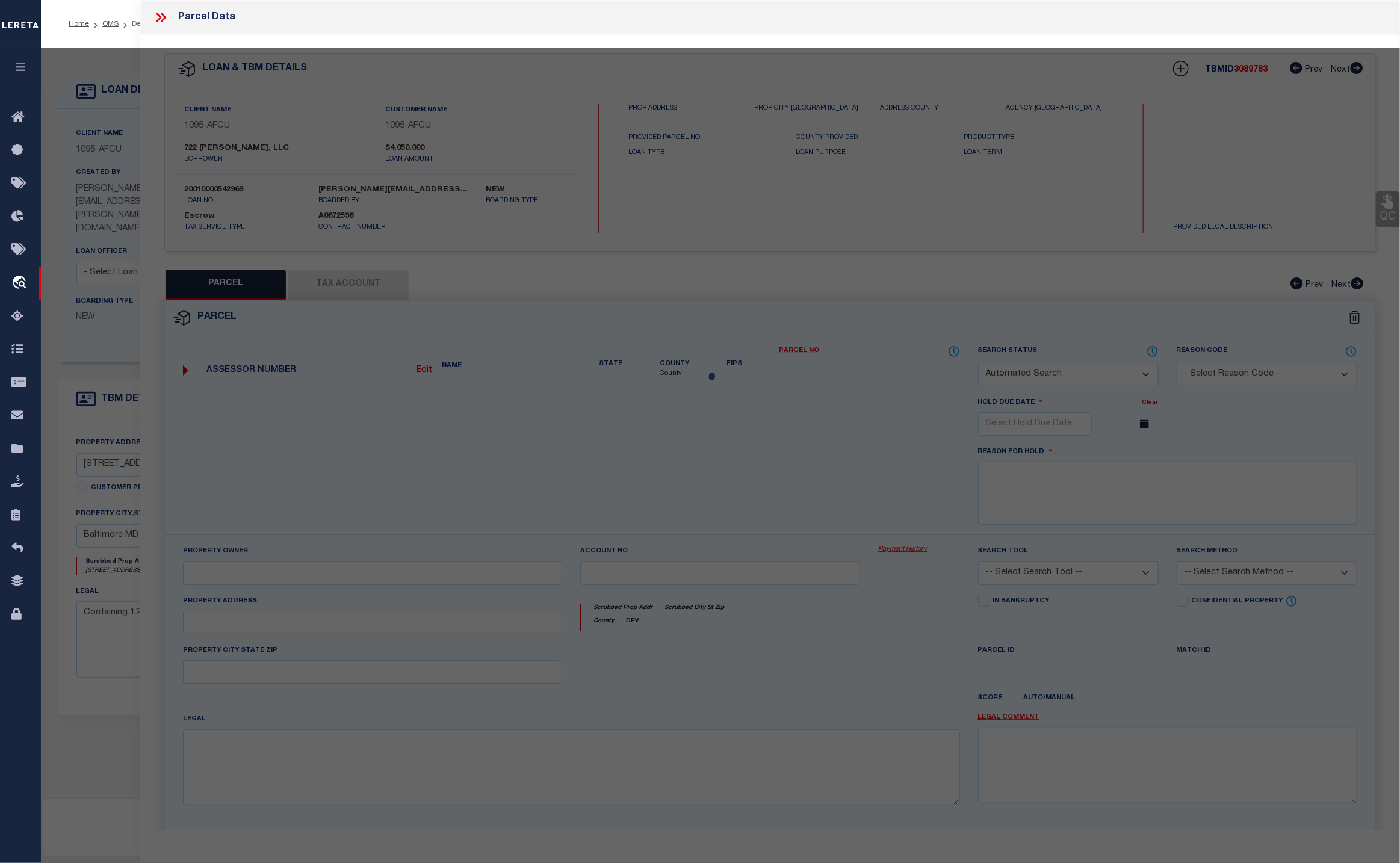
checkbox input "false"
select select "CP"
type input "722 E PULASKI LLC"
select select
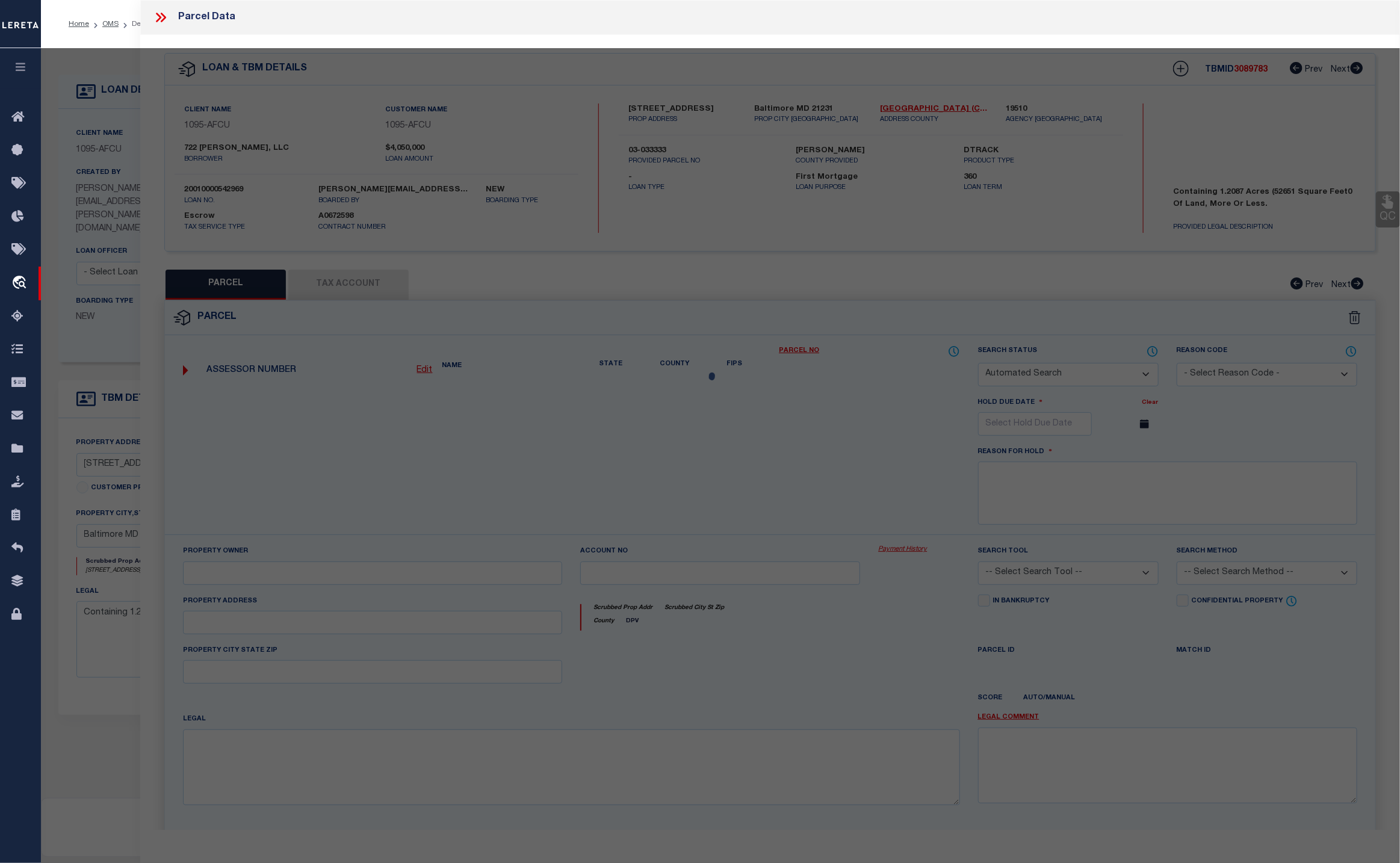
type input "722 E PULASKI HWY"
type input "ELKTON MD 21921"
type textarea "1.209 ACRES 722 EAST PULASKI HIGHWAY E OF ELKTON"
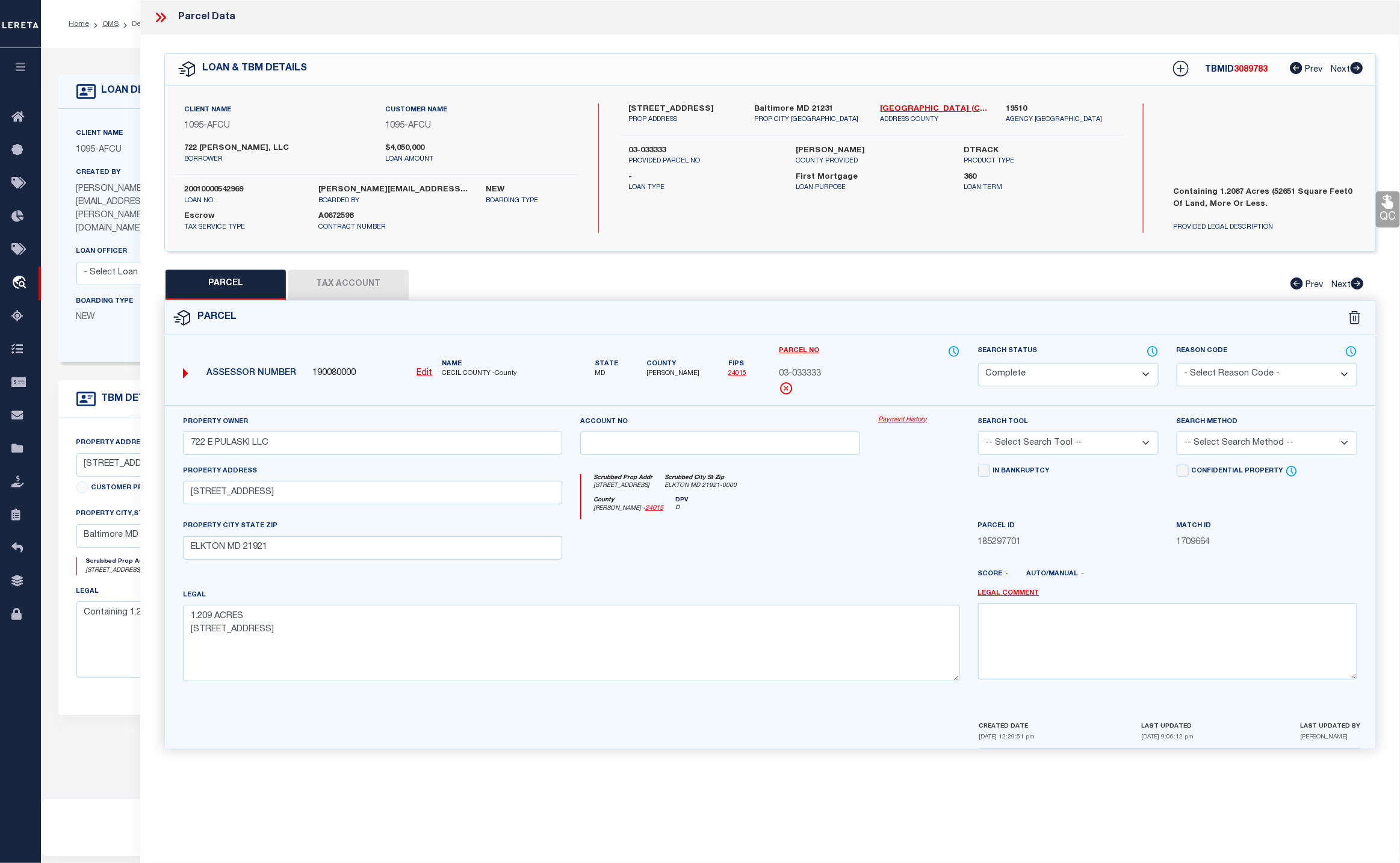
click at [889, 428] on div "Payment History" at bounding box center [919, 440] width 100 height 49
click at [897, 421] on link "Payment History" at bounding box center [919, 420] width 81 height 10
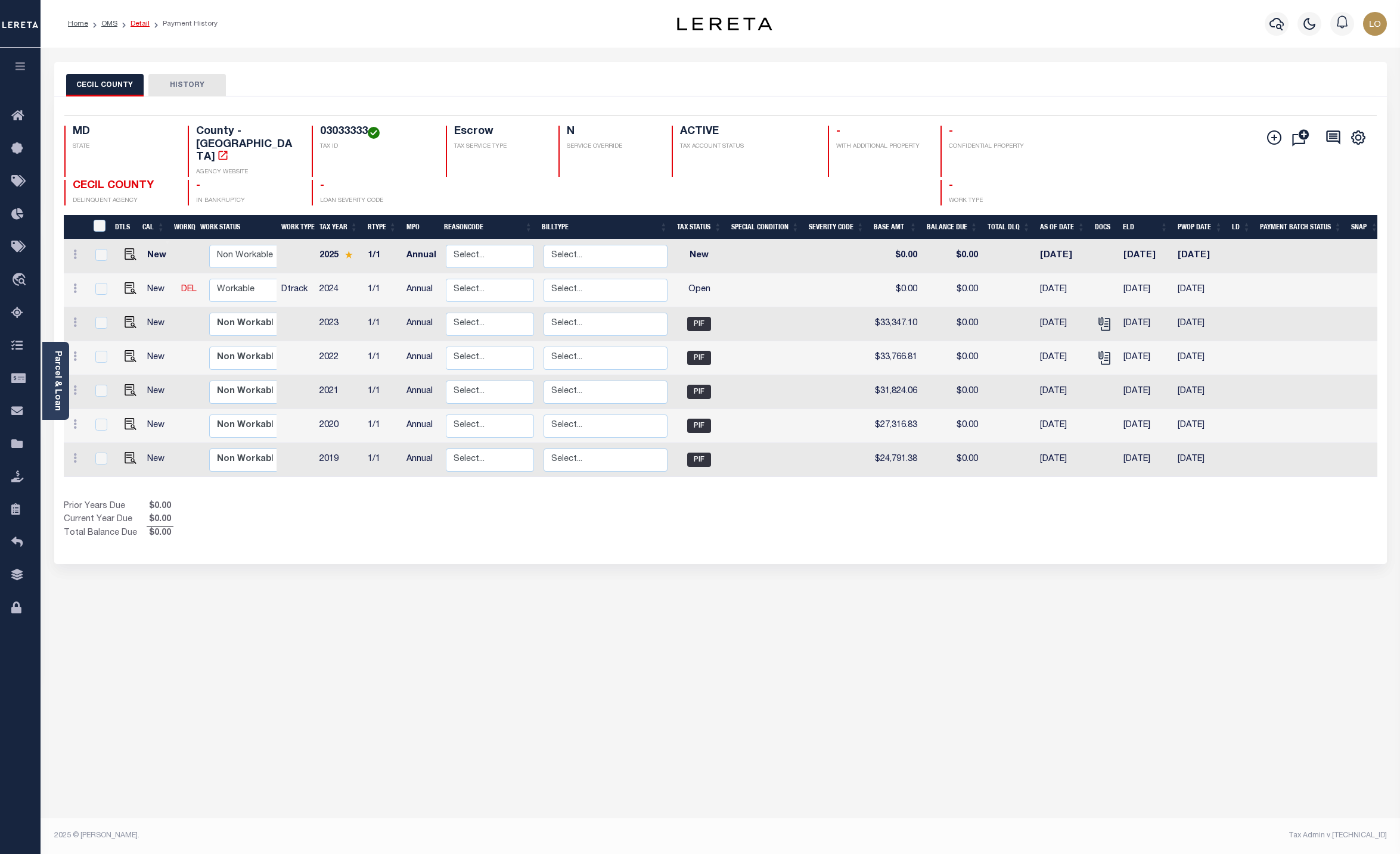
click at [140, 22] on link "Detail" at bounding box center [140, 24] width 19 height 7
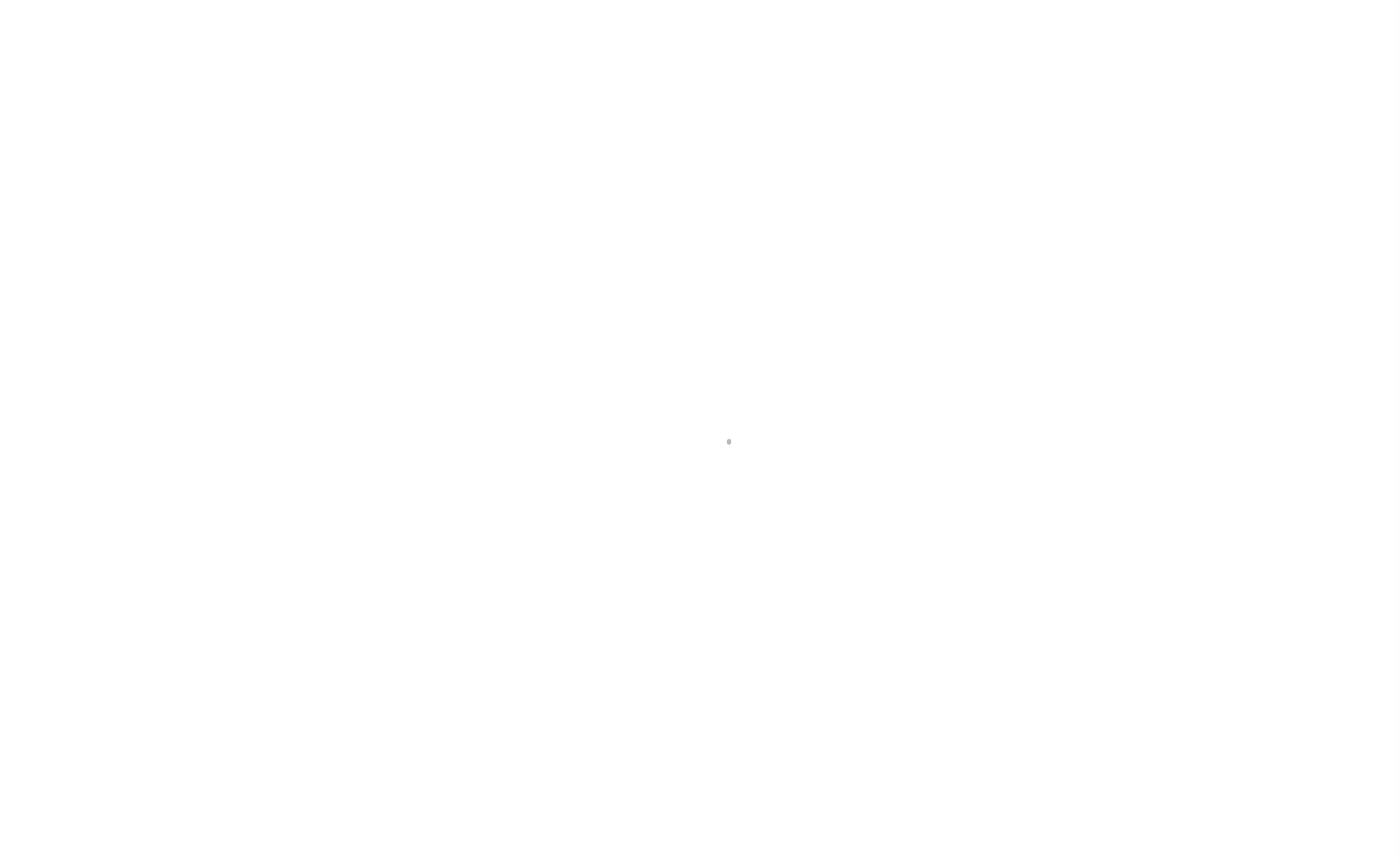
select select "10"
select select "Escrow"
select select "[PERSON_NAME]"
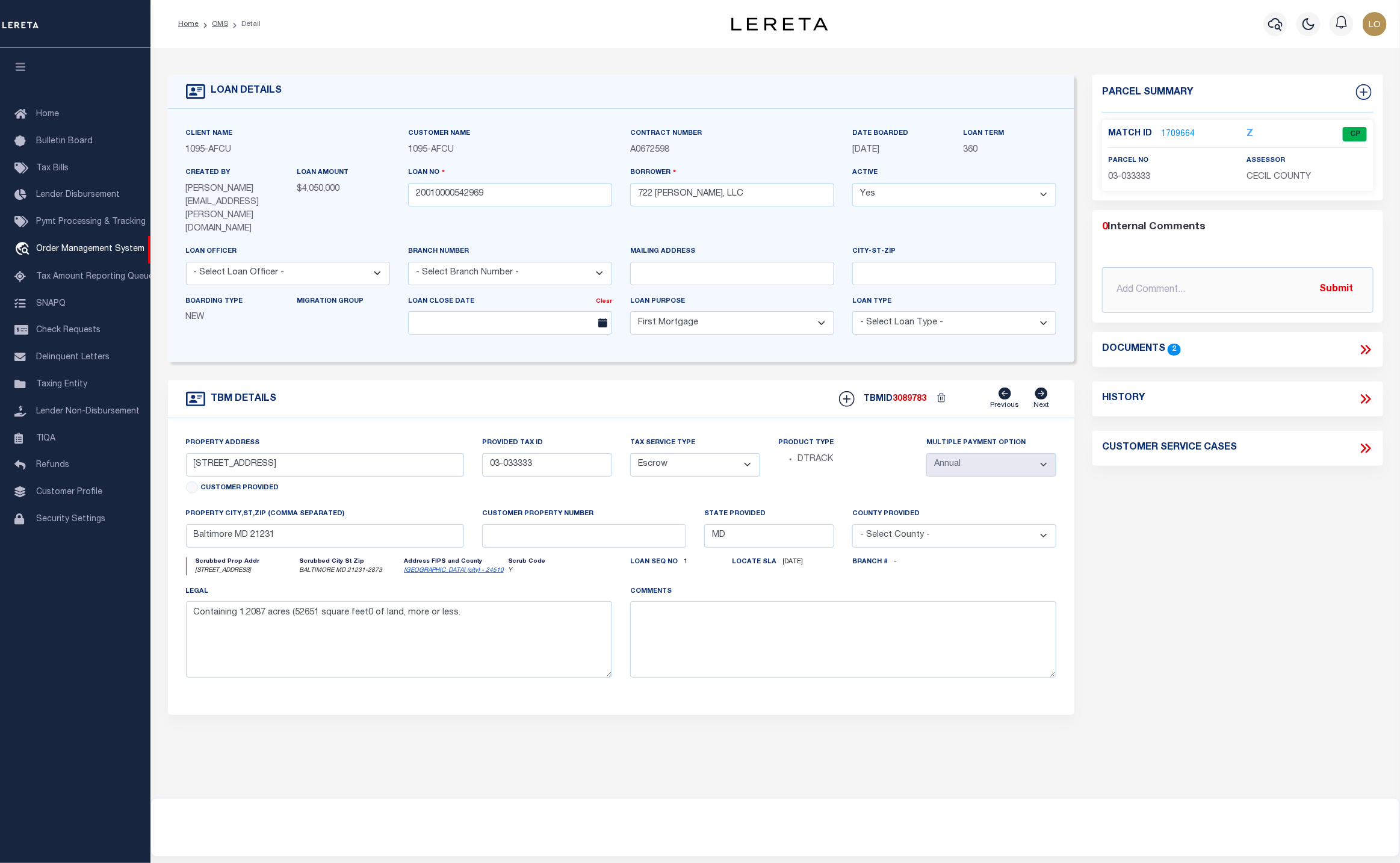
click at [1203, 617] on div "Parcel Summary Match ID 1709664 Z parcel no 03-033333 assessor 0" at bounding box center [1237, 418] width 308 height 688
